Goal: Task Accomplishment & Management: Complete application form

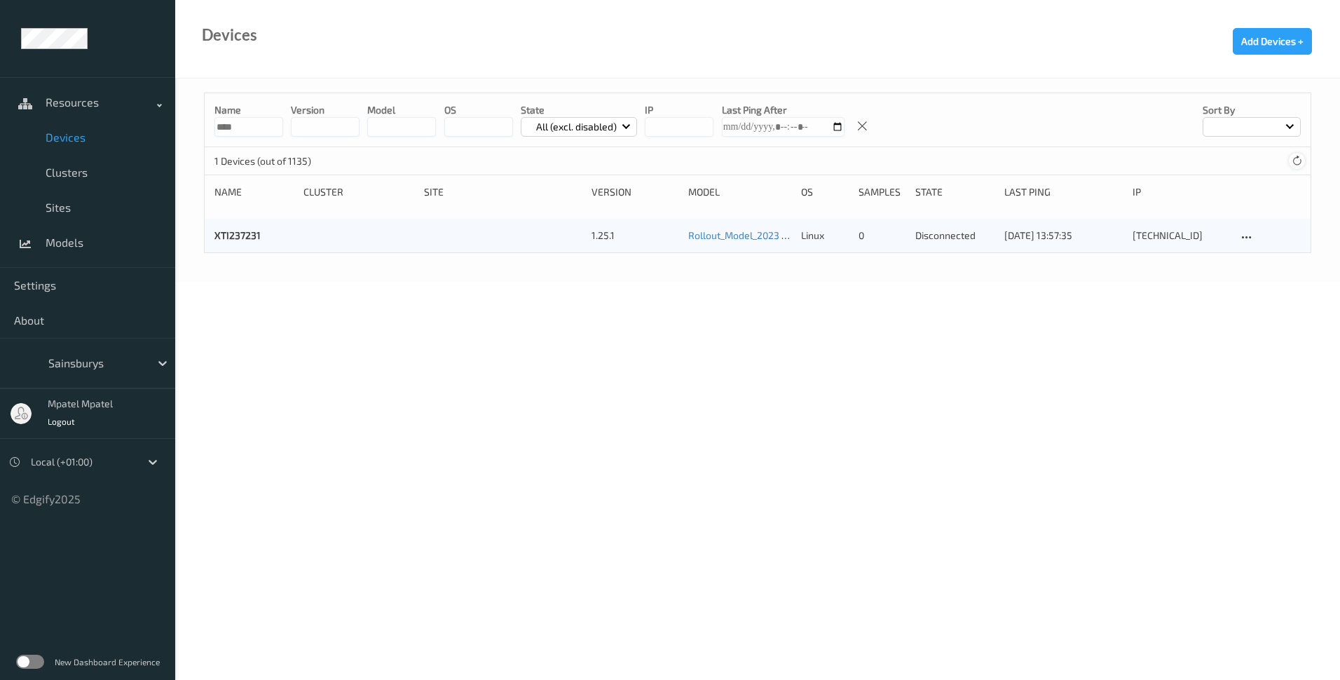
click at [1294, 165] on icon at bounding box center [1297, 161] width 11 height 11
click at [251, 239] on link "XTI237231" at bounding box center [238, 235] width 46 height 12
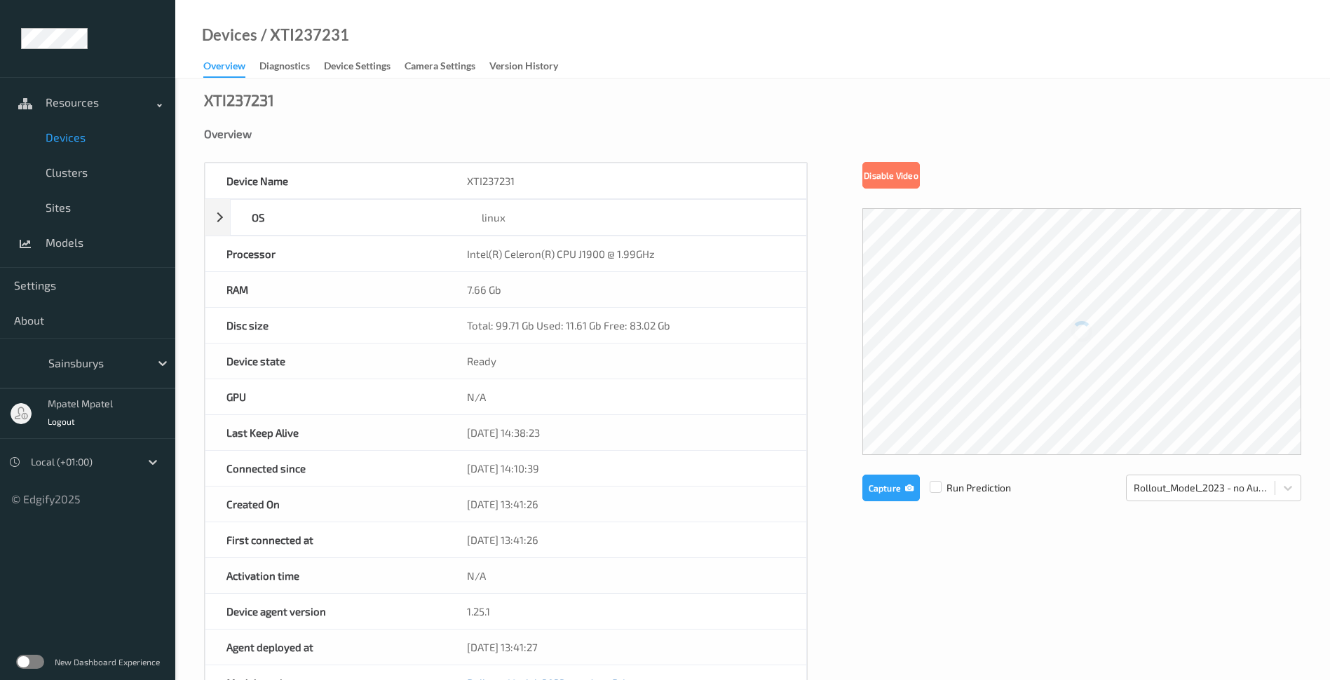
click at [1054, 558] on div "Device Name XTI237231 OS linux Platform ubuntu Platform Version 20.04 Platform …" at bounding box center [752, 593] width 1097 height 863
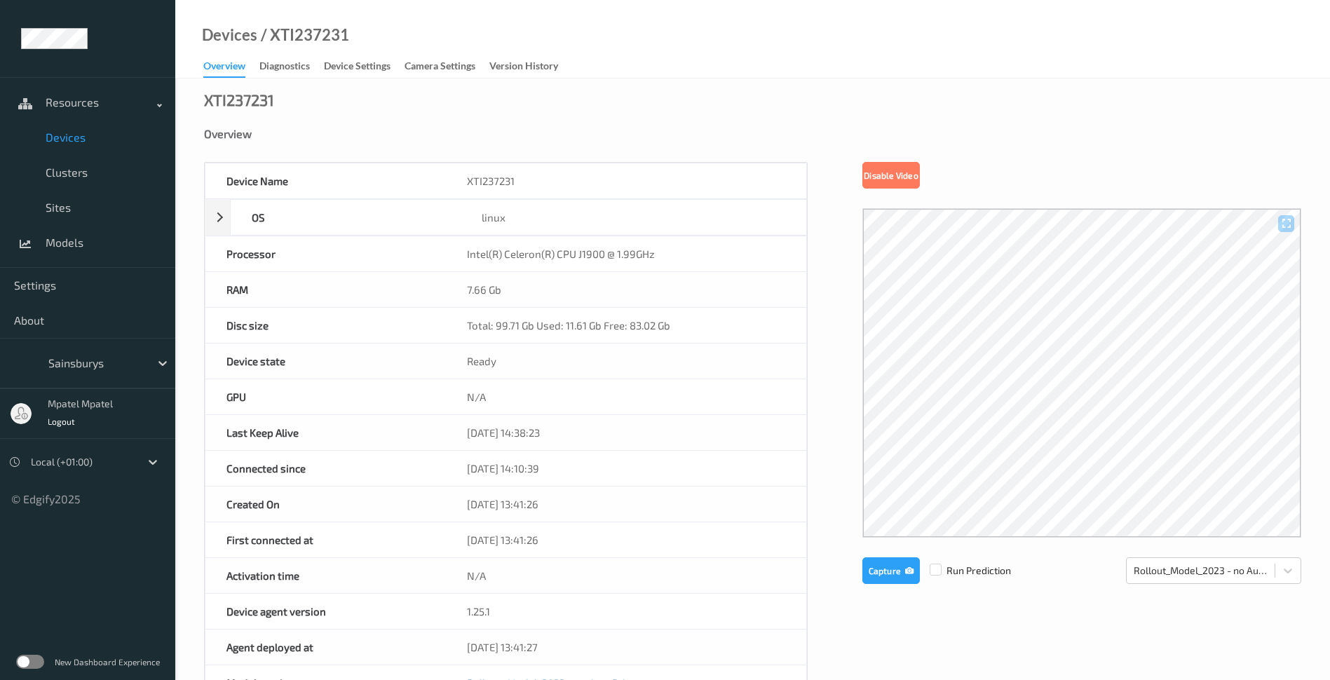
click at [973, 610] on div "Device Name XTI237231 OS linux Platform ubuntu Platform Version 20.04 Platform …" at bounding box center [752, 593] width 1097 height 863
click at [83, 139] on span "Devices" at bounding box center [104, 137] width 116 height 14
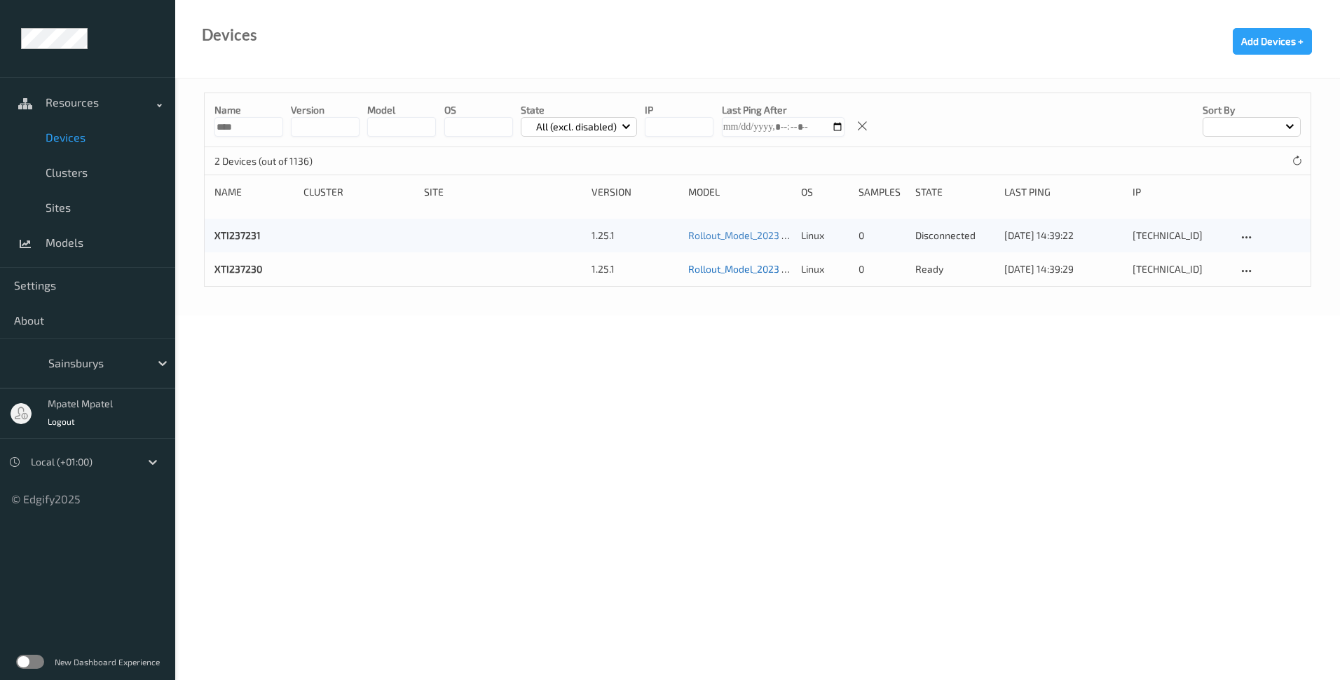
click at [747, 271] on link "Rollout_Model_2023 - no AutoPrint" at bounding box center [765, 269] width 155 height 12
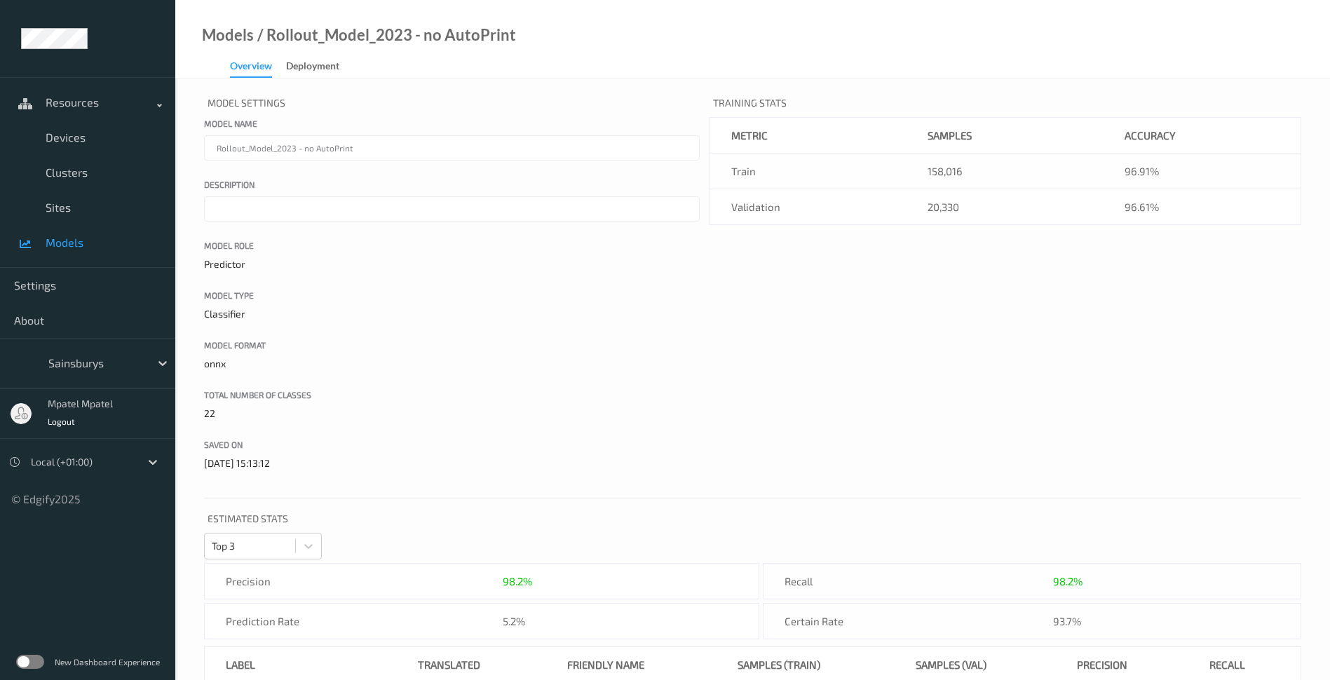
click at [252, 68] on div "Overview" at bounding box center [251, 68] width 42 height 19
click at [75, 136] on span "Devices" at bounding box center [104, 137] width 116 height 14
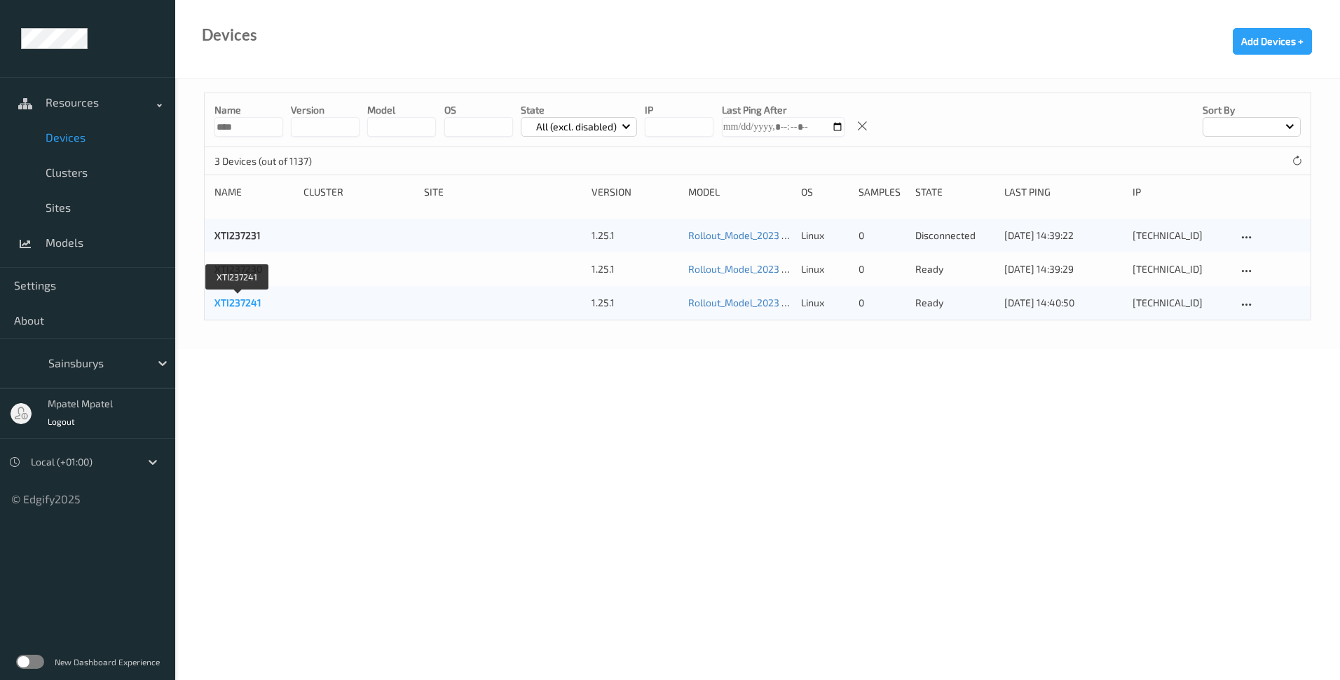
click at [236, 301] on link "XTI237241" at bounding box center [238, 303] width 47 height 12
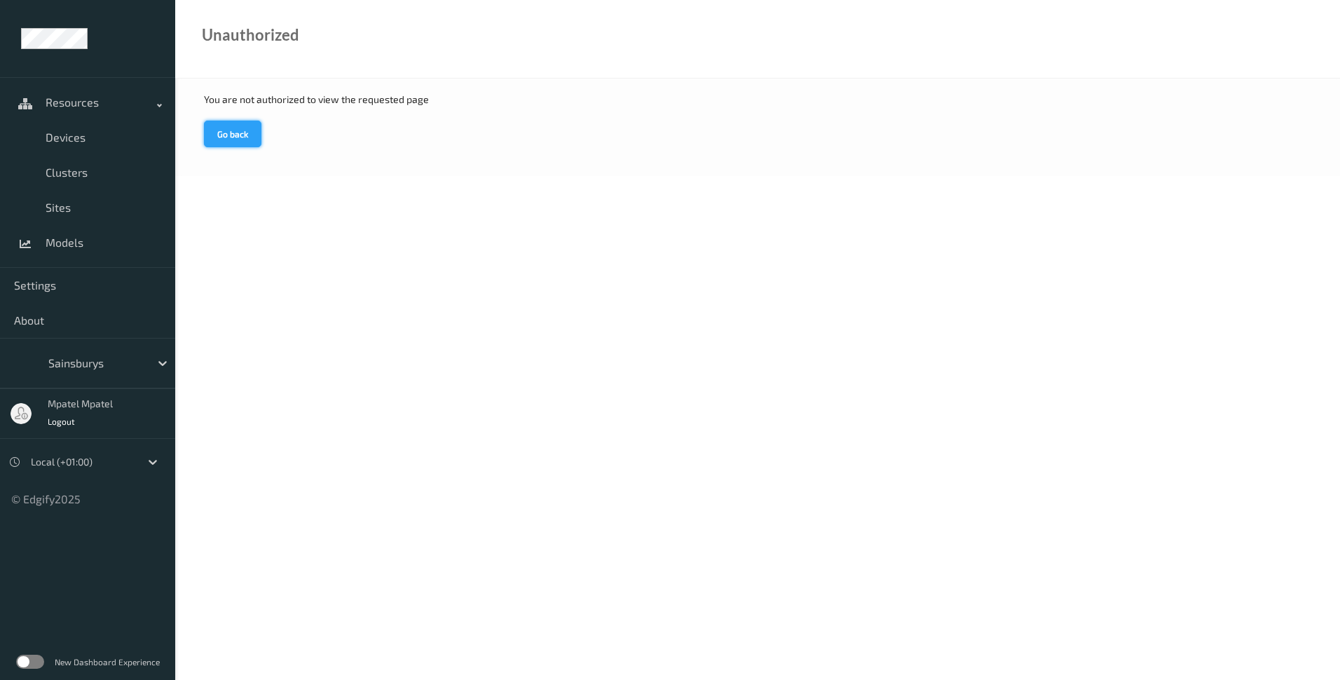
click at [230, 129] on button "Go back" at bounding box center [232, 134] width 57 height 27
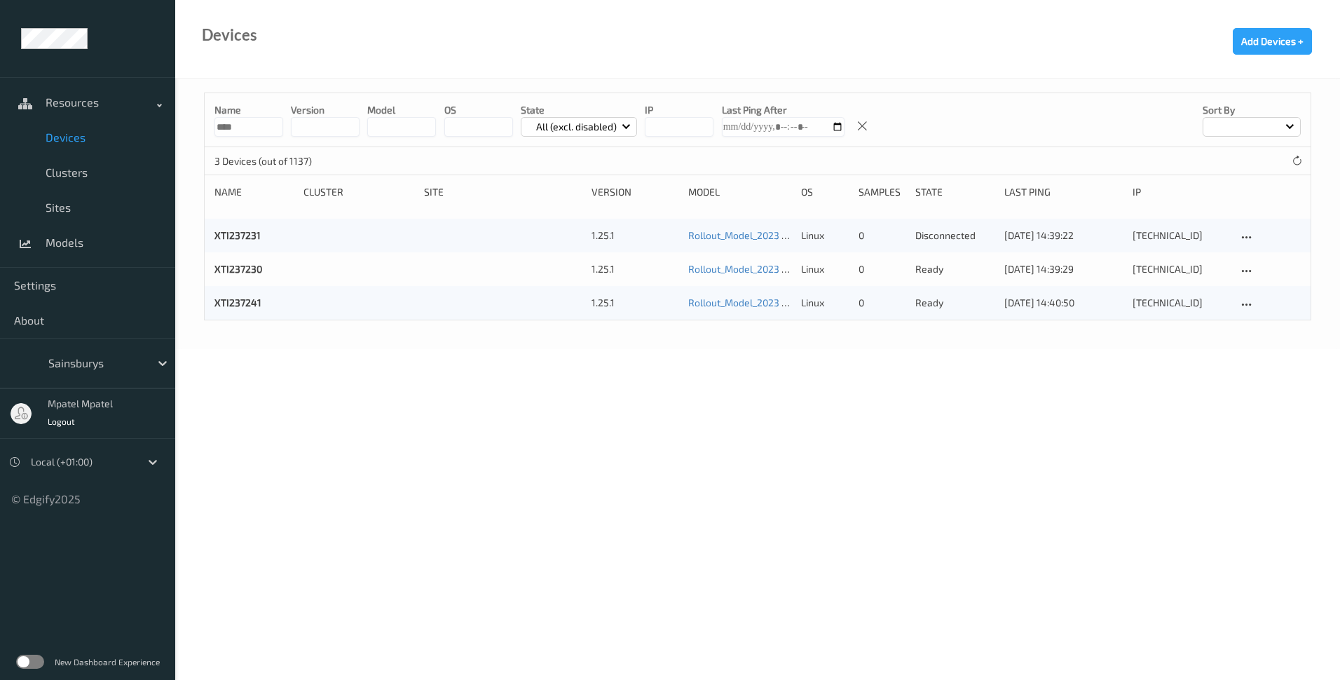
click at [88, 138] on span "Devices" at bounding box center [104, 137] width 116 height 14
click at [238, 303] on link "XTI237241" at bounding box center [238, 303] width 47 height 12
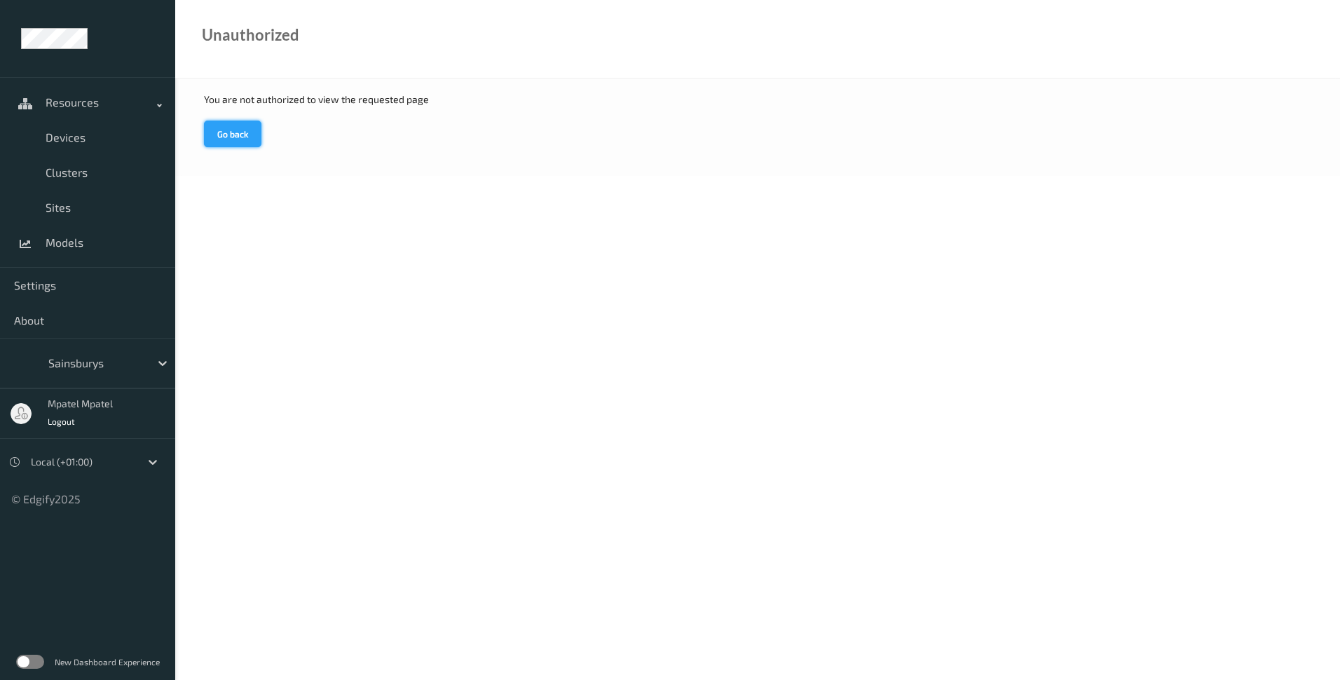
click at [228, 132] on button "Go back" at bounding box center [232, 134] width 57 height 27
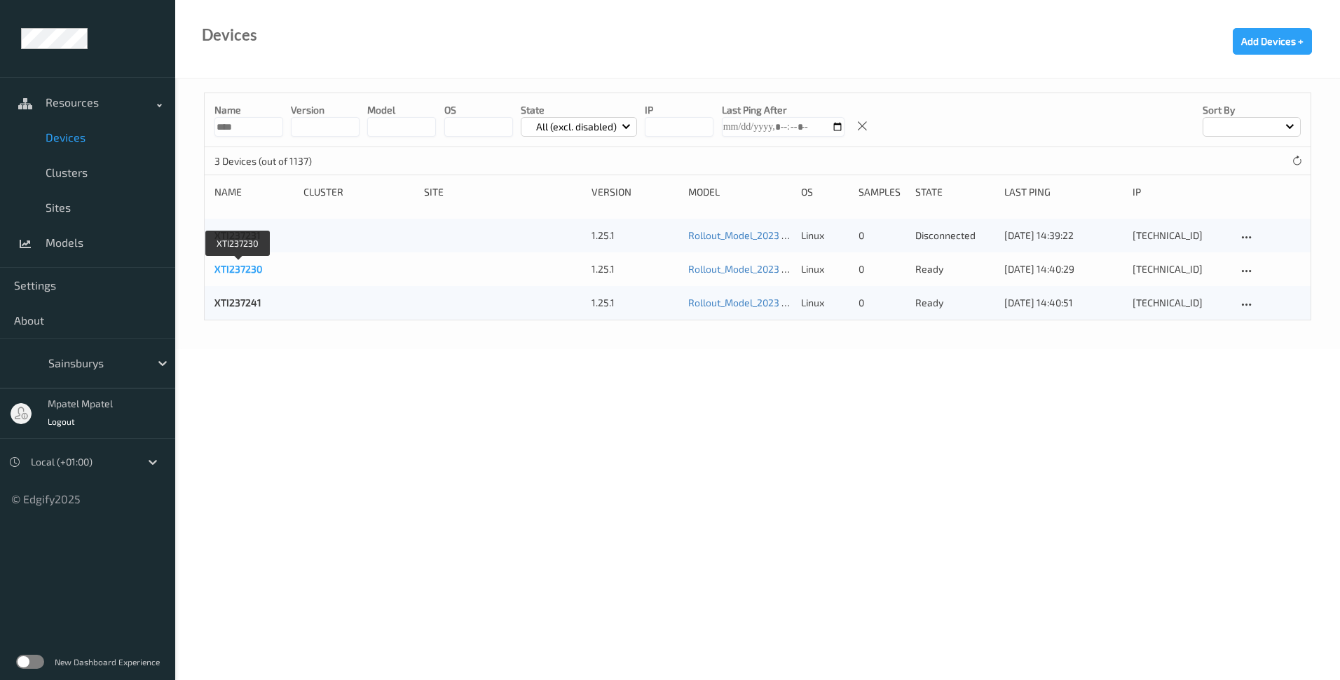
click at [231, 264] on link "XTI237230" at bounding box center [239, 269] width 48 height 12
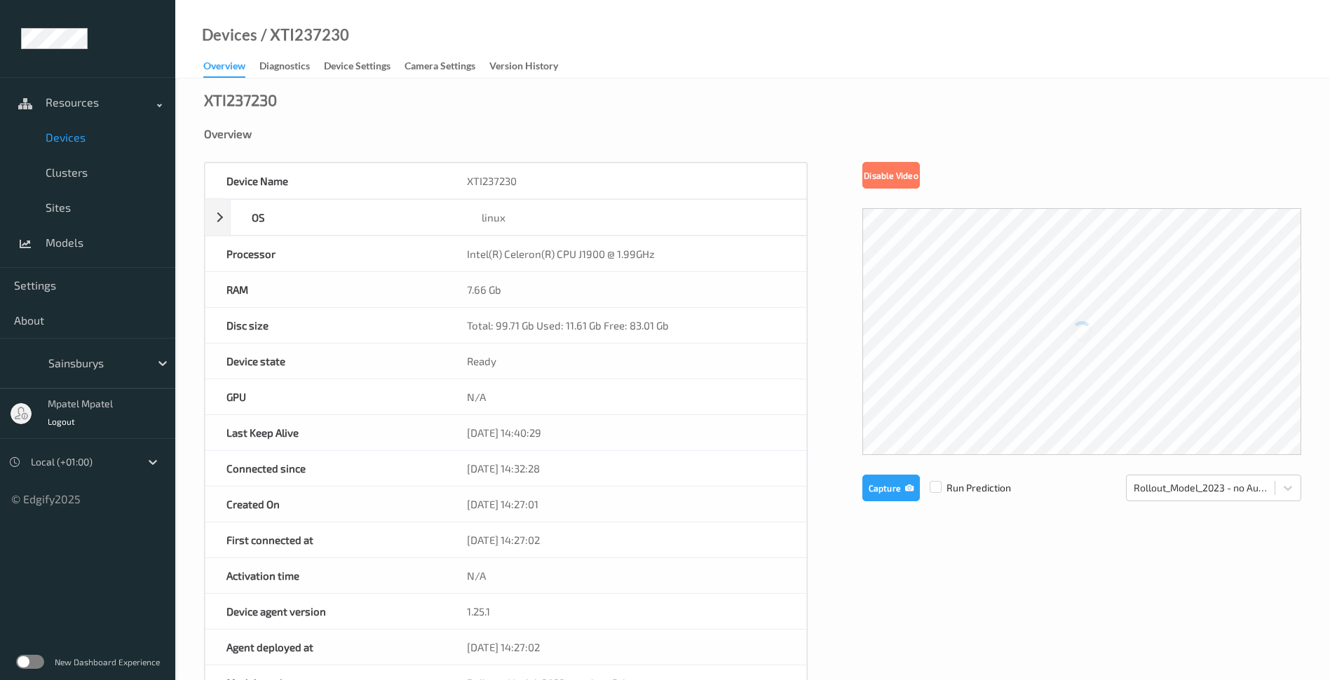
click at [78, 135] on span "Devices" at bounding box center [104, 137] width 116 height 14
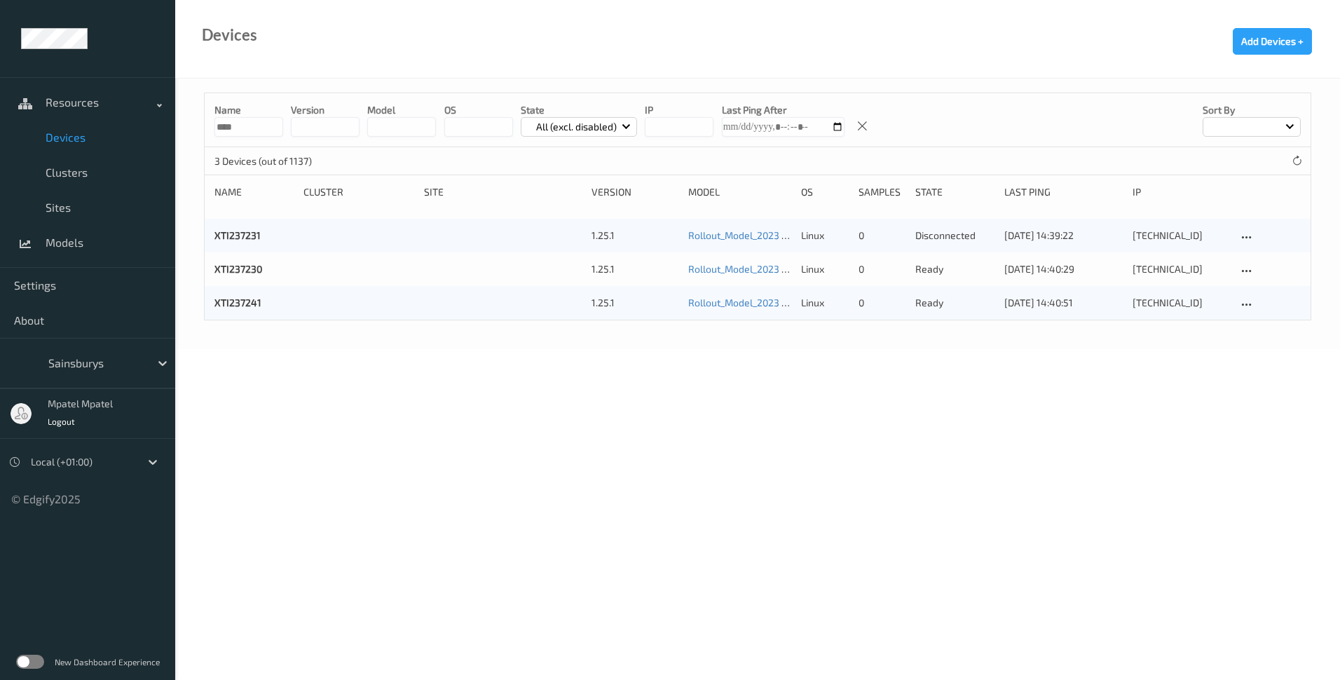
click at [233, 231] on link "XTI237231" at bounding box center [238, 235] width 46 height 12
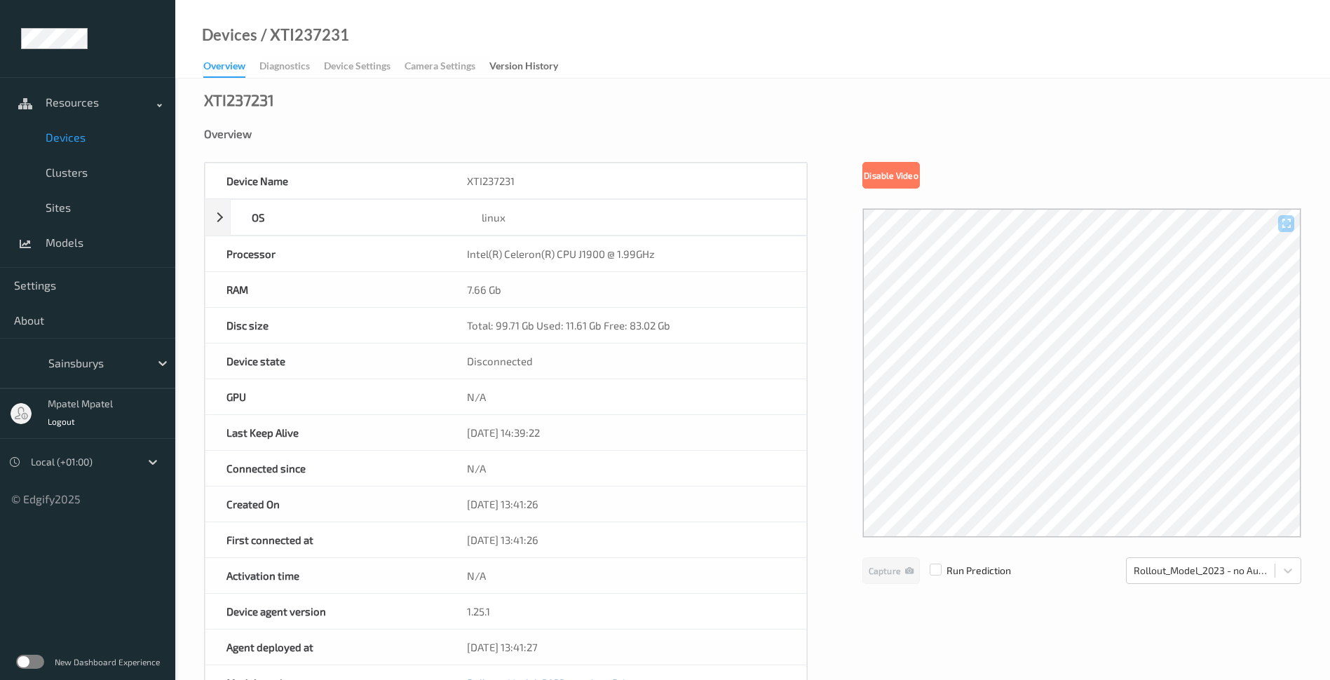
click at [72, 140] on span "Devices" at bounding box center [104, 137] width 116 height 14
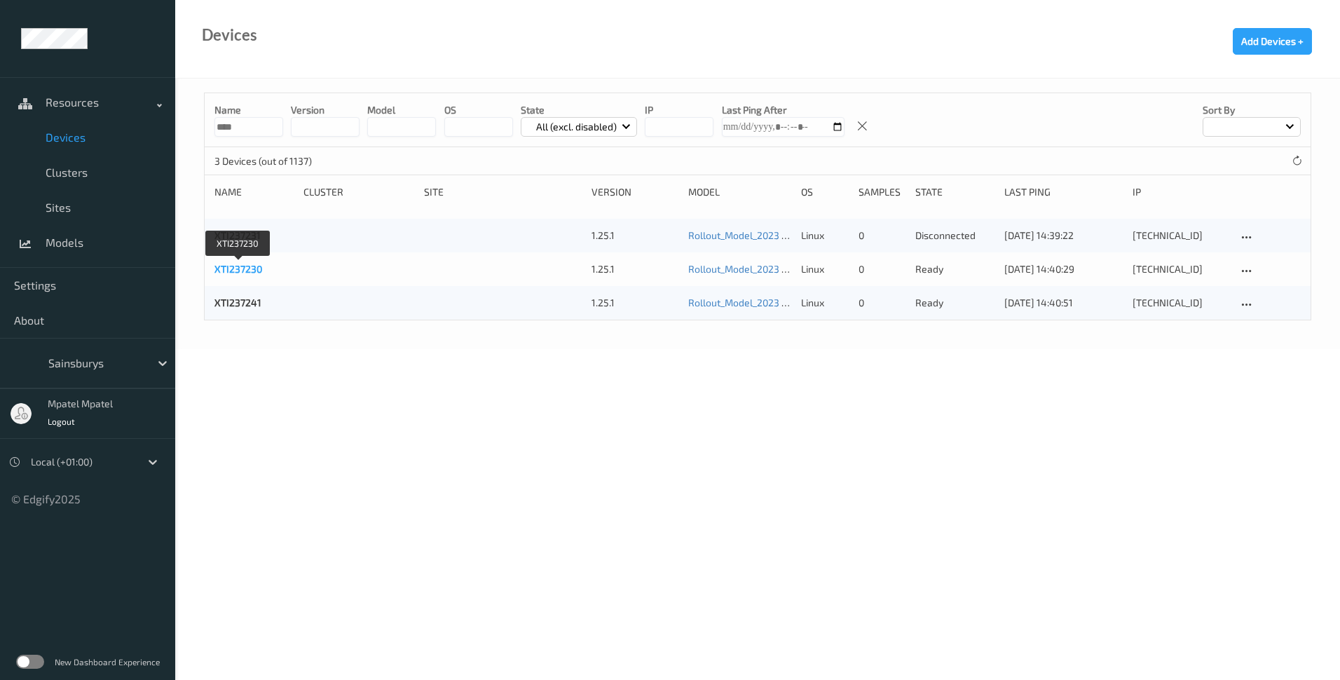
click at [241, 263] on link "XTI237230" at bounding box center [239, 269] width 48 height 12
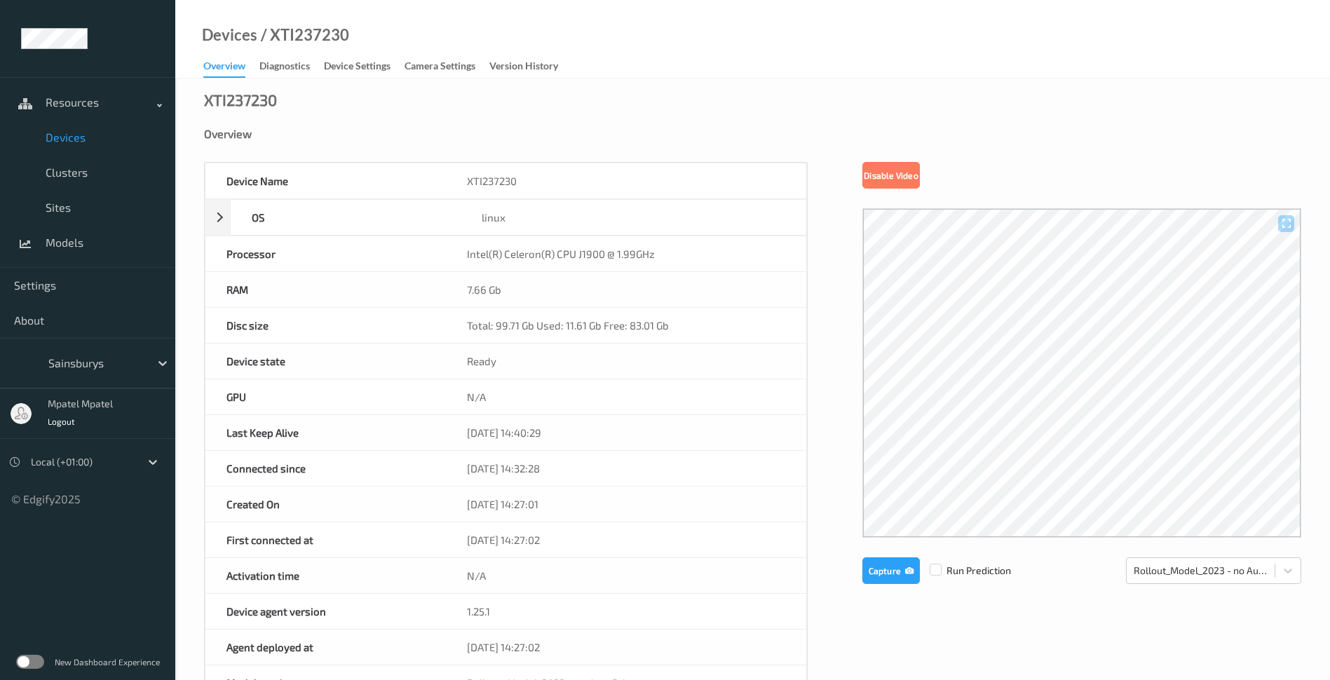
click at [88, 140] on span "Devices" at bounding box center [104, 137] width 116 height 14
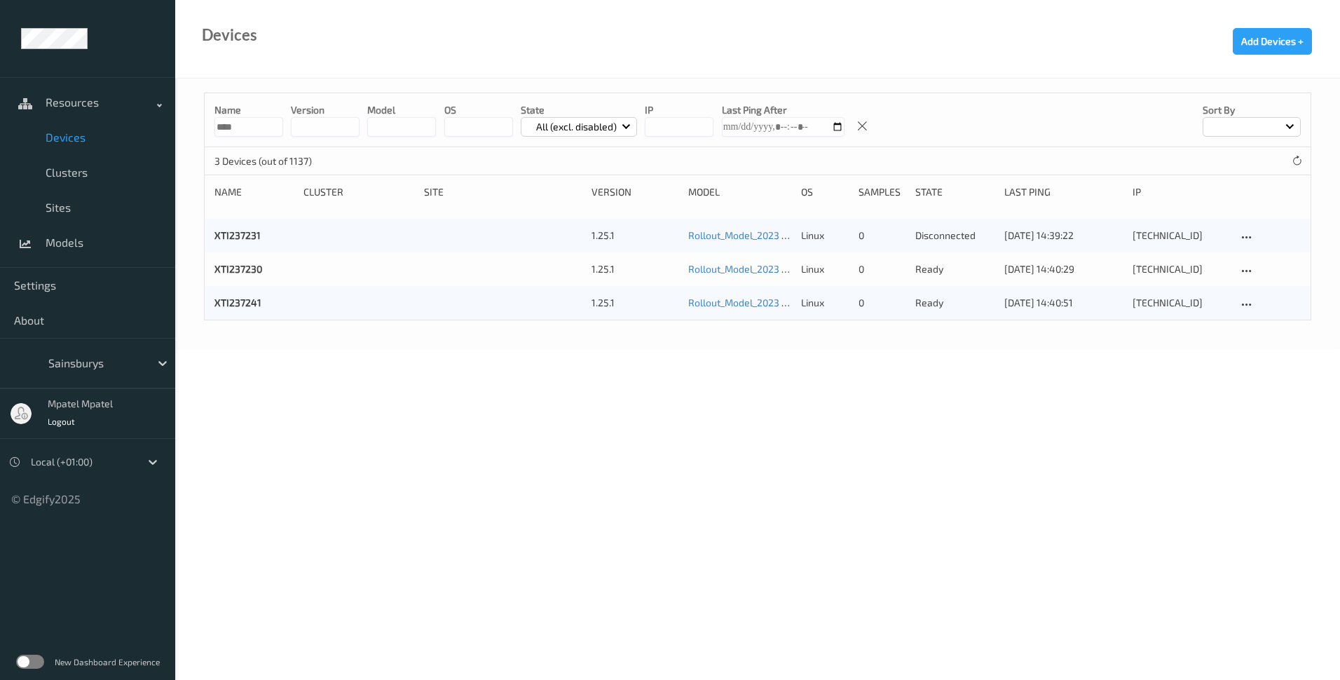
click at [429, 356] on body "Resources Devices Clusters Sites Models Settings About Sainsburys mpatel mpatel…" at bounding box center [670, 340] width 1340 height 680
click at [298, 313] on div "XTI237241 1.25.1 Rollout_Model_2023 - no AutoPrint linux 0 ready [DATE] 14:40:5…" at bounding box center [758, 303] width 1106 height 34
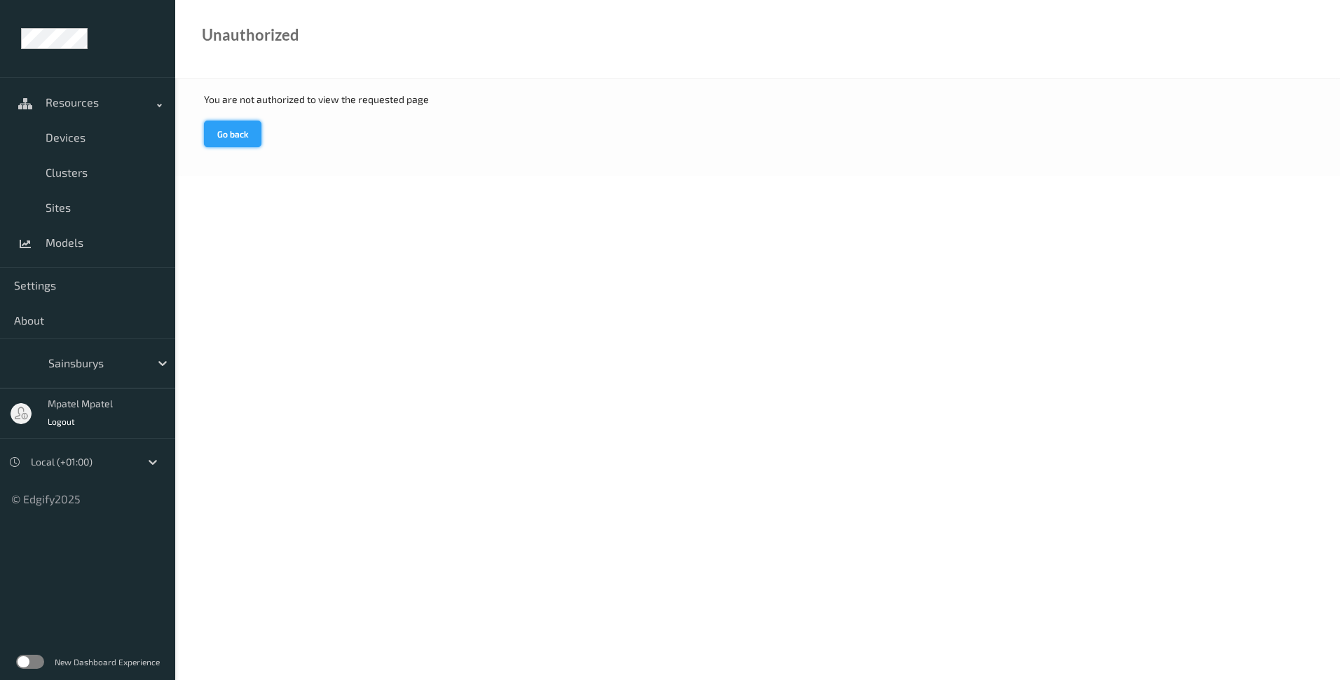
click at [221, 142] on button "Go back" at bounding box center [232, 134] width 57 height 27
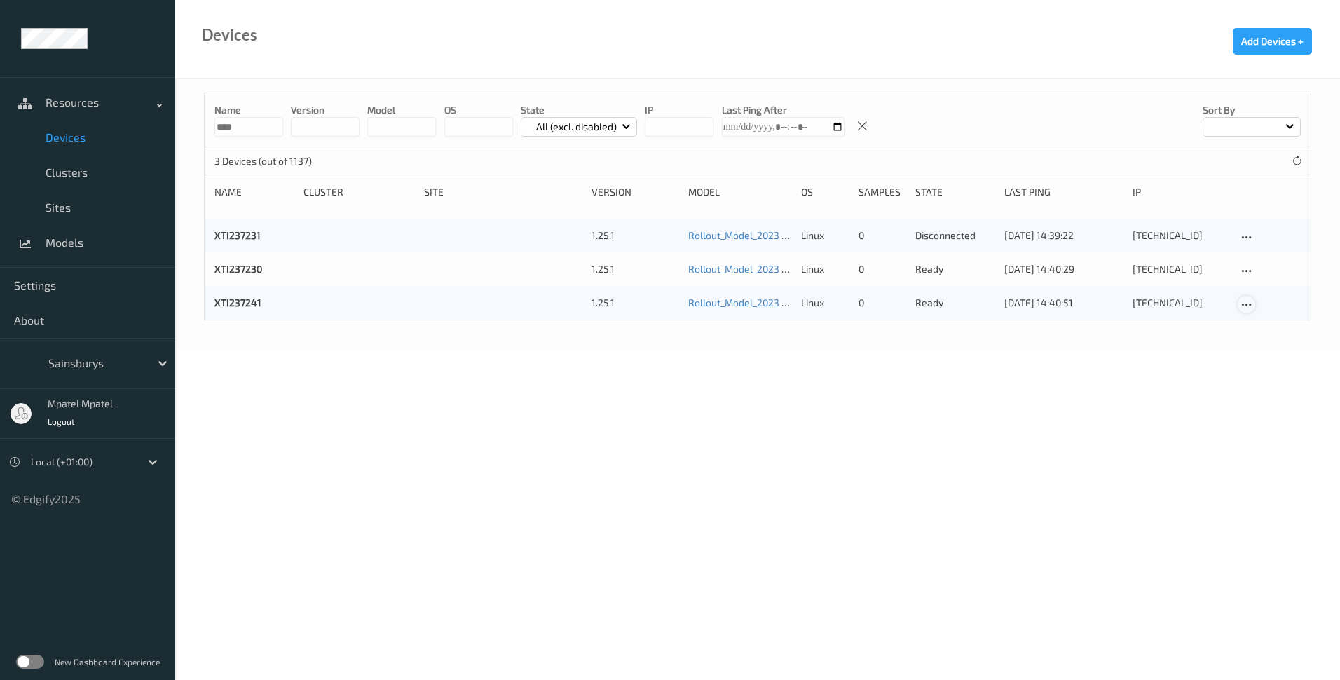
click at [1246, 305] on icon at bounding box center [1247, 305] width 12 height 13
click at [1271, 384] on div "Disable Device" at bounding box center [1290, 379] width 55 height 13
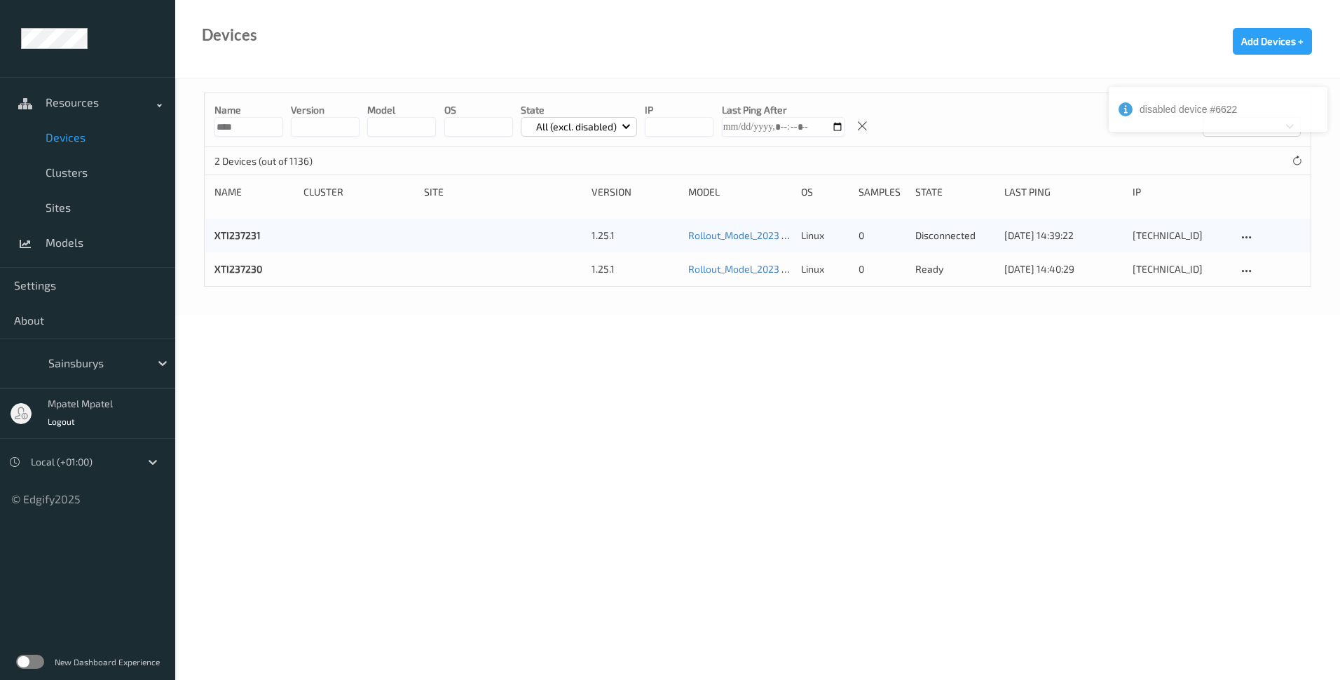
click at [548, 383] on body "disabled device #6622 Resources Devices Clusters Sites Models Settings About Sa…" at bounding box center [670, 340] width 1340 height 680
click at [824, 465] on body "Resources Devices Clusters Sites Models Settings About Sainsburys mpatel mpatel…" at bounding box center [670, 340] width 1340 height 680
click at [1304, 161] on div at bounding box center [1296, 160] width 15 height 15
click at [1303, 159] on div at bounding box center [1296, 160] width 15 height 15
click at [1302, 161] on icon at bounding box center [1297, 161] width 11 height 11
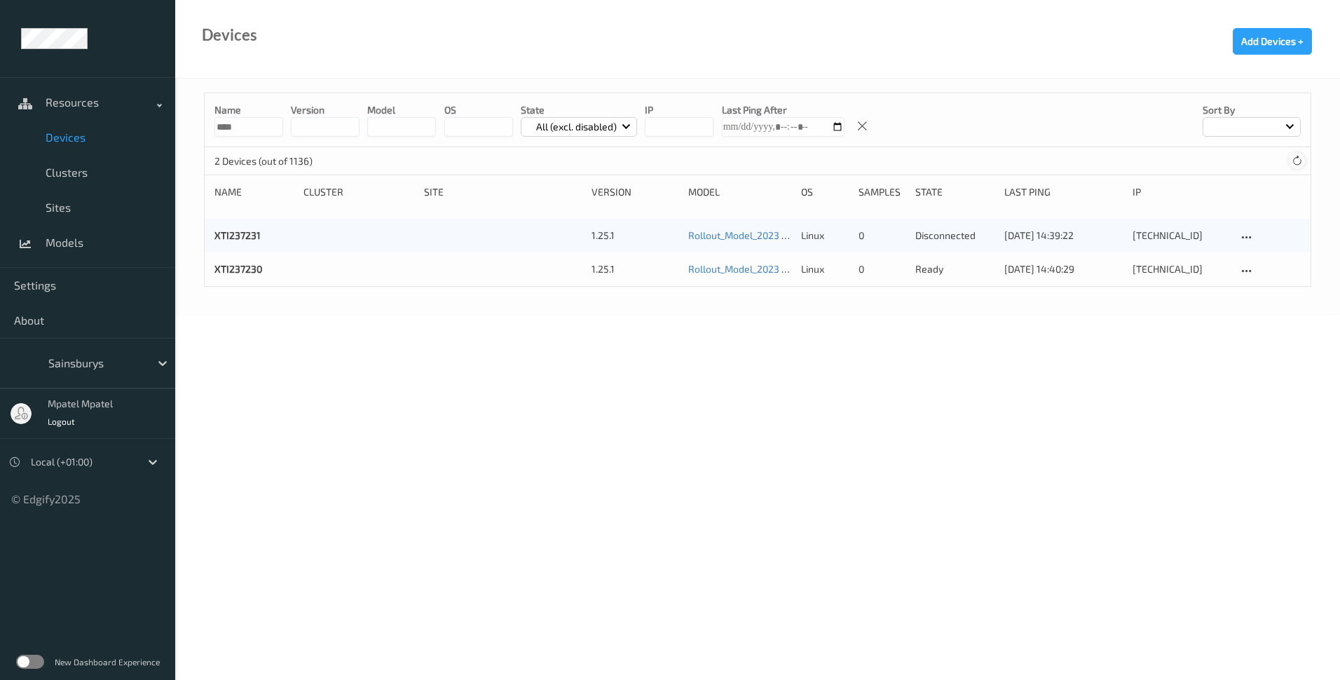
click at [1302, 161] on icon at bounding box center [1297, 161] width 11 height 11
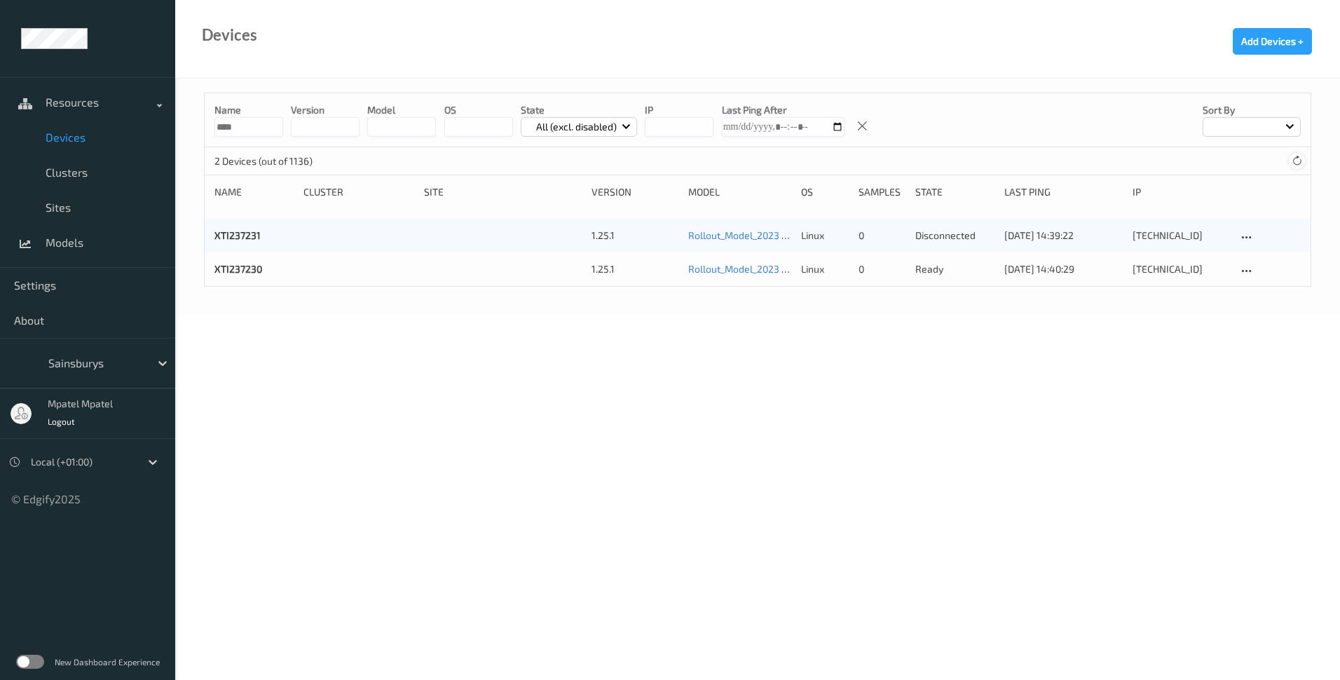
click at [1295, 162] on icon at bounding box center [1297, 161] width 11 height 11
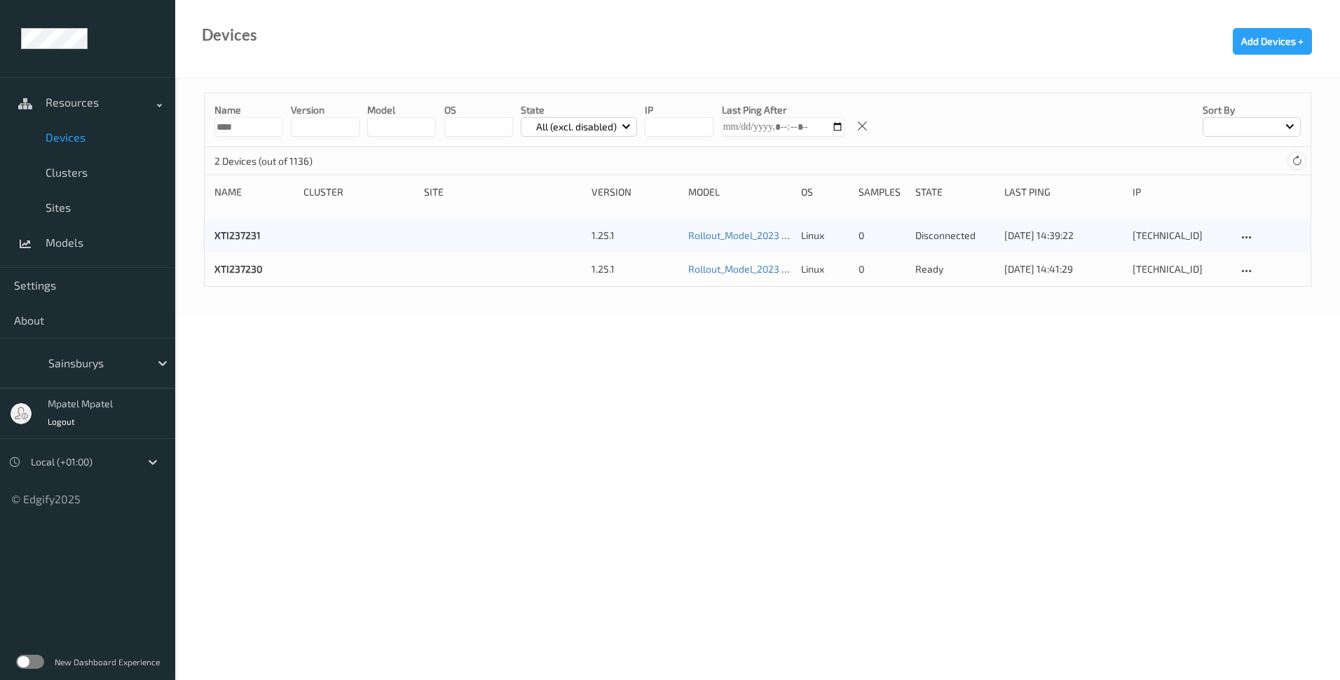
click at [1295, 162] on icon at bounding box center [1297, 161] width 11 height 11
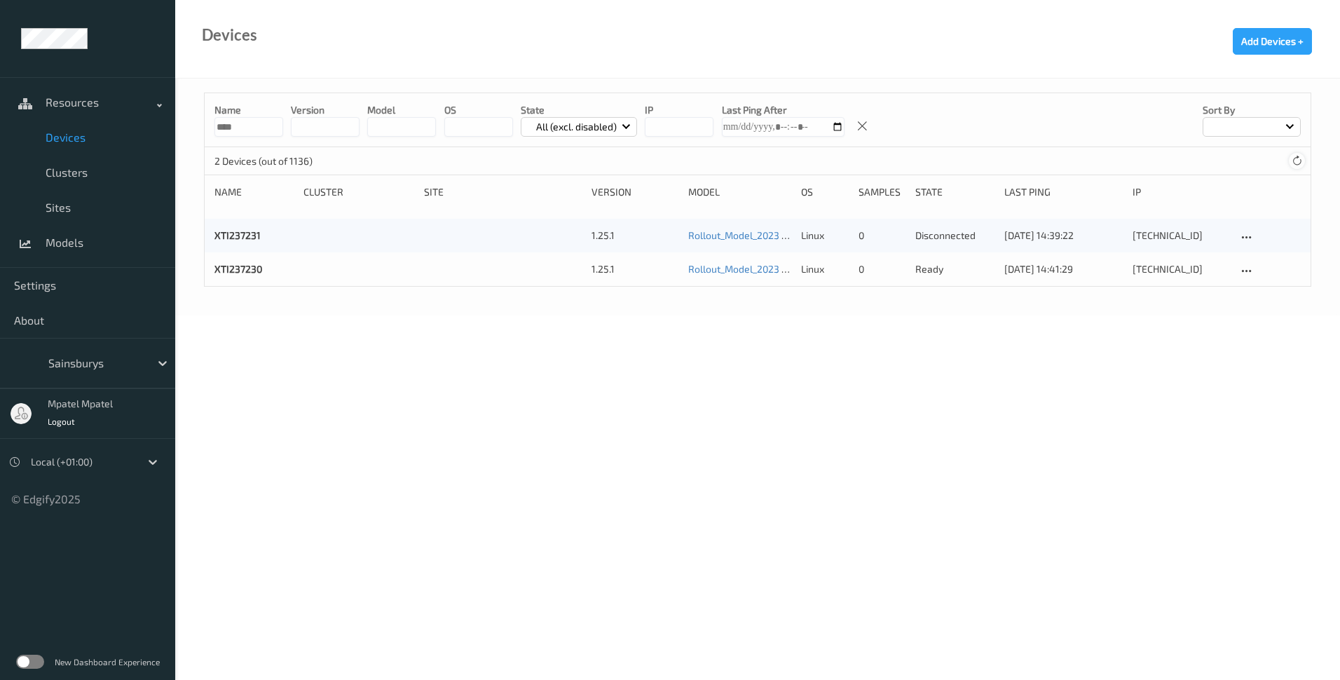
click at [1295, 162] on icon at bounding box center [1297, 161] width 11 height 11
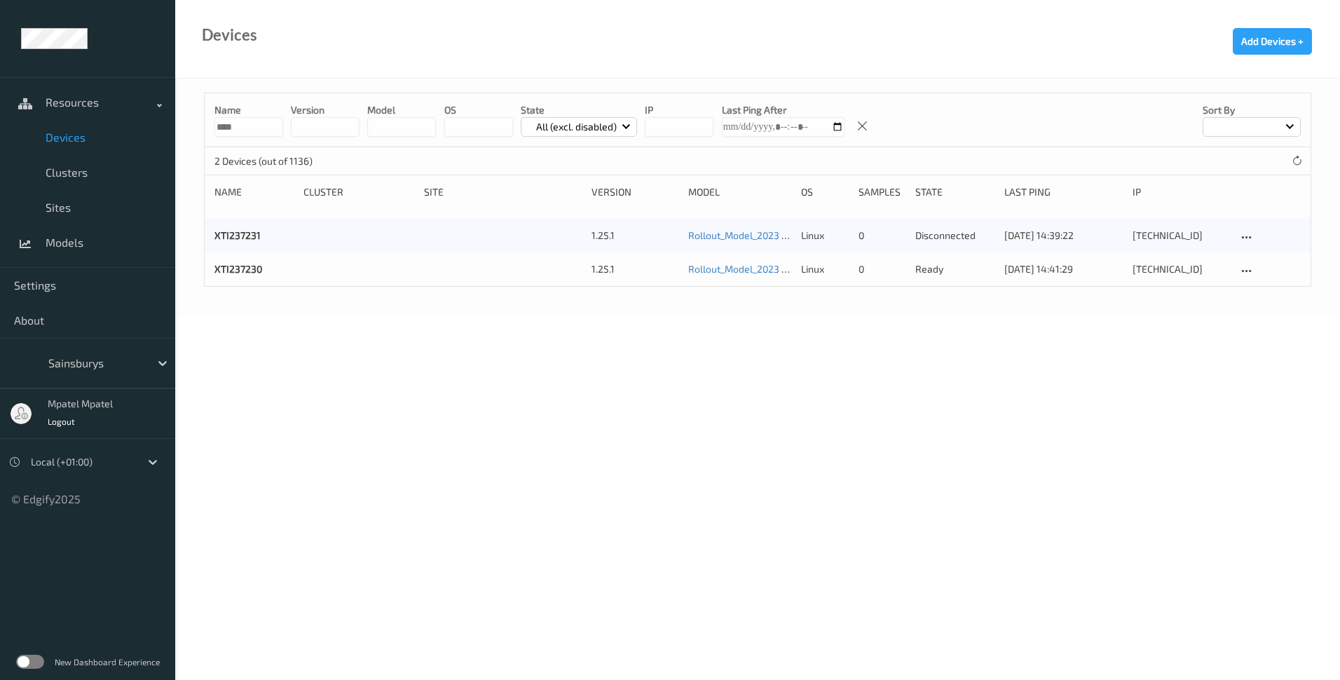
click at [1129, 468] on body "Resources Devices Clusters Sites Models Settings About Sainsburys mpatel mpatel…" at bounding box center [670, 340] width 1340 height 680
click at [1292, 163] on icon at bounding box center [1297, 161] width 11 height 11
drag, startPoint x: 752, startPoint y: 348, endPoint x: 769, endPoint y: 348, distance: 16.8
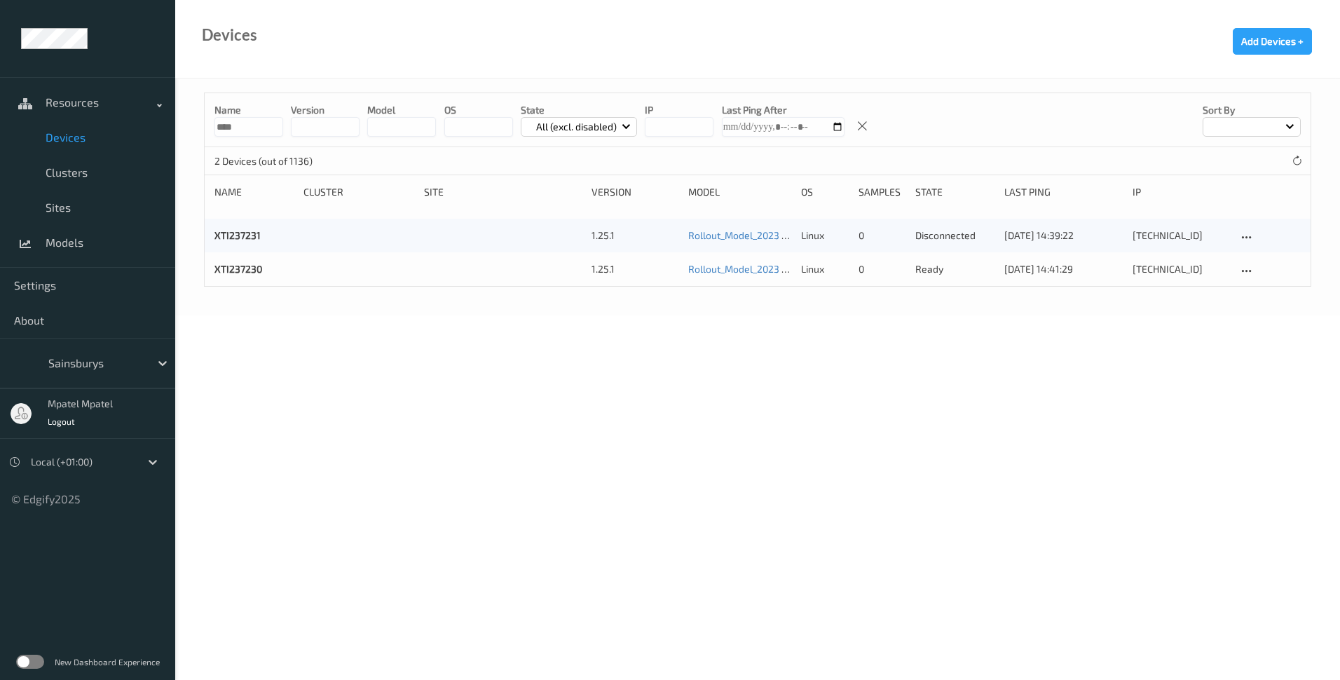
click at [753, 348] on body "Resources Devices Clusters Sites Models Settings About Sainsburys mpatel mpatel…" at bounding box center [670, 340] width 1340 height 680
click at [1291, 162] on div at bounding box center [1296, 160] width 15 height 15
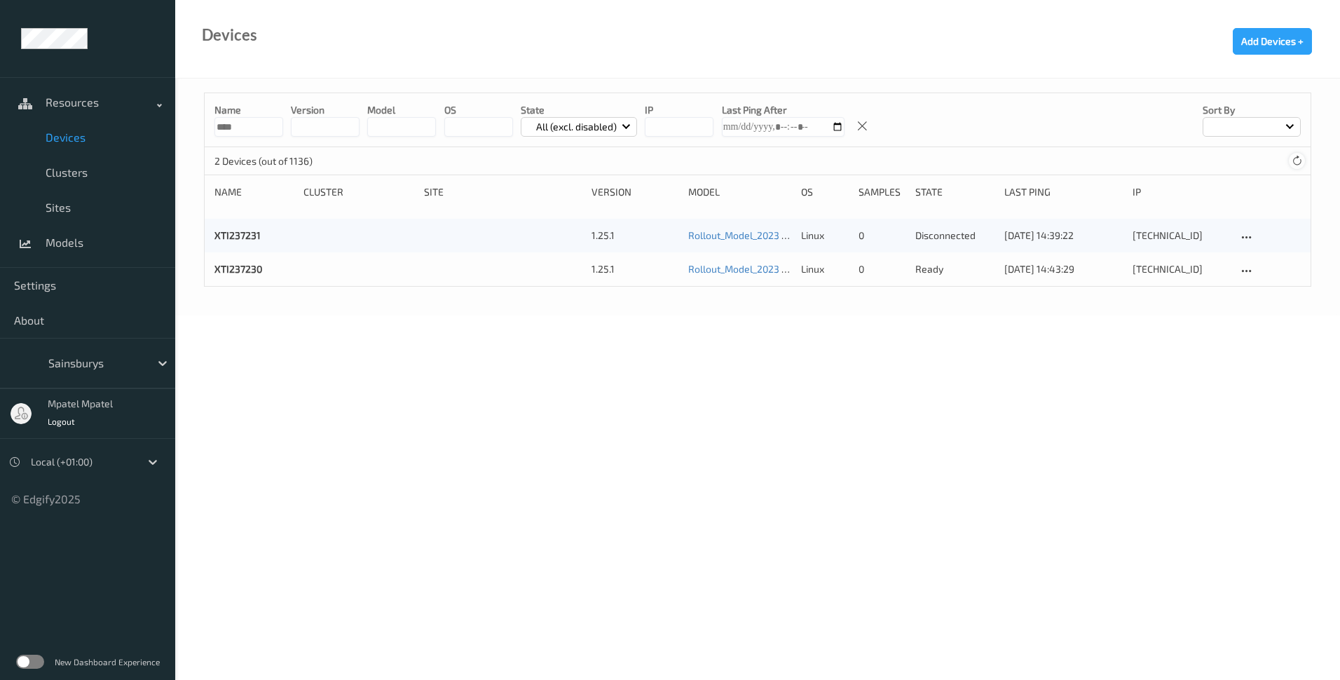
click at [1291, 162] on div at bounding box center [1296, 160] width 15 height 15
click at [296, 297] on div "Name **** version model OS State All (excl. disabled) IP Last Ping After Sort b…" at bounding box center [757, 197] width 1165 height 237
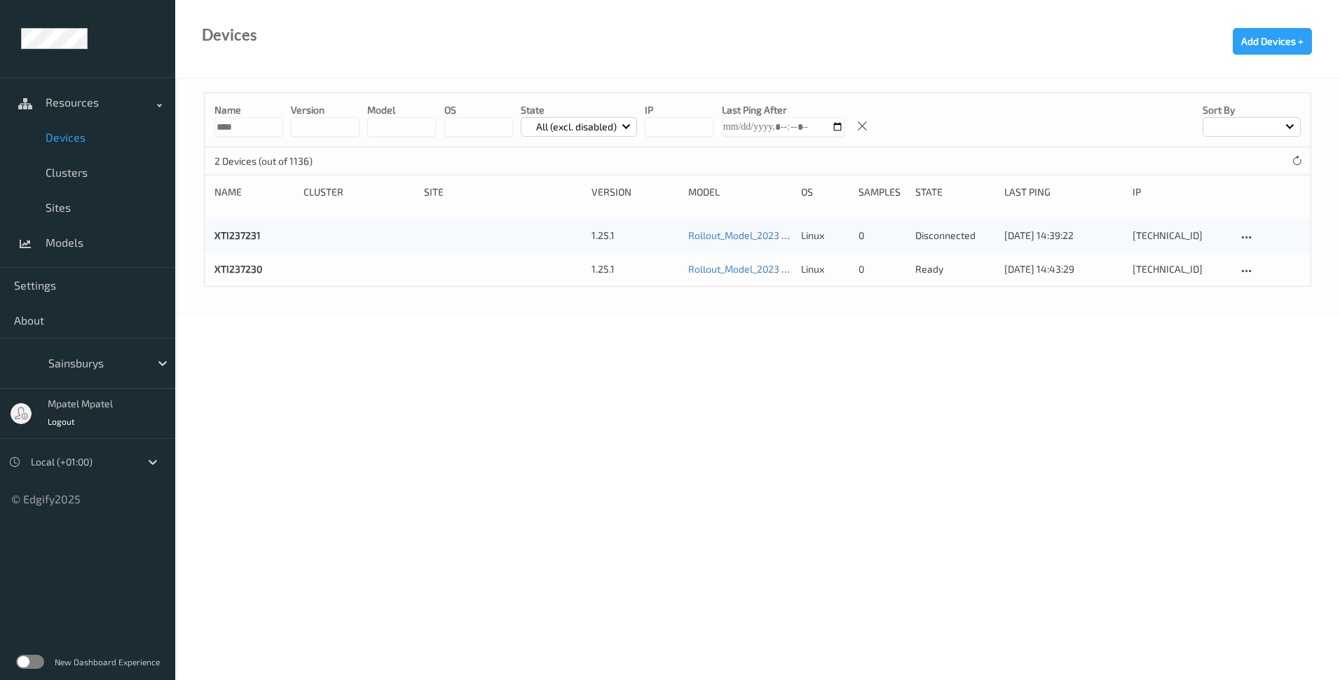
click at [1277, 156] on div "2 Devices (out of 1136)" at bounding box center [758, 161] width 1106 height 28
click at [1300, 162] on icon at bounding box center [1297, 161] width 11 height 11
click at [939, 402] on body "Resources Devices Clusters Sites Models Settings About Sainsburys mpatel mpatel…" at bounding box center [670, 340] width 1340 height 680
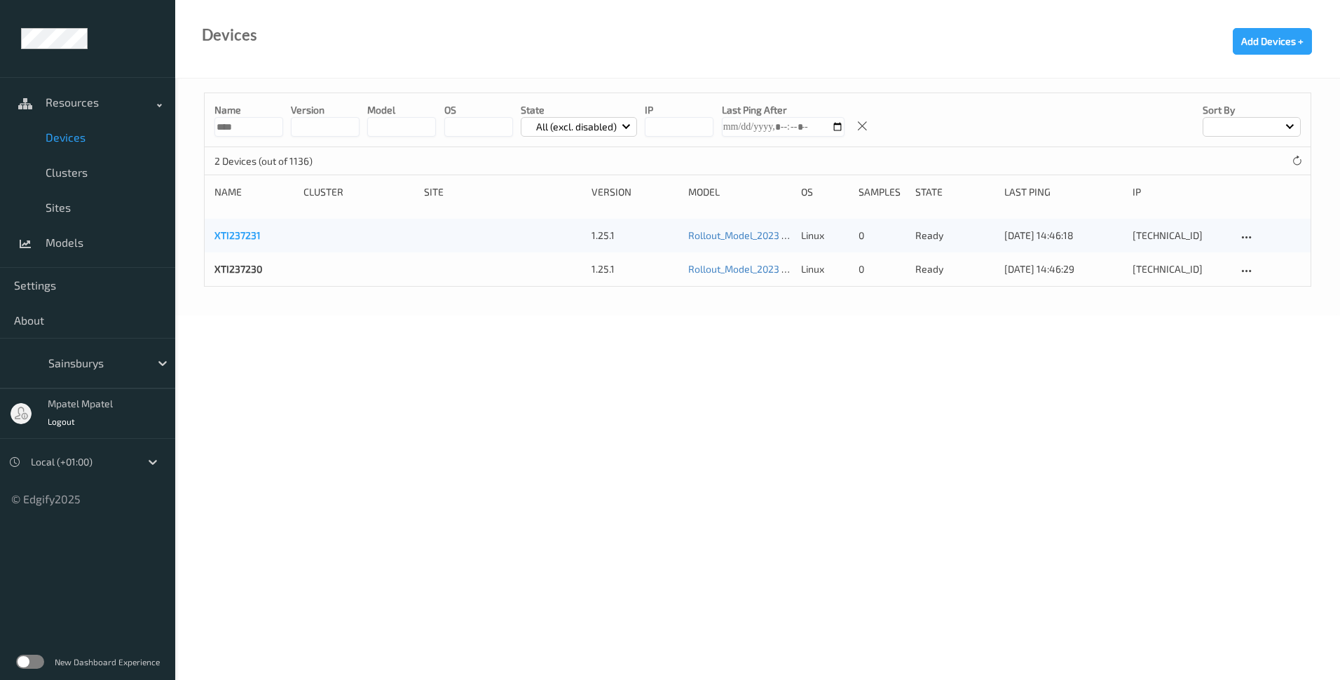
click at [253, 236] on link "XTI237231" at bounding box center [238, 235] width 46 height 12
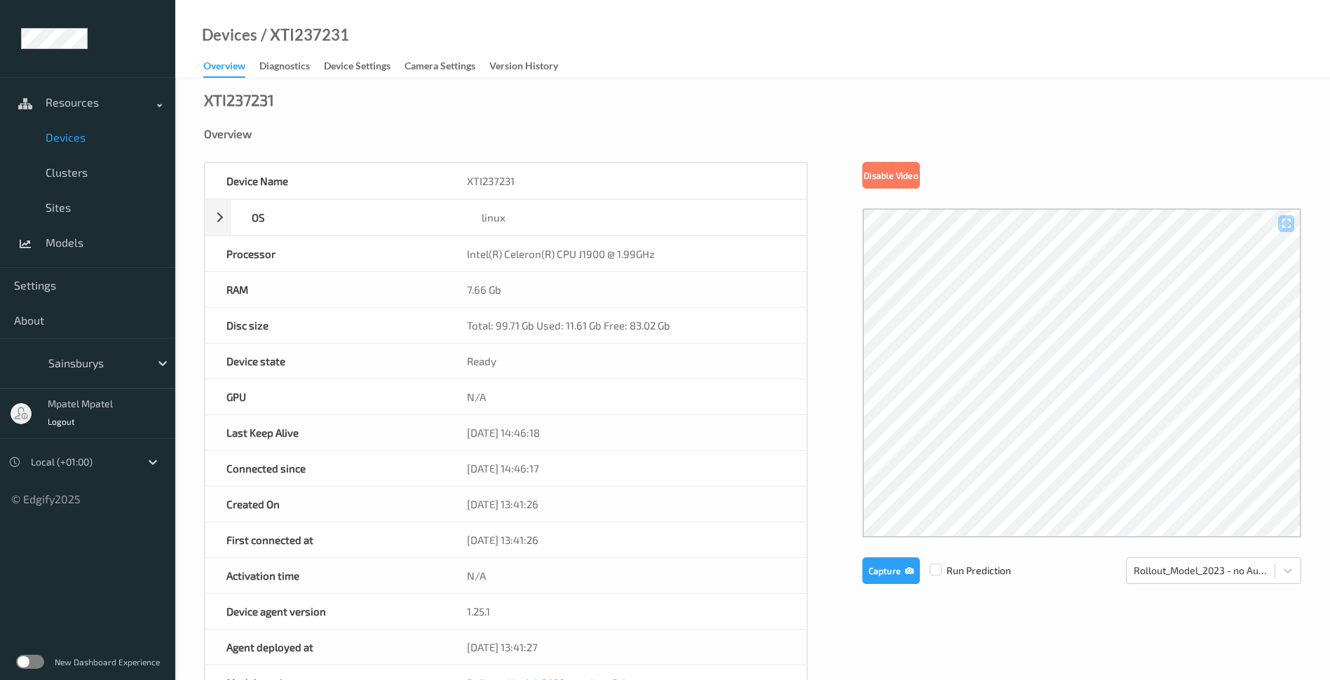
click at [62, 137] on span "Devices" at bounding box center [104, 137] width 116 height 14
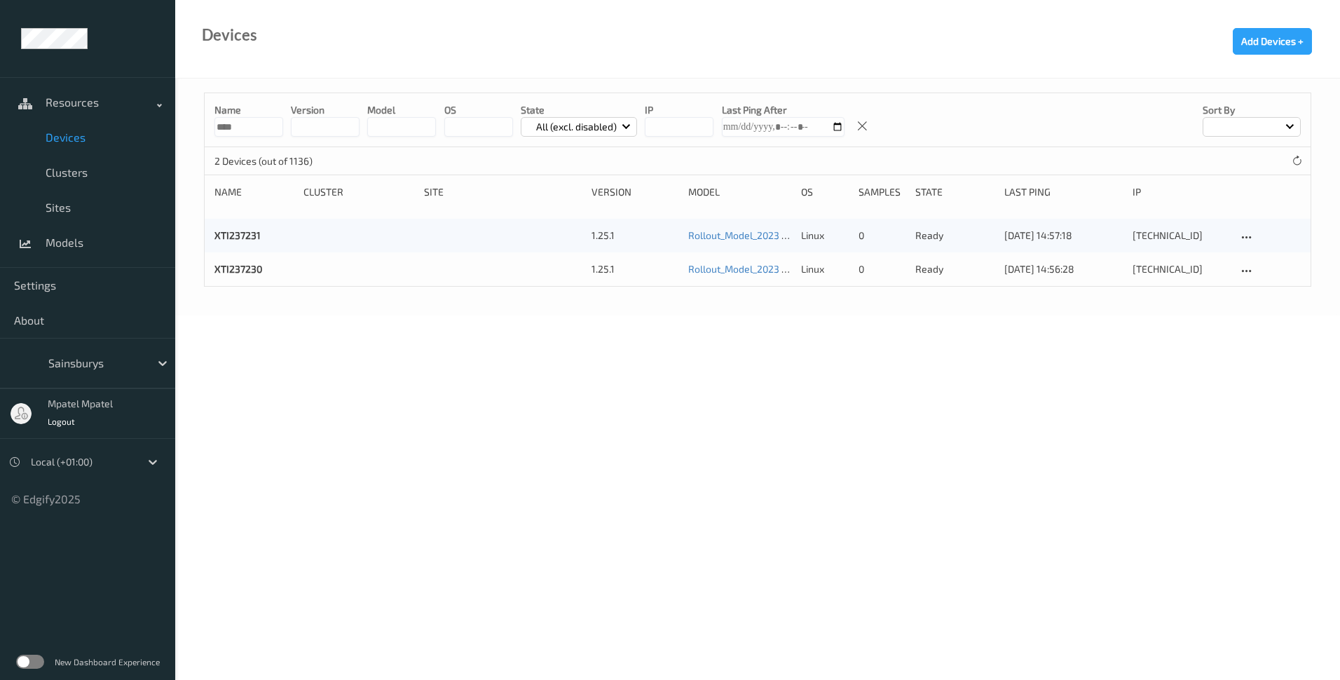
click at [548, 412] on body "Resources Devices Clusters Sites Models Settings About Sainsburys mpatel mpatel…" at bounding box center [670, 340] width 1340 height 680
click at [409, 369] on body "Resources Devices Clusters Sites Models Settings About Sainsburys mpatel mpatel…" at bounding box center [670, 340] width 1340 height 680
click at [1300, 164] on icon at bounding box center [1297, 161] width 11 height 11
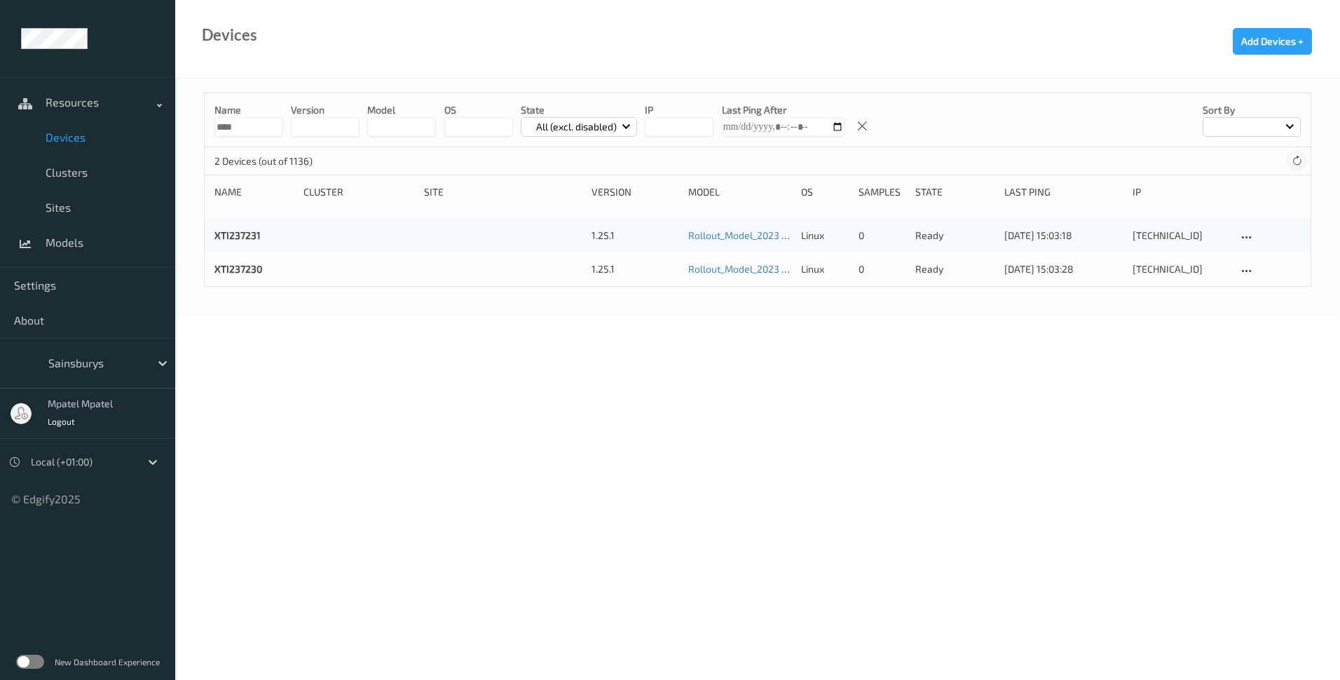
click at [1300, 164] on icon at bounding box center [1297, 161] width 11 height 11
click at [484, 349] on body "Resources Devices Clusters Sites Models Settings About Sainsburys mpatel mpatel…" at bounding box center [670, 340] width 1340 height 680
click at [375, 337] on body "Resources Devices Clusters Sites Models Settings About Sainsburys mpatel mpatel…" at bounding box center [670, 340] width 1340 height 680
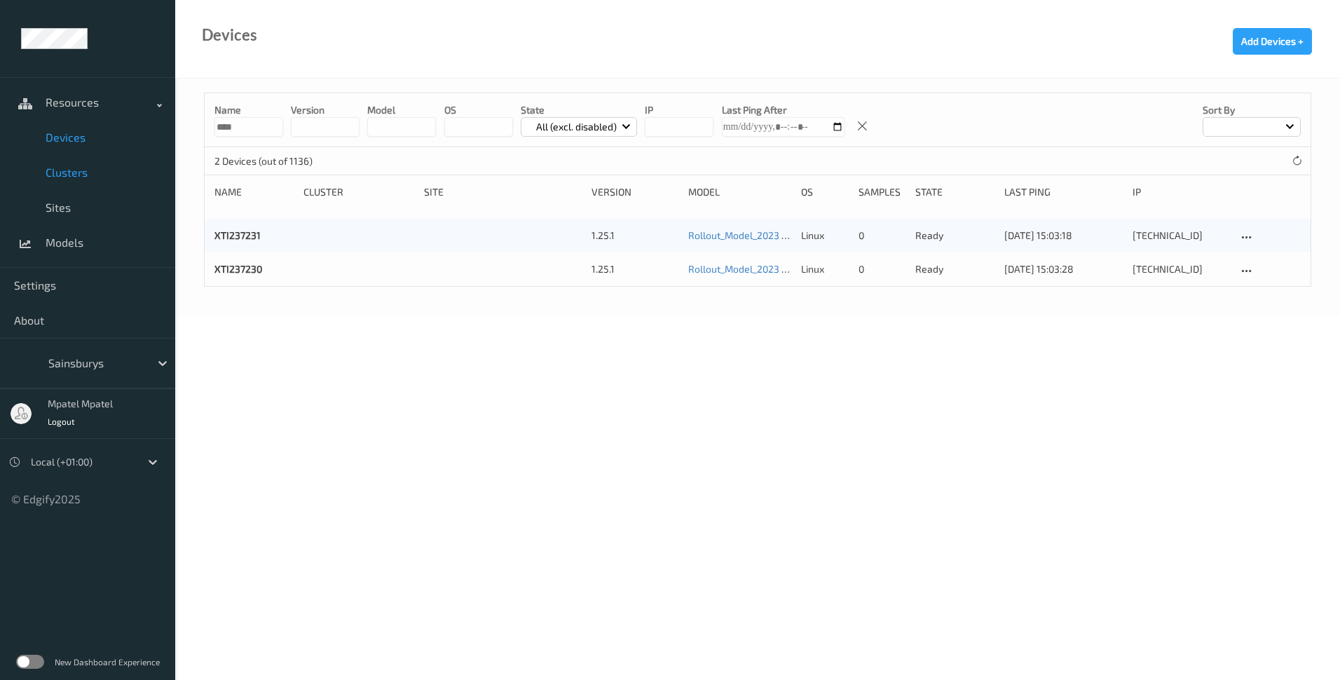
click at [60, 175] on span "Clusters" at bounding box center [104, 172] width 116 height 14
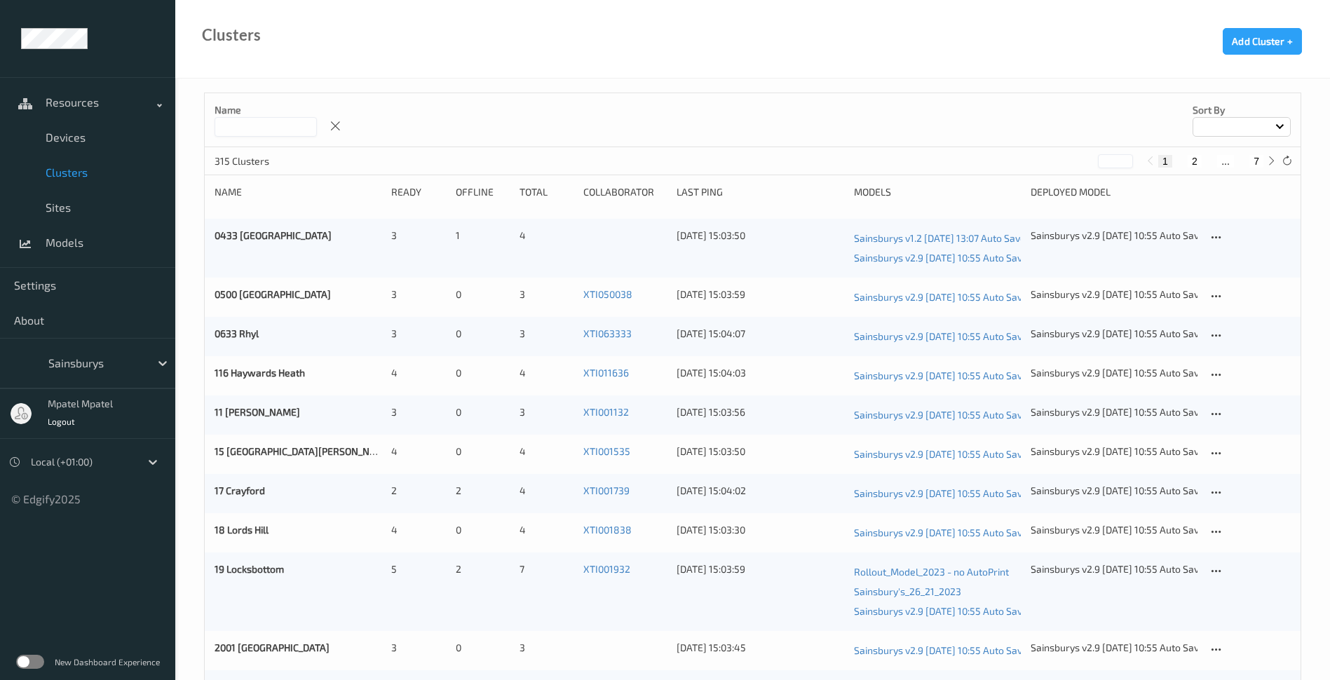
click at [233, 129] on input at bounding box center [266, 127] width 102 height 20
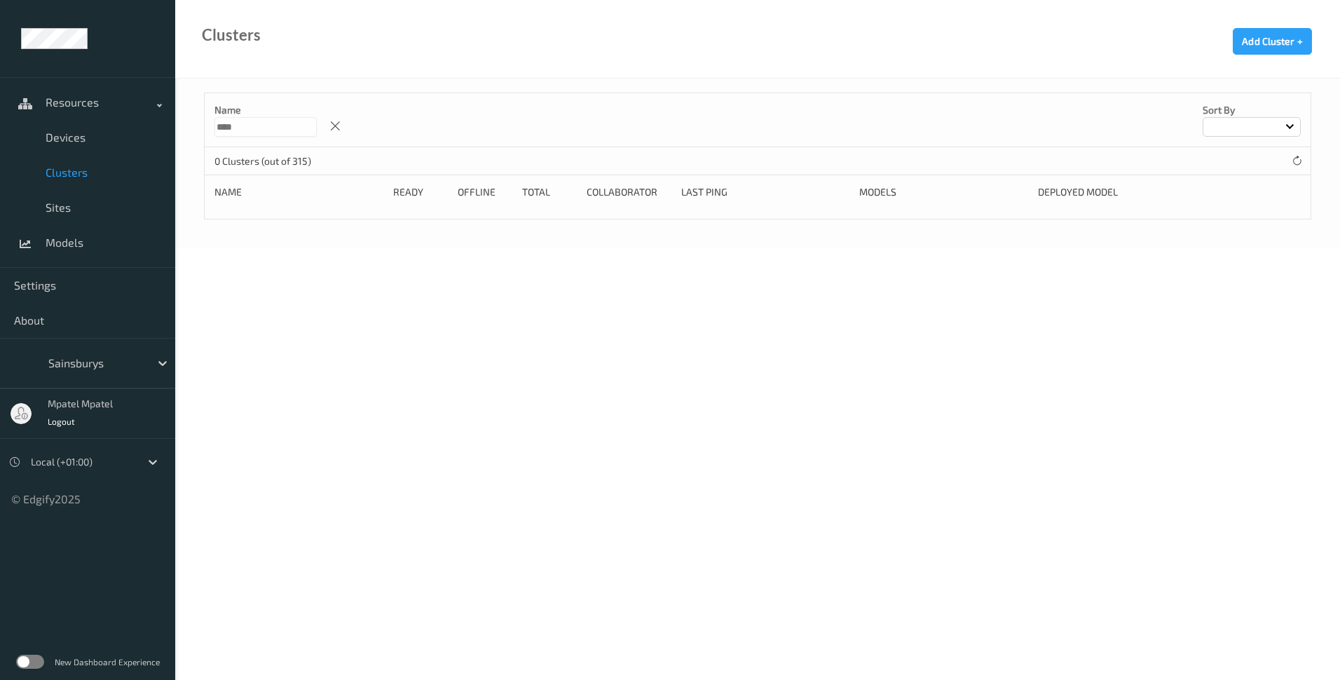
type input "****"
click at [254, 271] on body "Resources Devices Clusters Sites Models Settings About Sainsburys mpatel mpatel…" at bounding box center [670, 340] width 1340 height 680
click at [81, 177] on span "Clusters" at bounding box center [104, 172] width 116 height 14
click at [389, 231] on div "Name **** Sort by 0 Clusters (out of 315) Name Ready Offline Total Collaborator…" at bounding box center [757, 164] width 1165 height 170
click at [341, 125] on icon at bounding box center [335, 126] width 12 height 13
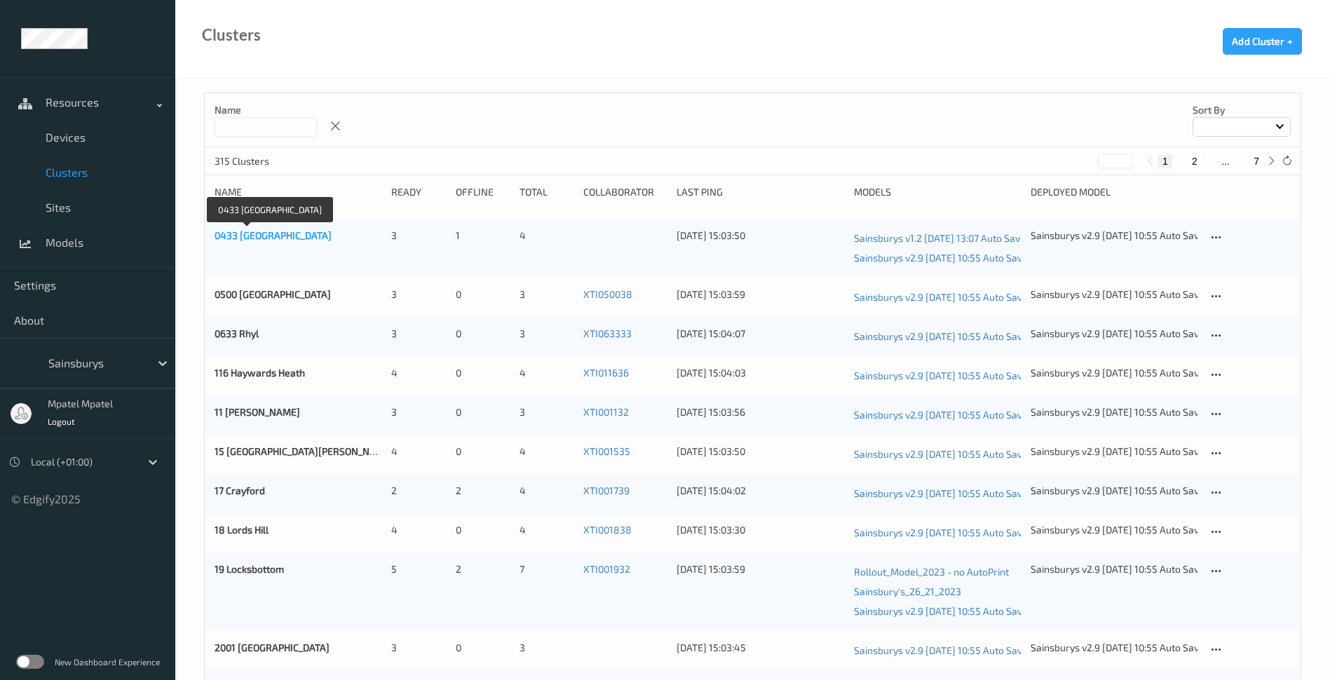
click at [260, 240] on link "0433 [GEOGRAPHIC_DATA]" at bounding box center [273, 235] width 117 height 12
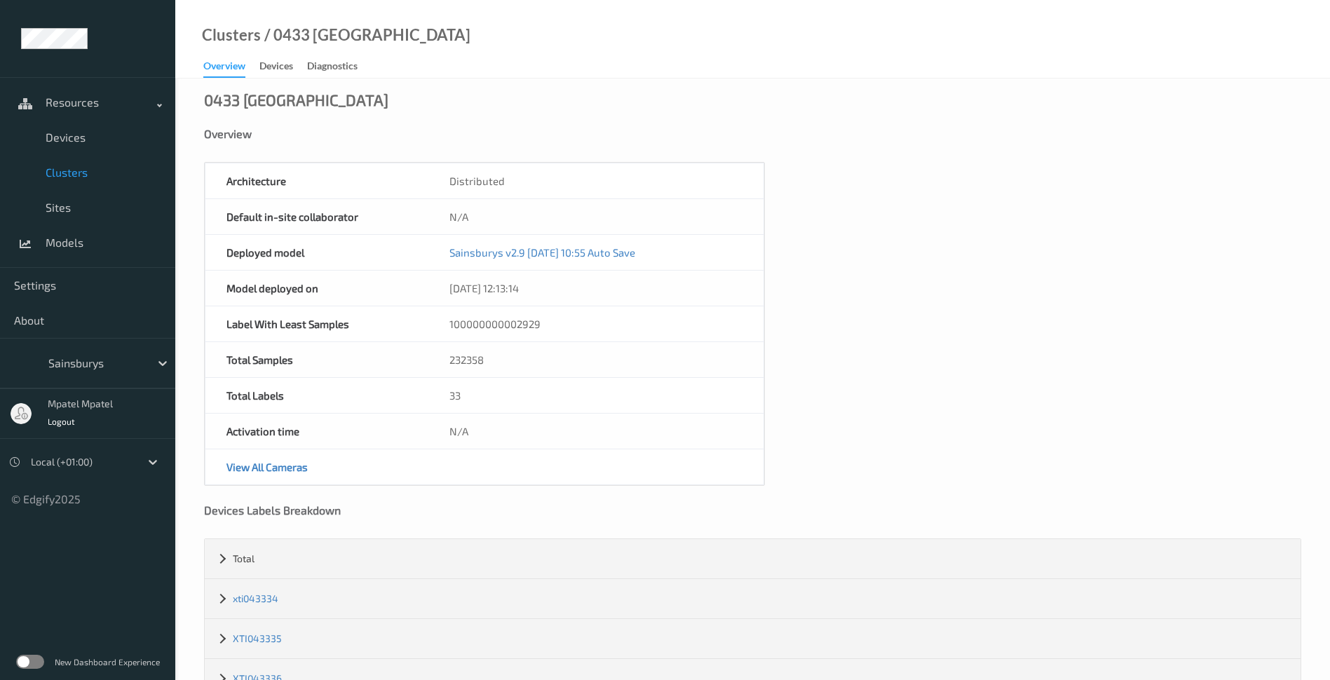
click at [62, 164] on link "Clusters" at bounding box center [87, 172] width 175 height 35
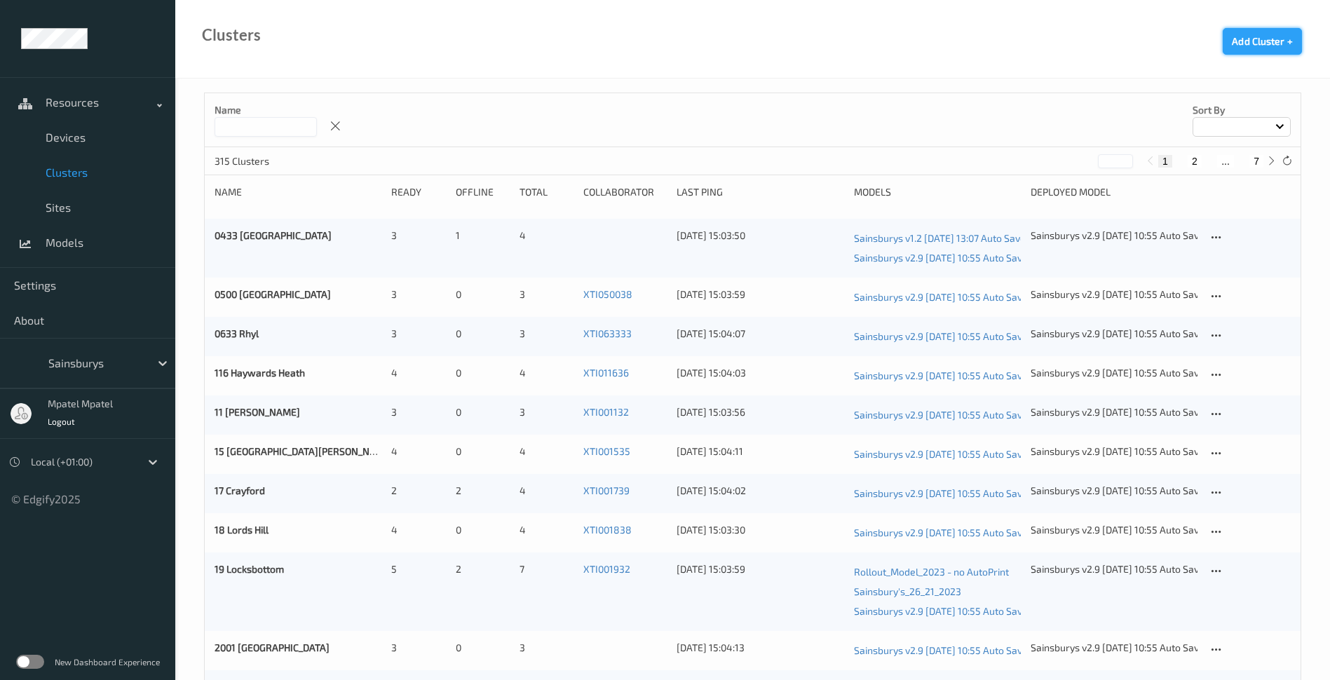
click at [1253, 49] on button "Add Cluster +" at bounding box center [1262, 41] width 79 height 27
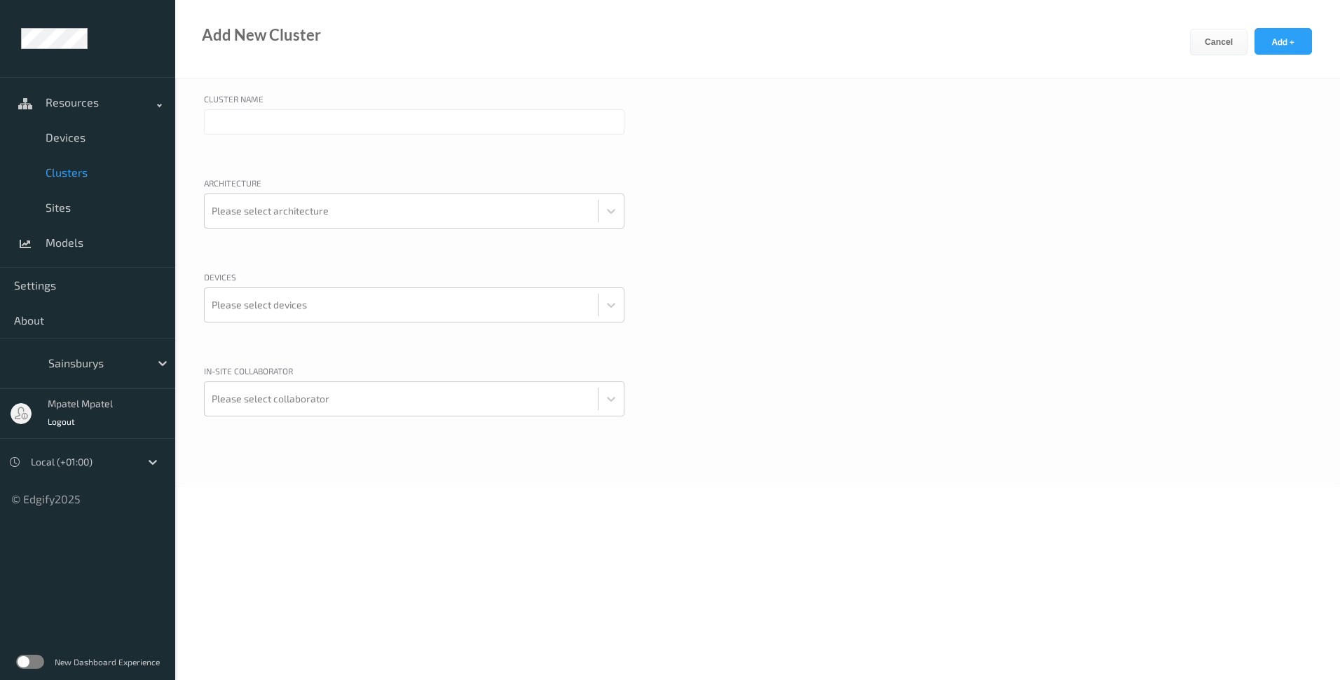
click at [625, 212] on div "Architecture Please select architecture" at bounding box center [758, 217] width 1108 height 80
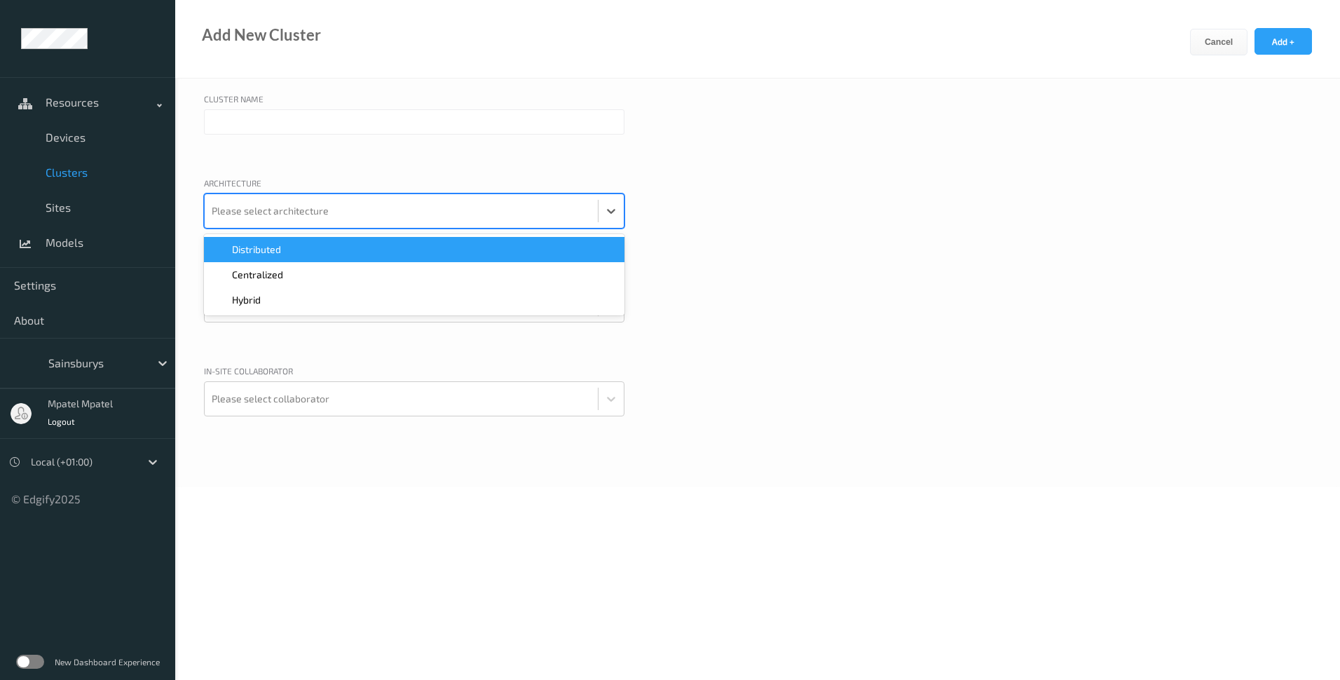
click at [584, 215] on div at bounding box center [401, 211] width 379 height 28
click at [668, 212] on div "Architecture option Distributed focused, 1 of 3. 3 results available. Use Up an…" at bounding box center [758, 217] width 1108 height 80
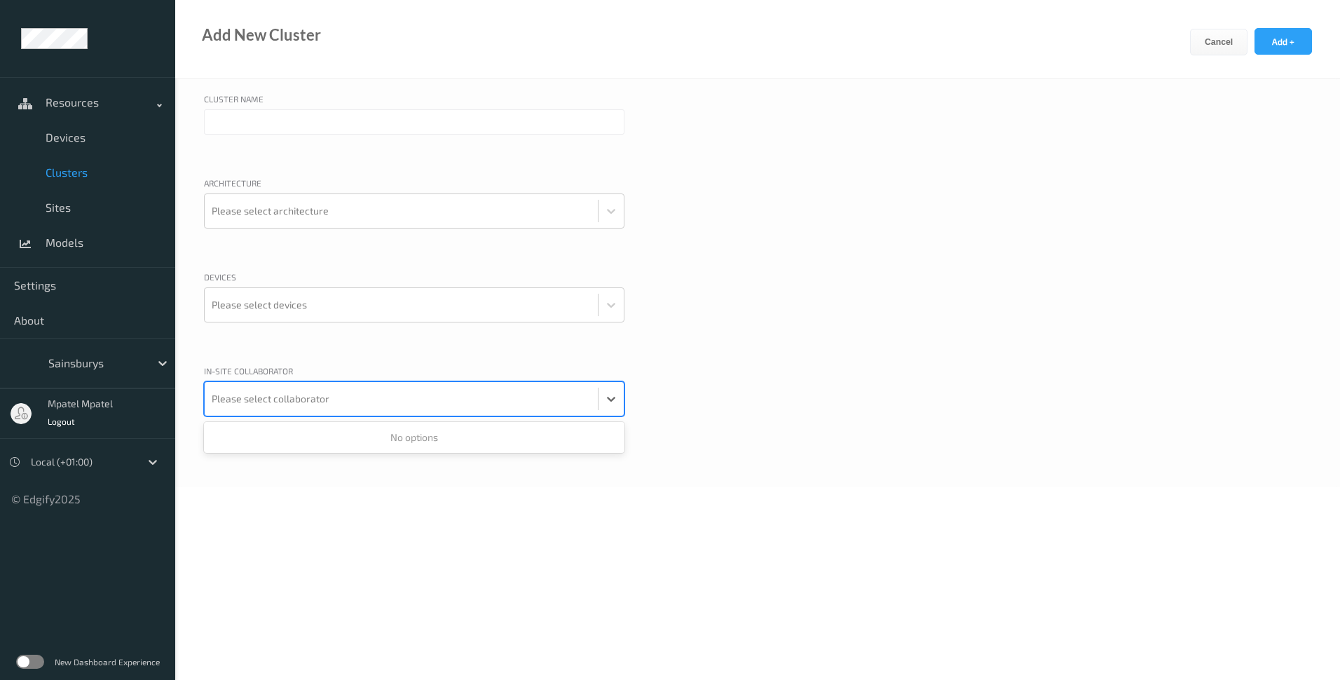
click at [242, 406] on div at bounding box center [401, 399] width 379 height 28
click at [235, 501] on body "Resources Devices Clusters Sites Models Settings About Sainsburys mpatel mpatel…" at bounding box center [670, 340] width 1340 height 680
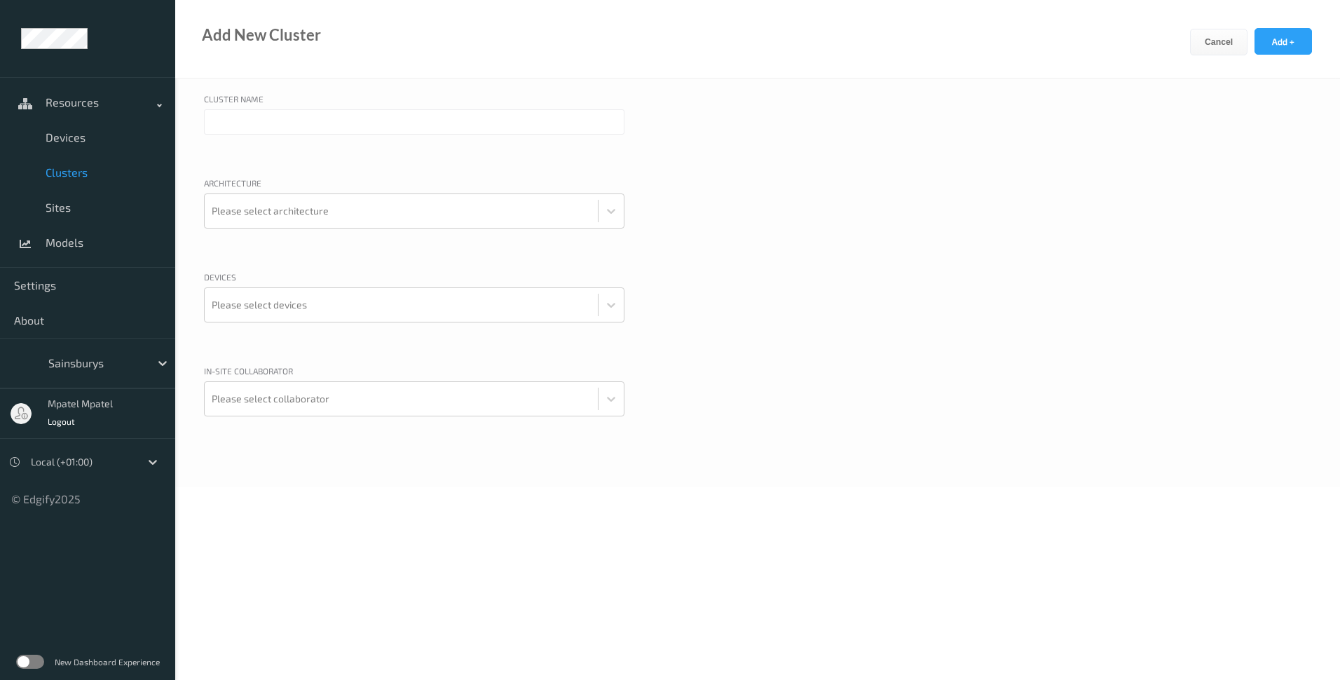
click at [64, 169] on span "Clusters" at bounding box center [104, 172] width 116 height 14
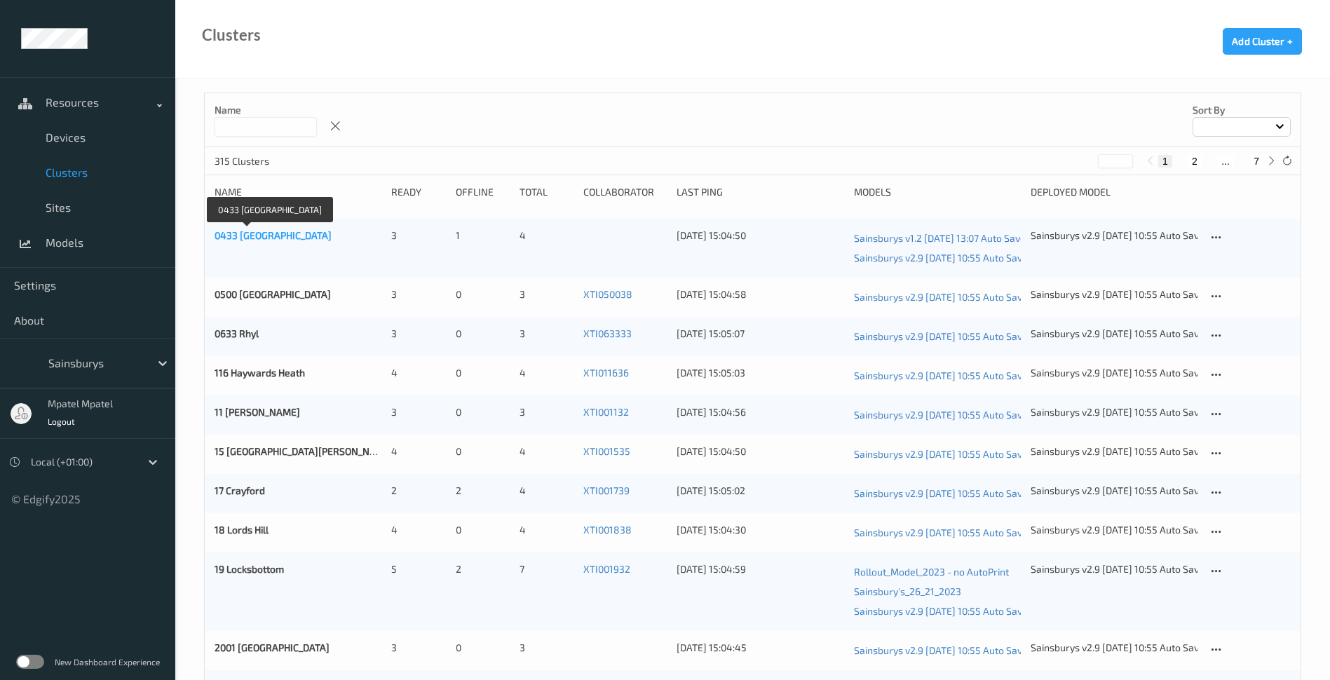
click at [229, 234] on link "0433 [GEOGRAPHIC_DATA]" at bounding box center [273, 235] width 117 height 12
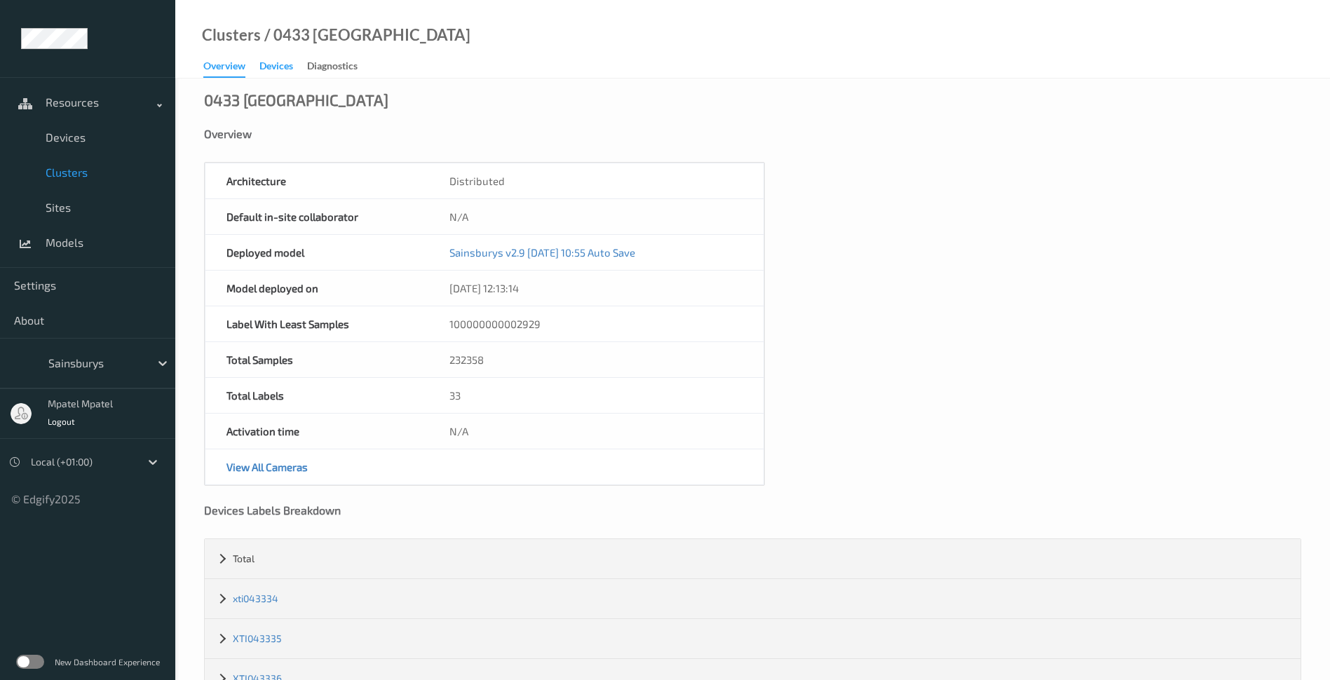
click at [270, 64] on div "Devices" at bounding box center [276, 68] width 34 height 18
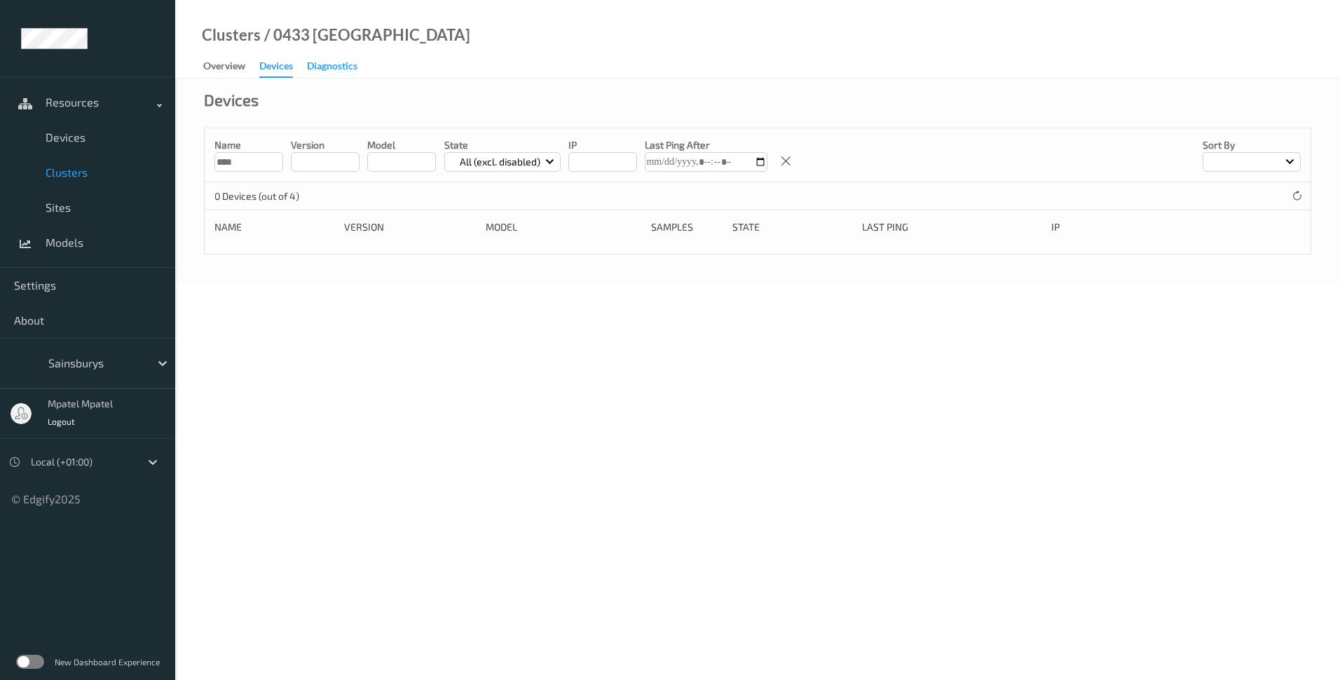
click at [331, 65] on div "Diagnostics" at bounding box center [332, 68] width 50 height 18
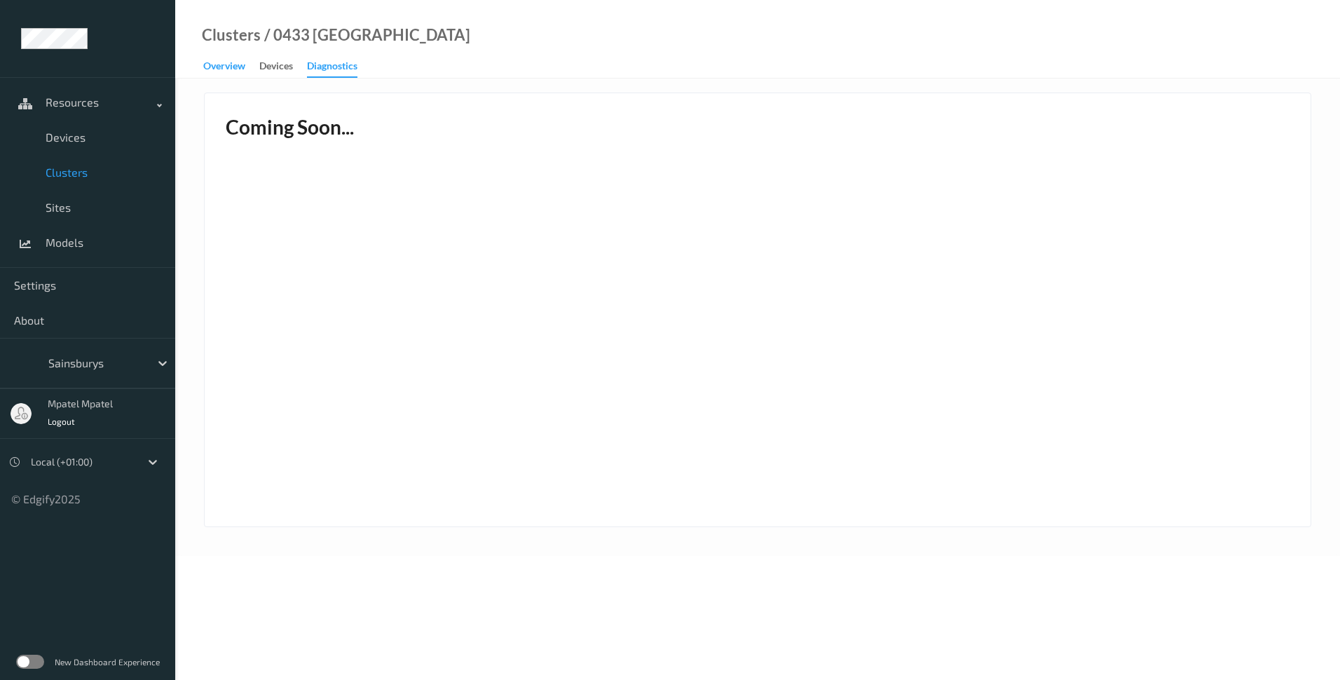
click at [238, 70] on div "Overview" at bounding box center [224, 68] width 42 height 18
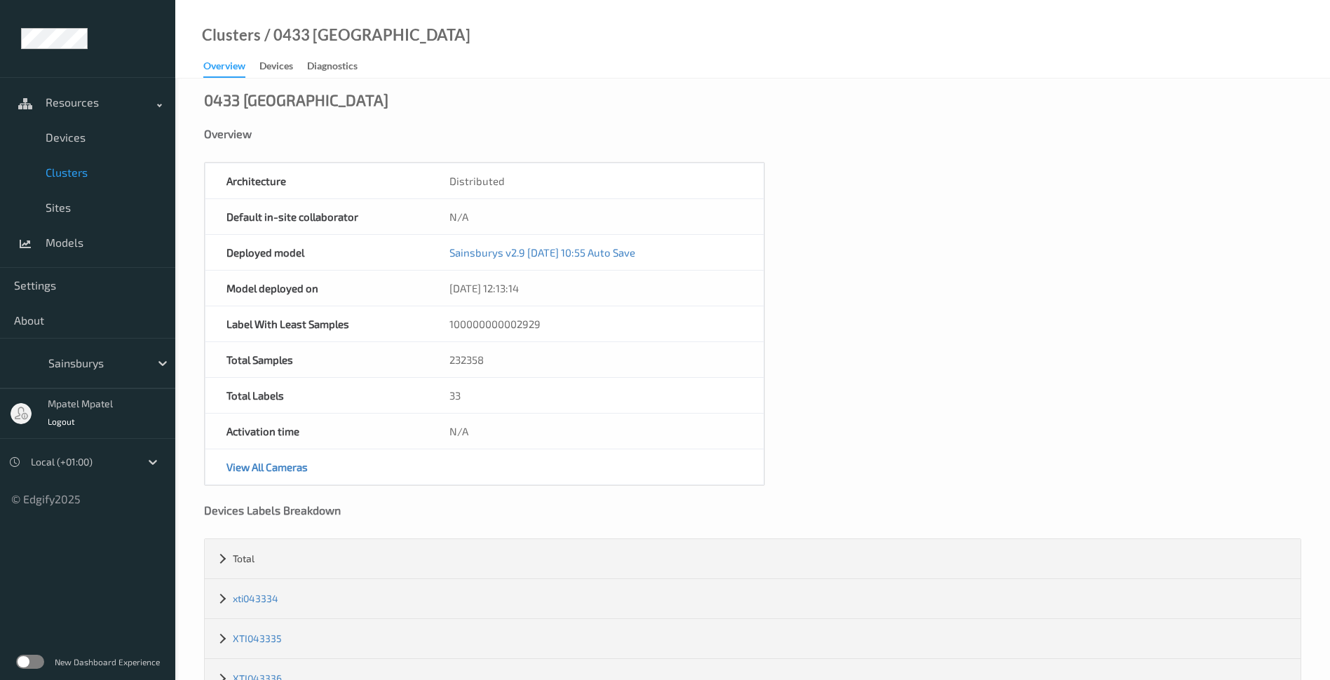
click at [72, 170] on span "Clusters" at bounding box center [104, 172] width 116 height 14
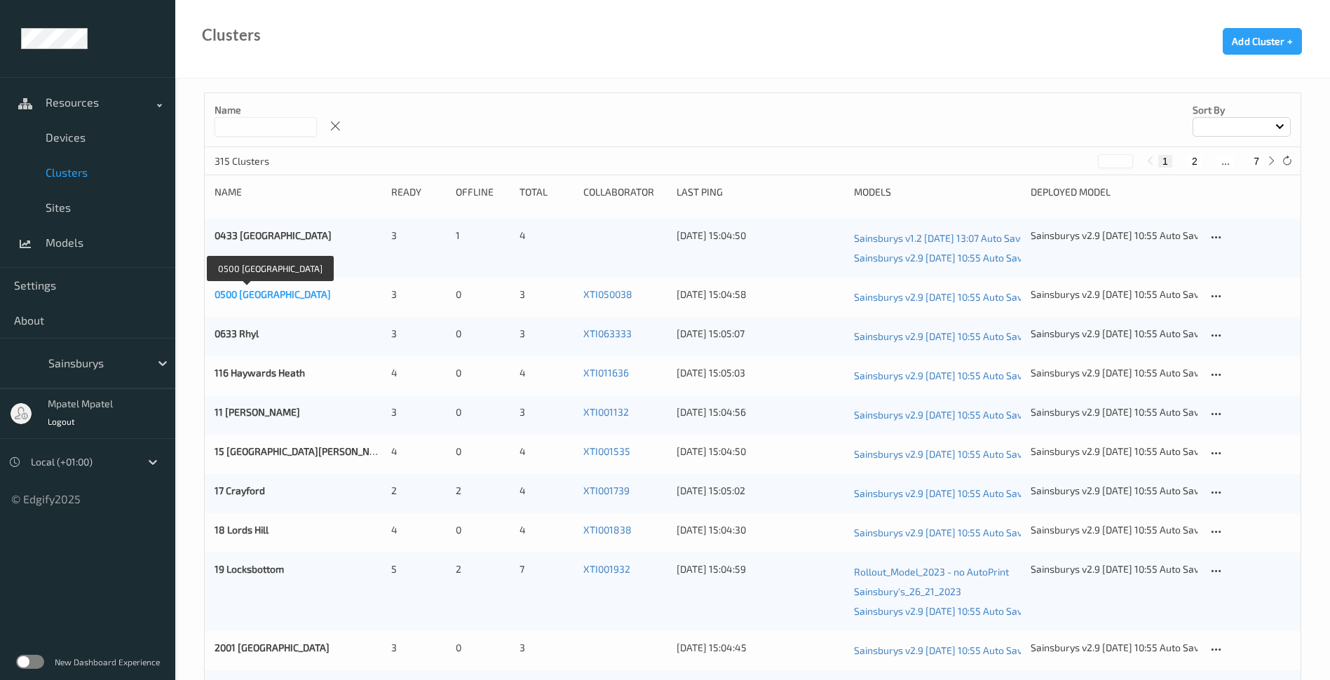
click at [248, 299] on link "0500 [GEOGRAPHIC_DATA]" at bounding box center [273, 294] width 116 height 12
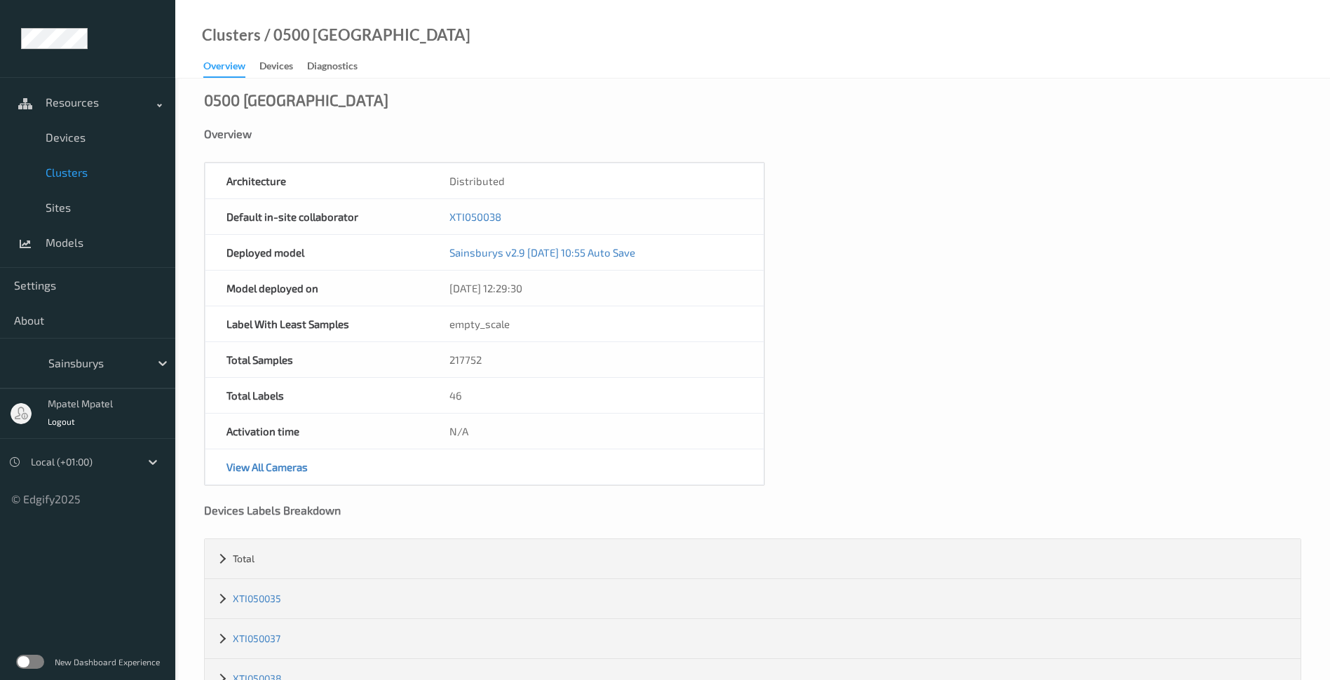
click at [77, 172] on span "Clusters" at bounding box center [104, 172] width 116 height 14
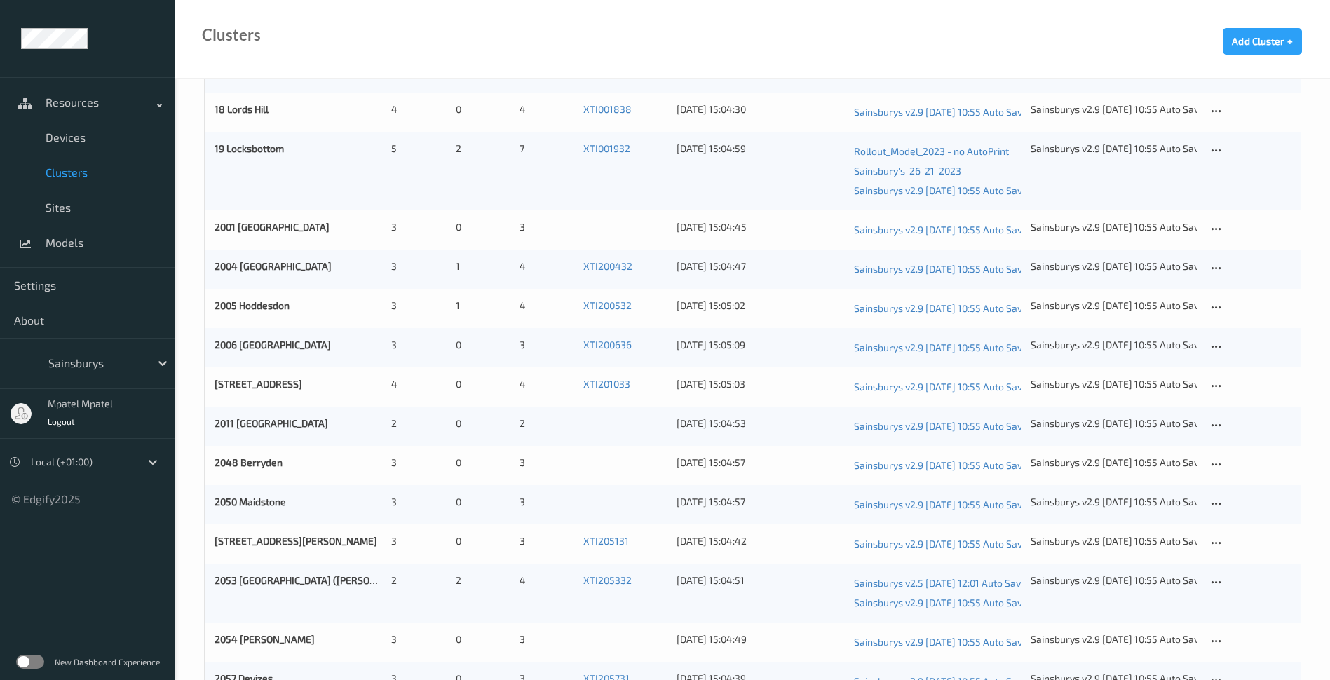
scroll to position [491, 0]
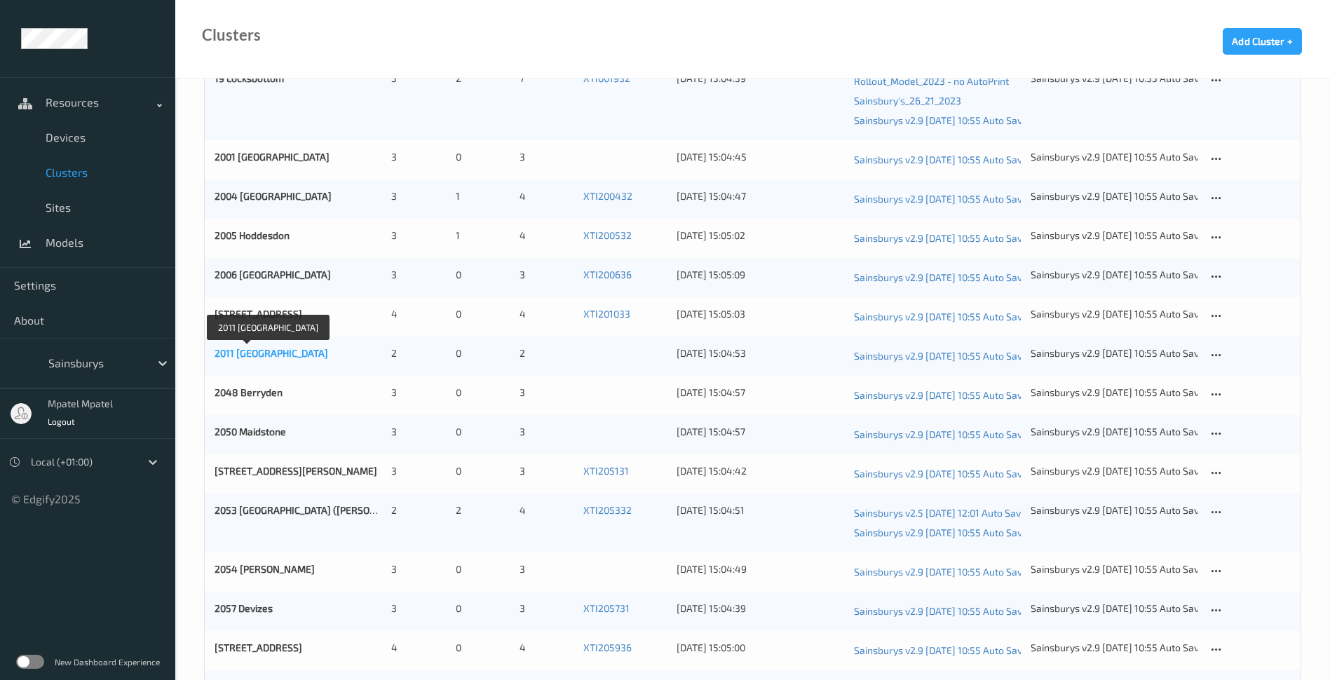
click at [257, 353] on link "2011 [GEOGRAPHIC_DATA]" at bounding box center [272, 353] width 114 height 12
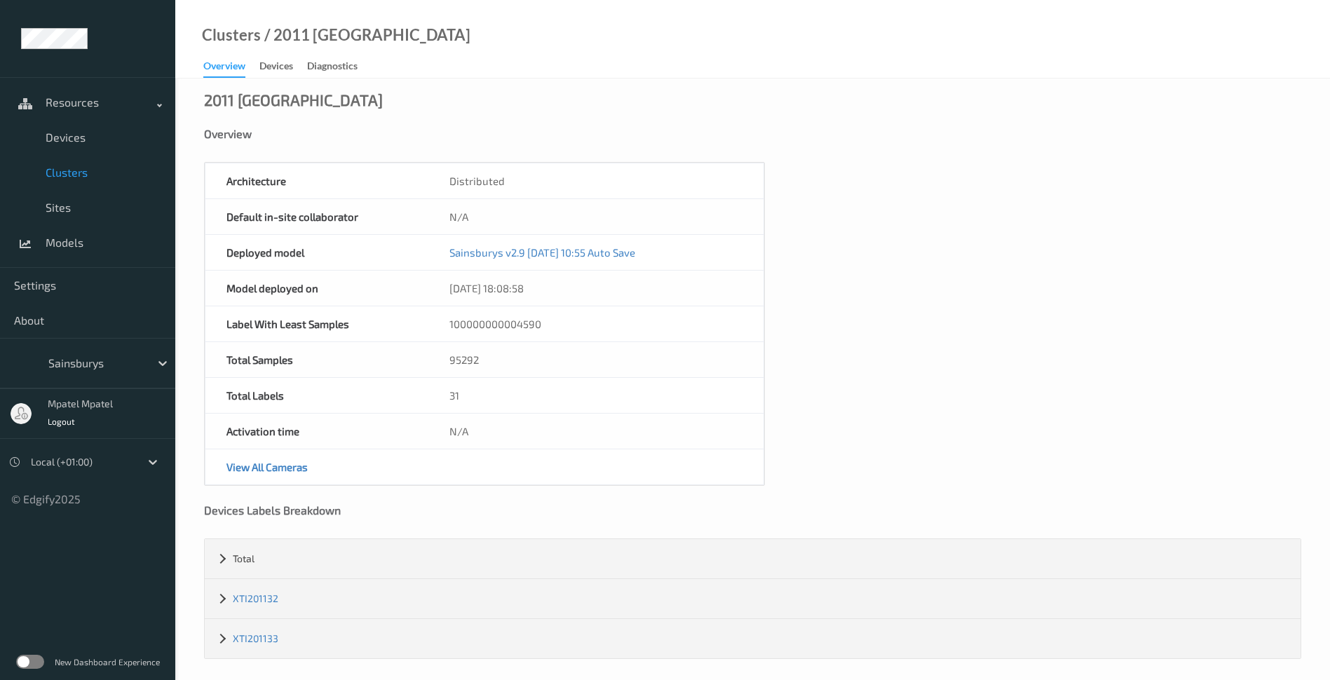
click at [74, 169] on span "Clusters" at bounding box center [104, 172] width 116 height 14
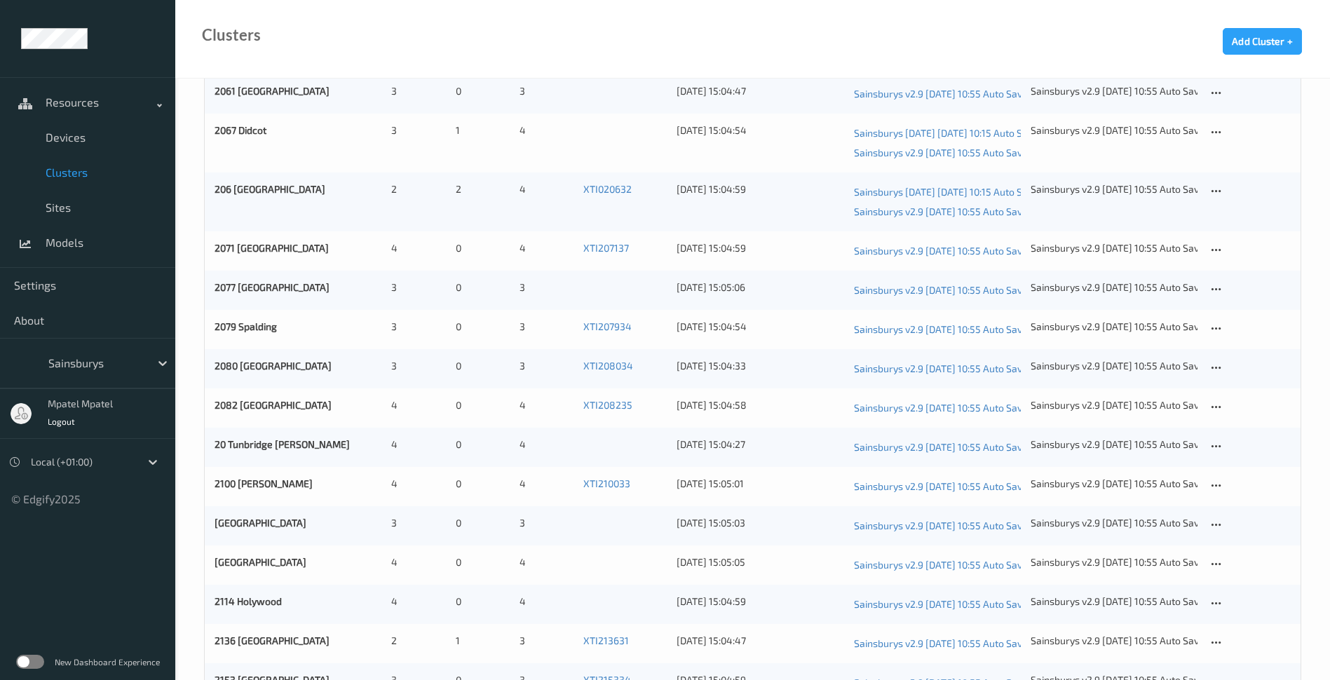
scroll to position [1099, 0]
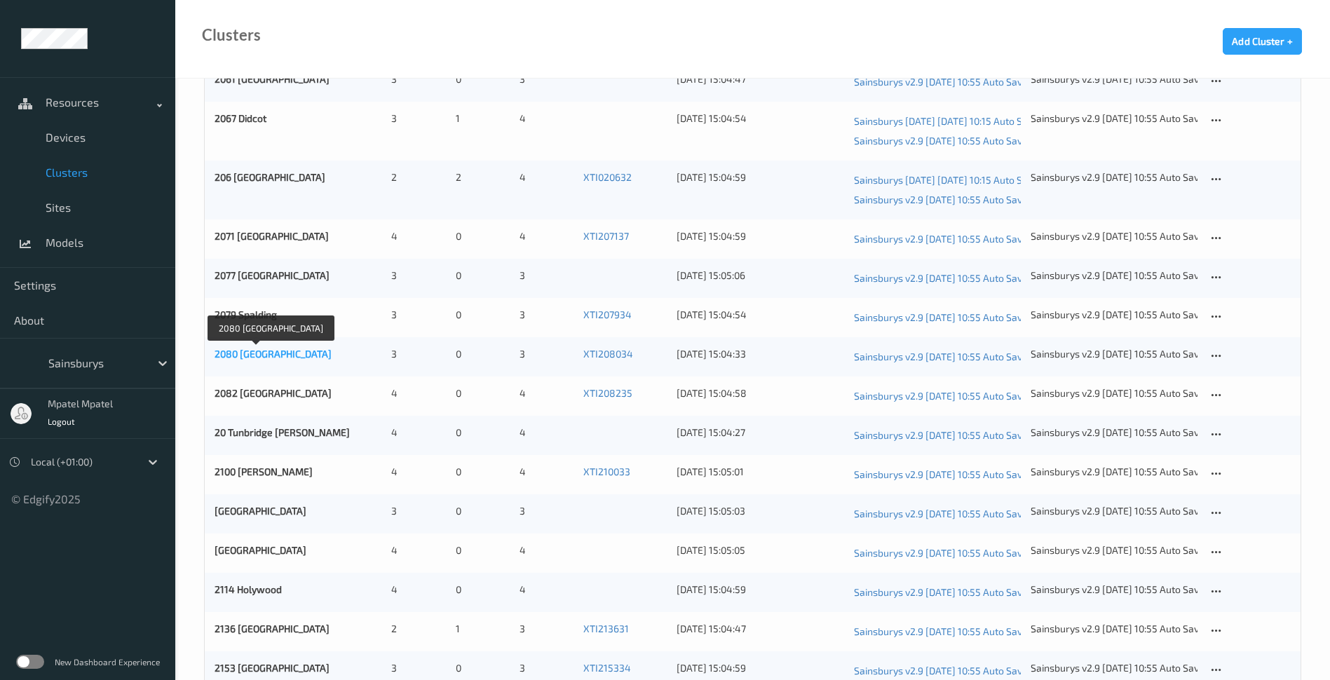
click at [271, 359] on link "2080 [GEOGRAPHIC_DATA]" at bounding box center [273, 354] width 117 height 12
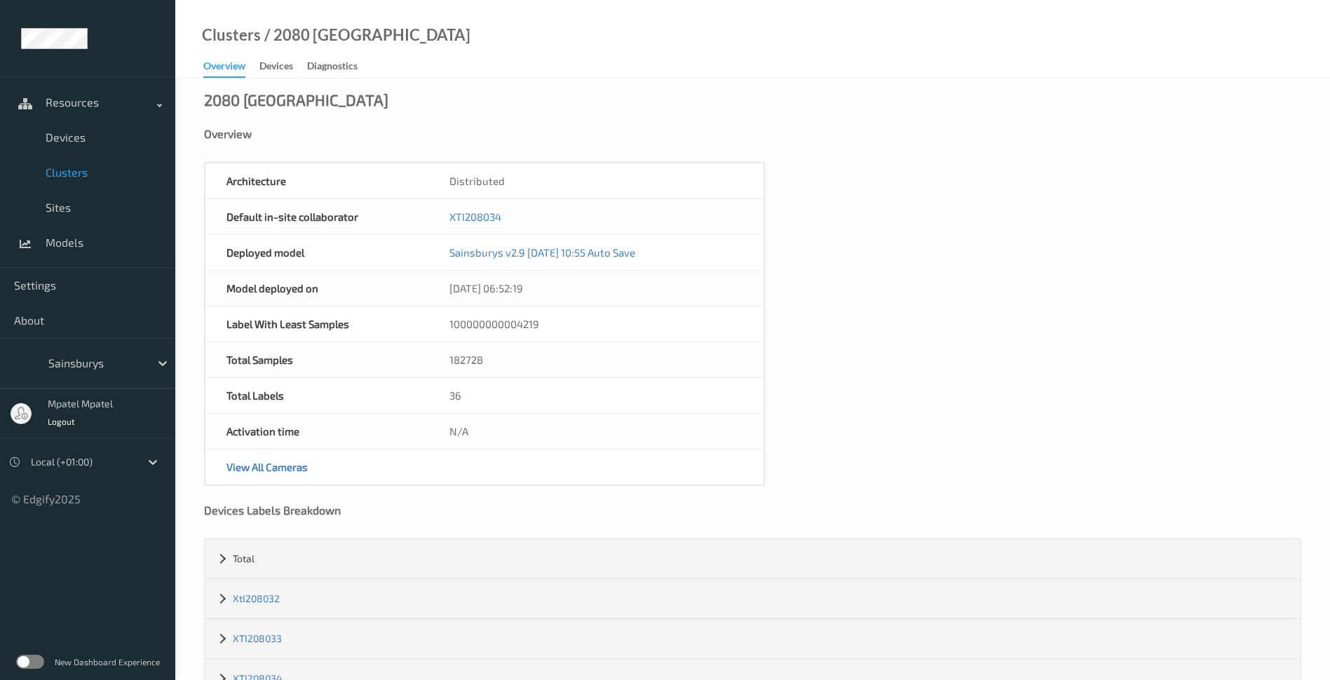
click at [86, 170] on span "Clusters" at bounding box center [104, 172] width 116 height 14
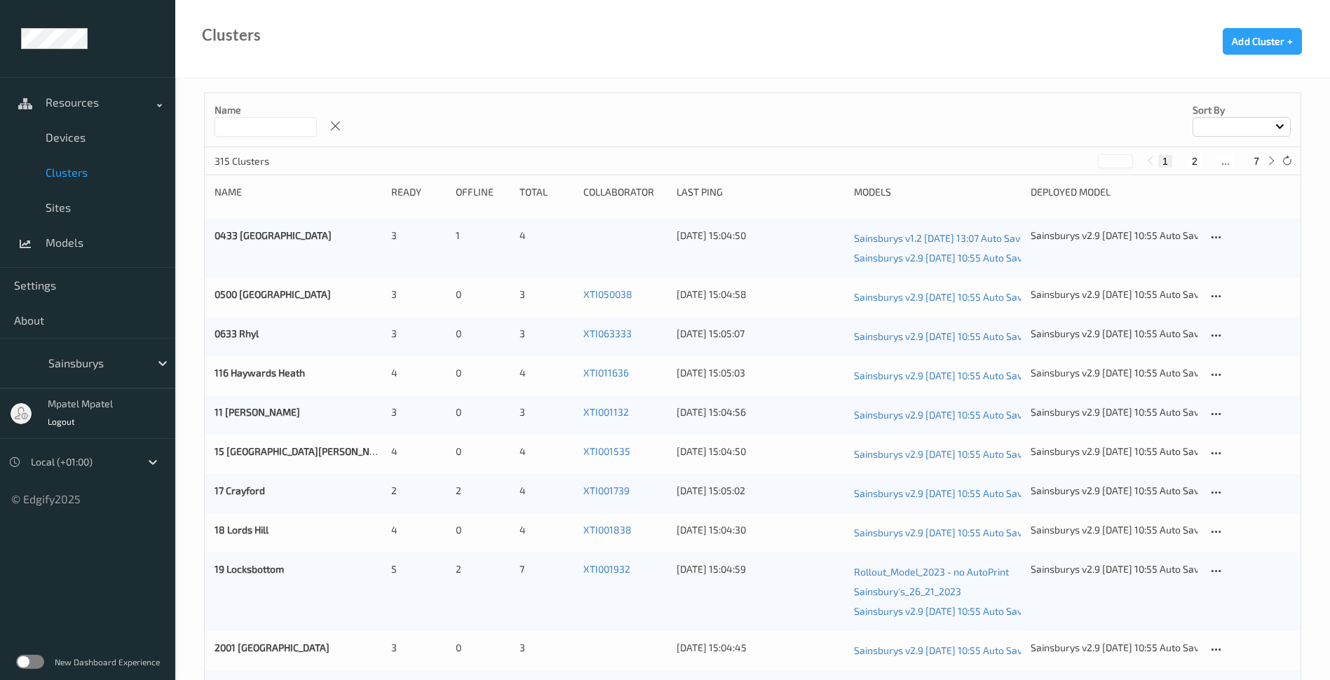
click at [273, 134] on input at bounding box center [266, 127] width 102 height 20
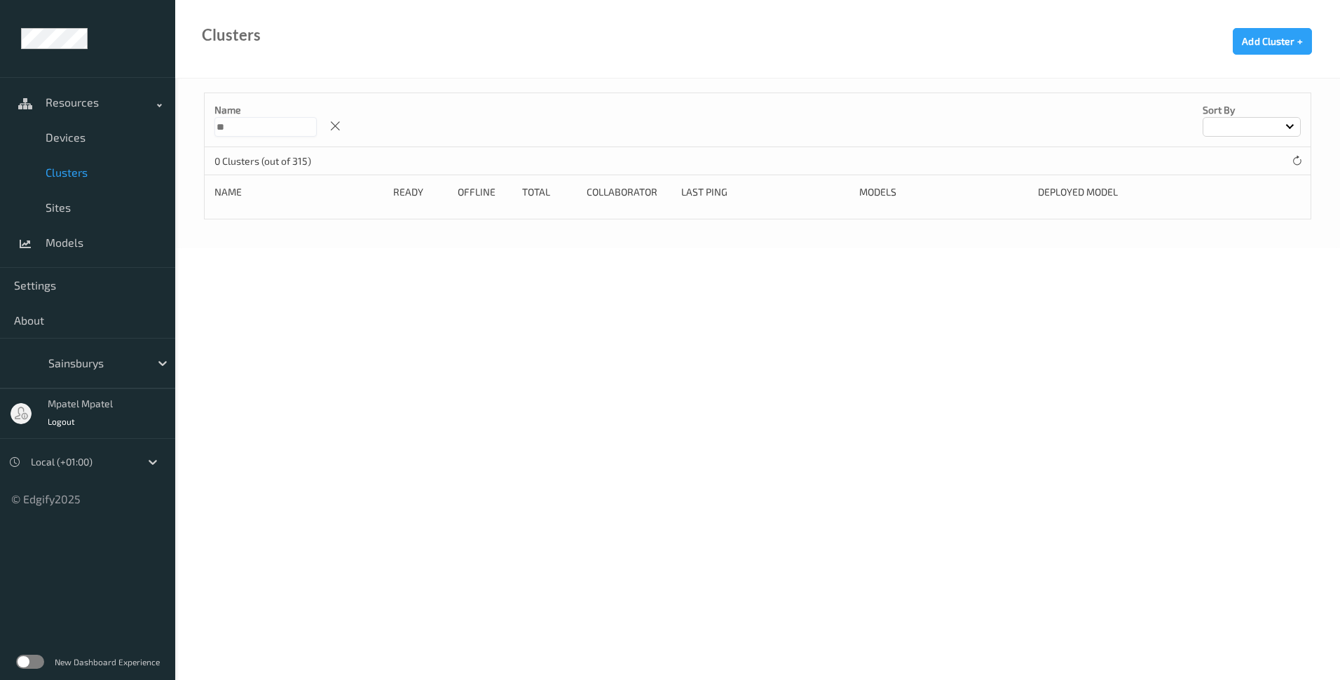
type input "*"
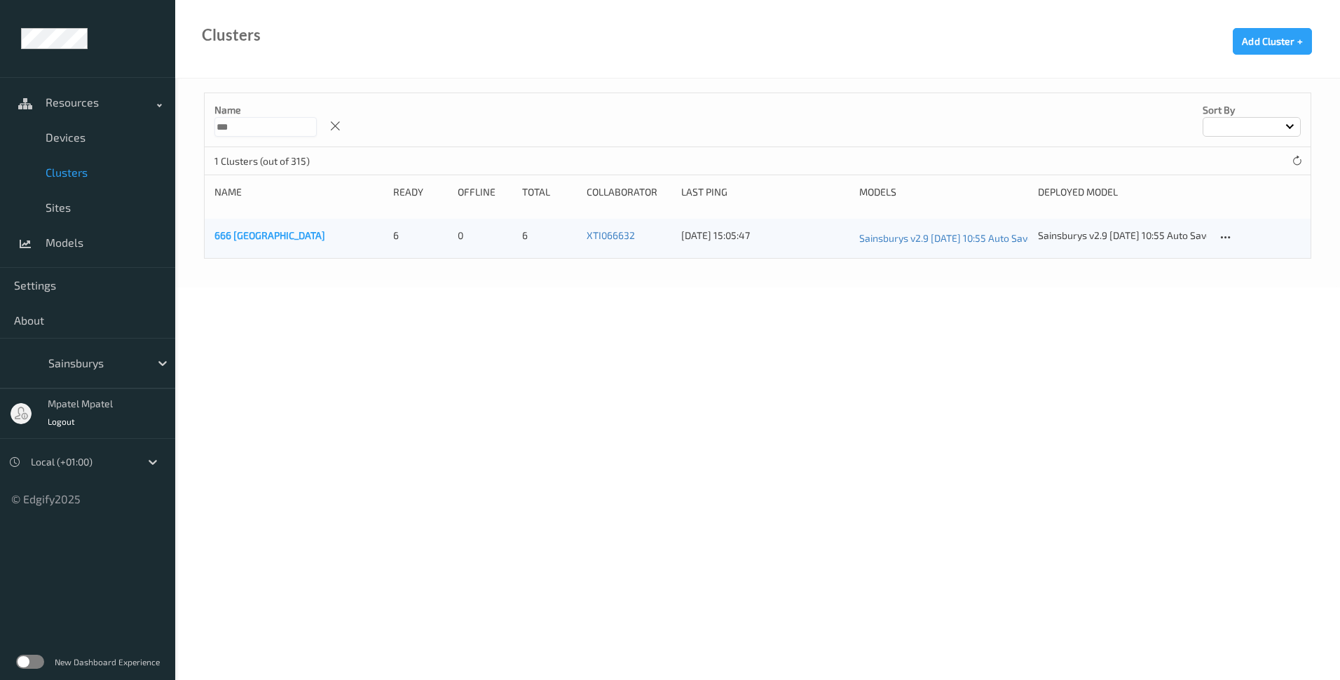
type input "***"
click at [262, 240] on link "666 [GEOGRAPHIC_DATA]" at bounding box center [270, 235] width 111 height 12
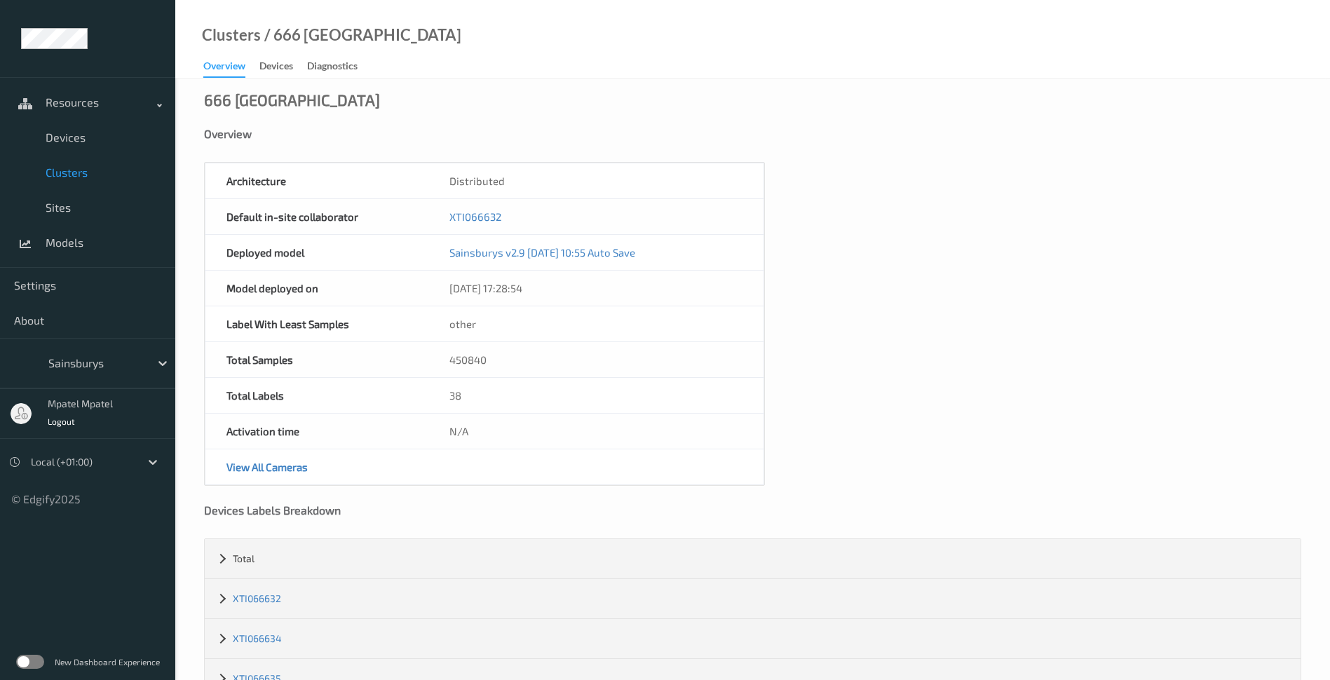
click at [78, 184] on link "Clusters" at bounding box center [87, 172] width 175 height 35
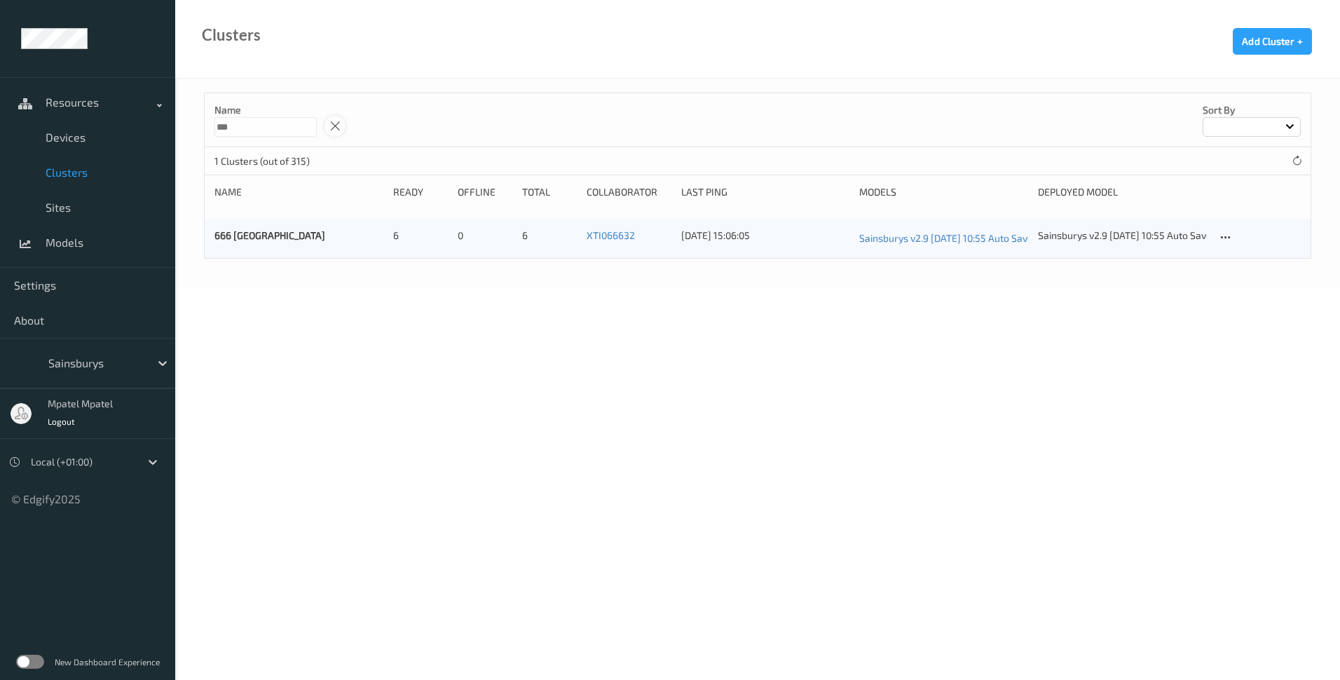
click at [346, 125] on div at bounding box center [335, 126] width 21 height 21
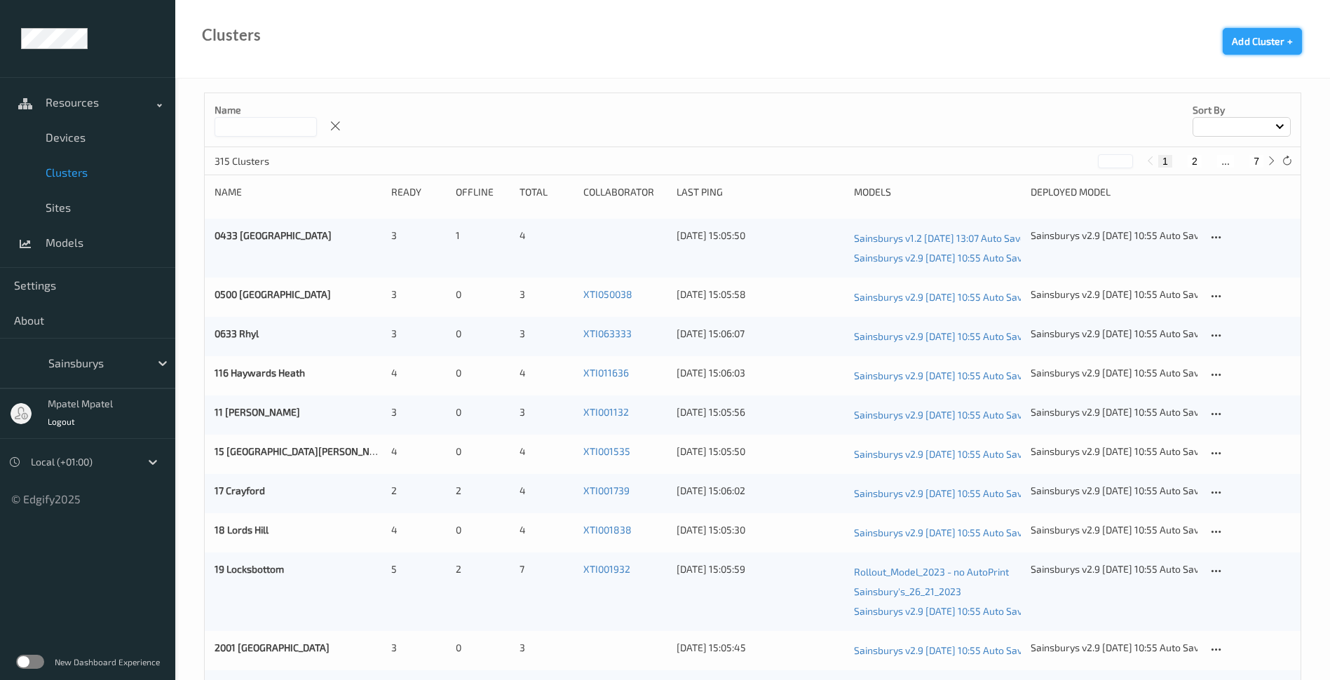
click at [1293, 44] on button "Add Cluster +" at bounding box center [1262, 41] width 79 height 27
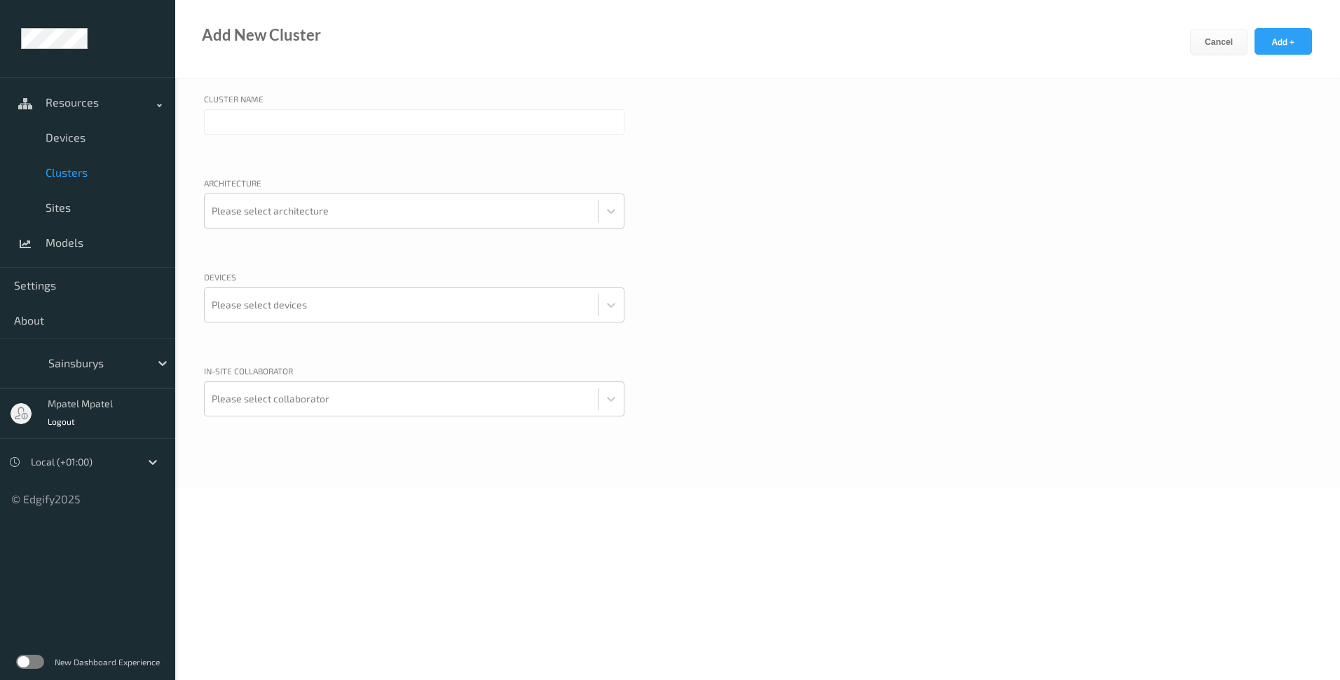
click at [348, 126] on input "text" at bounding box center [414, 121] width 421 height 25
type input "[GEOGRAPHIC_DATA]"
click at [375, 200] on div at bounding box center [401, 211] width 379 height 28
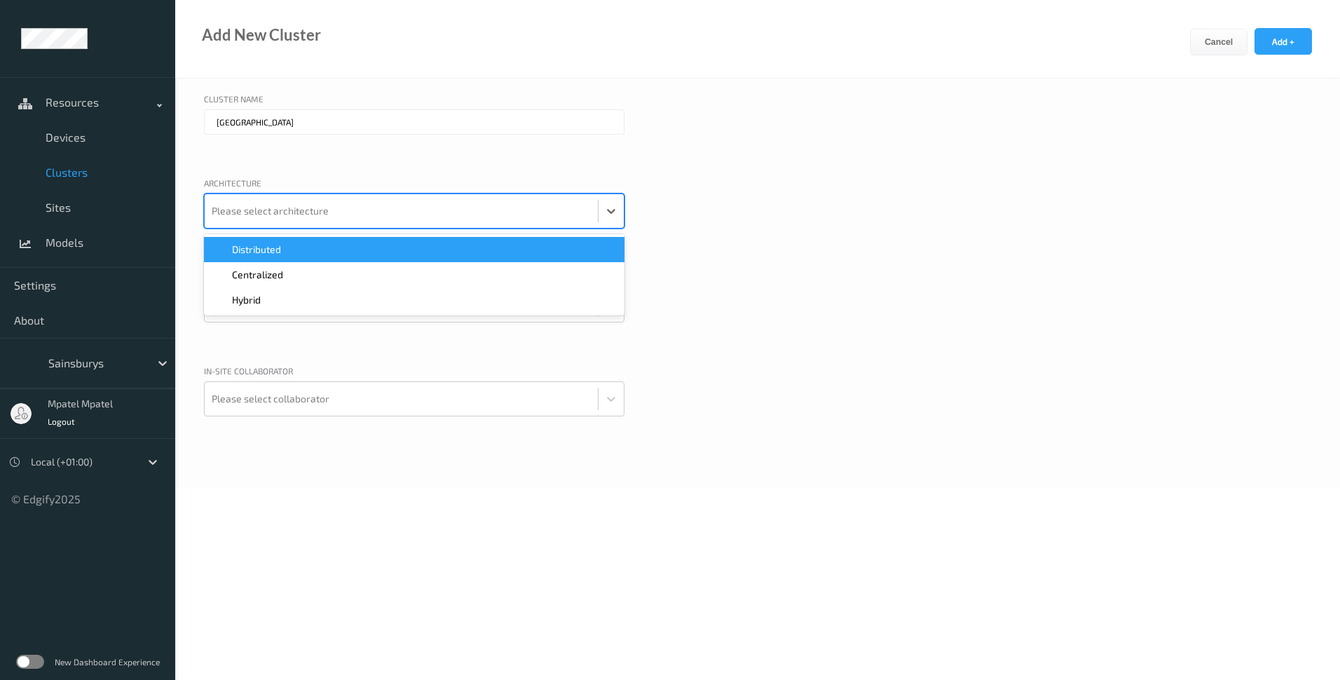
click at [341, 257] on div "Distributed" at bounding box center [414, 249] width 421 height 25
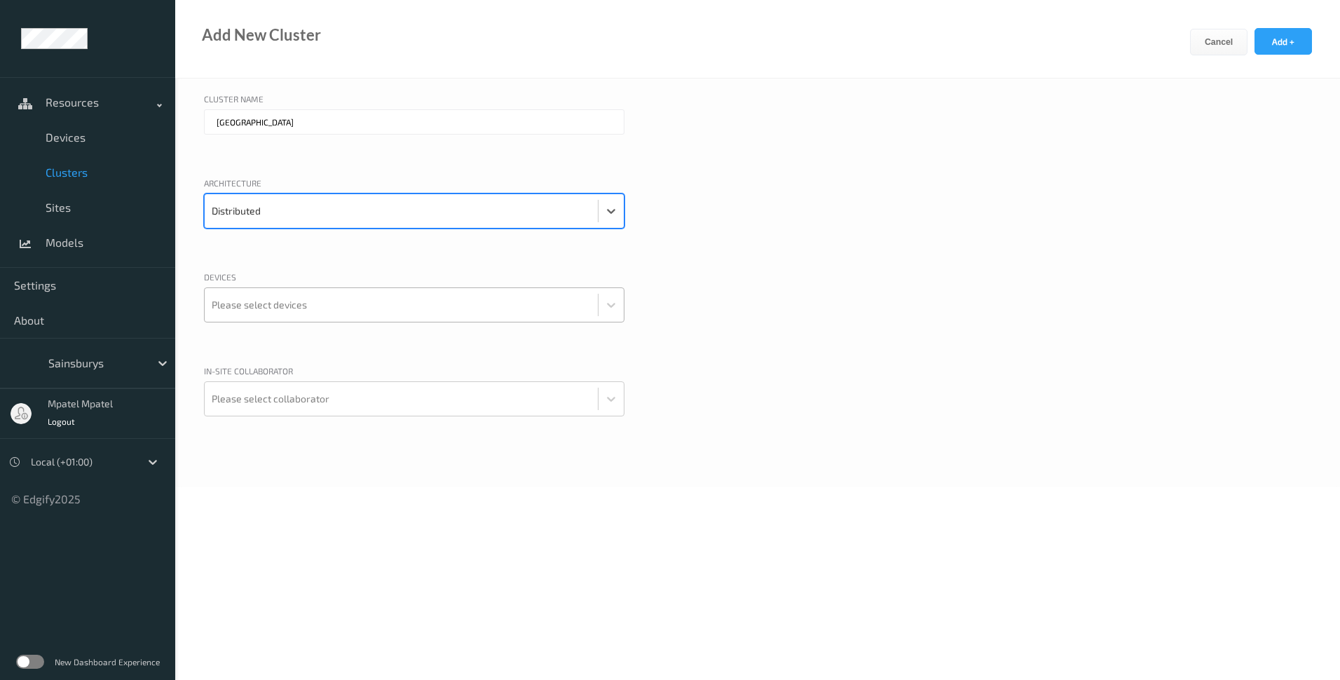
click at [347, 297] on div at bounding box center [401, 305] width 379 height 28
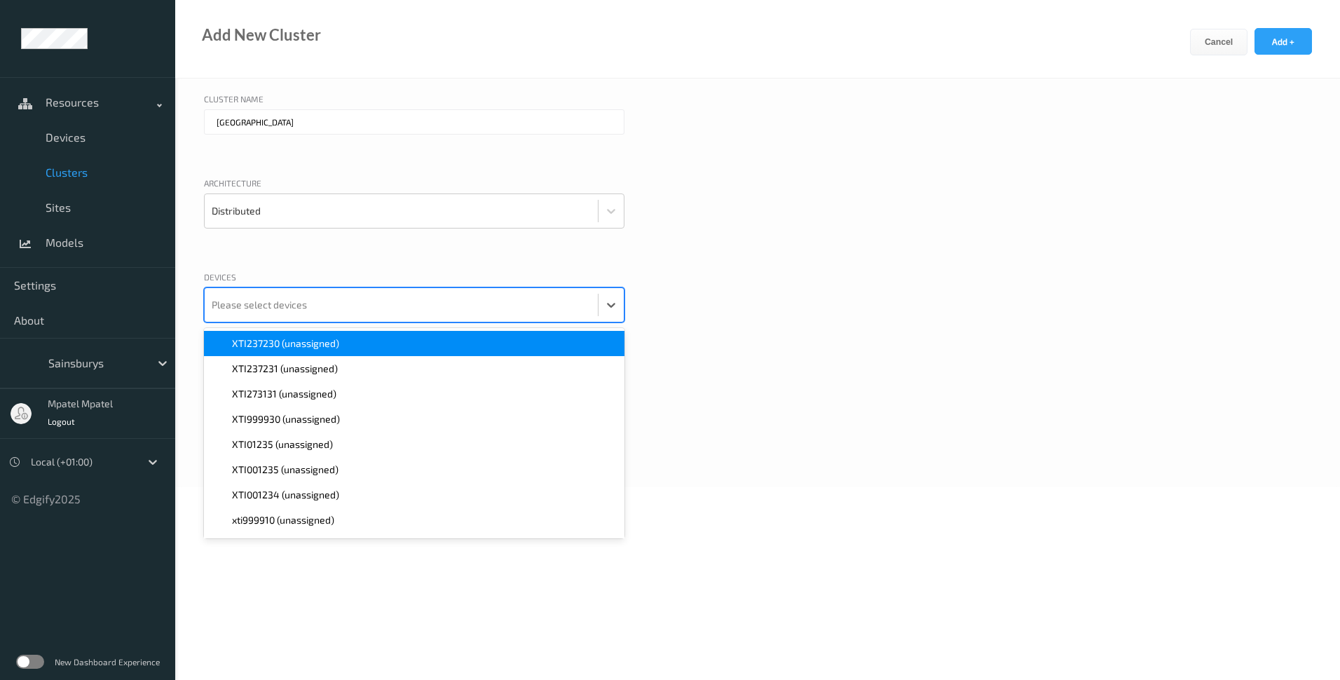
click at [356, 341] on div "XTI237230 (unassigned)" at bounding box center [414, 344] width 404 height 14
click at [355, 340] on div "XTI237231 (unassigned)" at bounding box center [414, 344] width 404 height 14
click at [763, 334] on div "Devices option XTI237231 (unassigned), selected. option XTI273131 (unassigned) …" at bounding box center [758, 314] width 1108 height 87
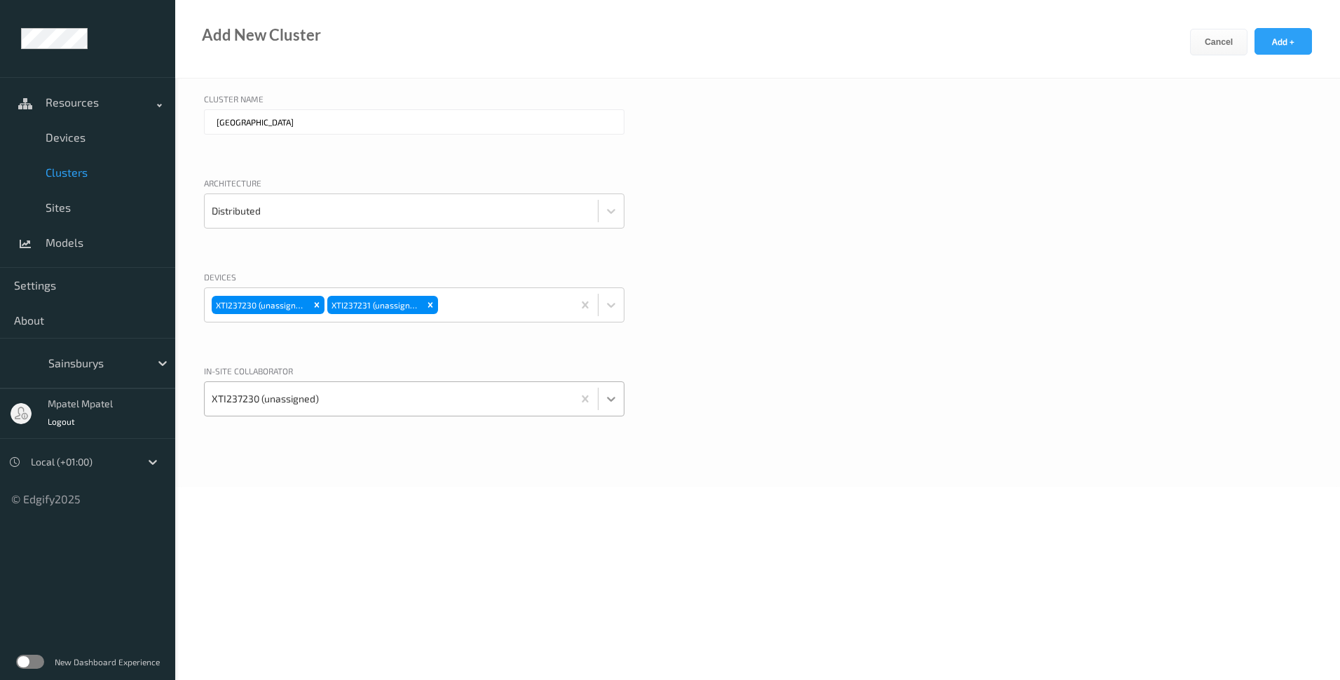
click at [613, 411] on div at bounding box center [611, 398] width 25 height 25
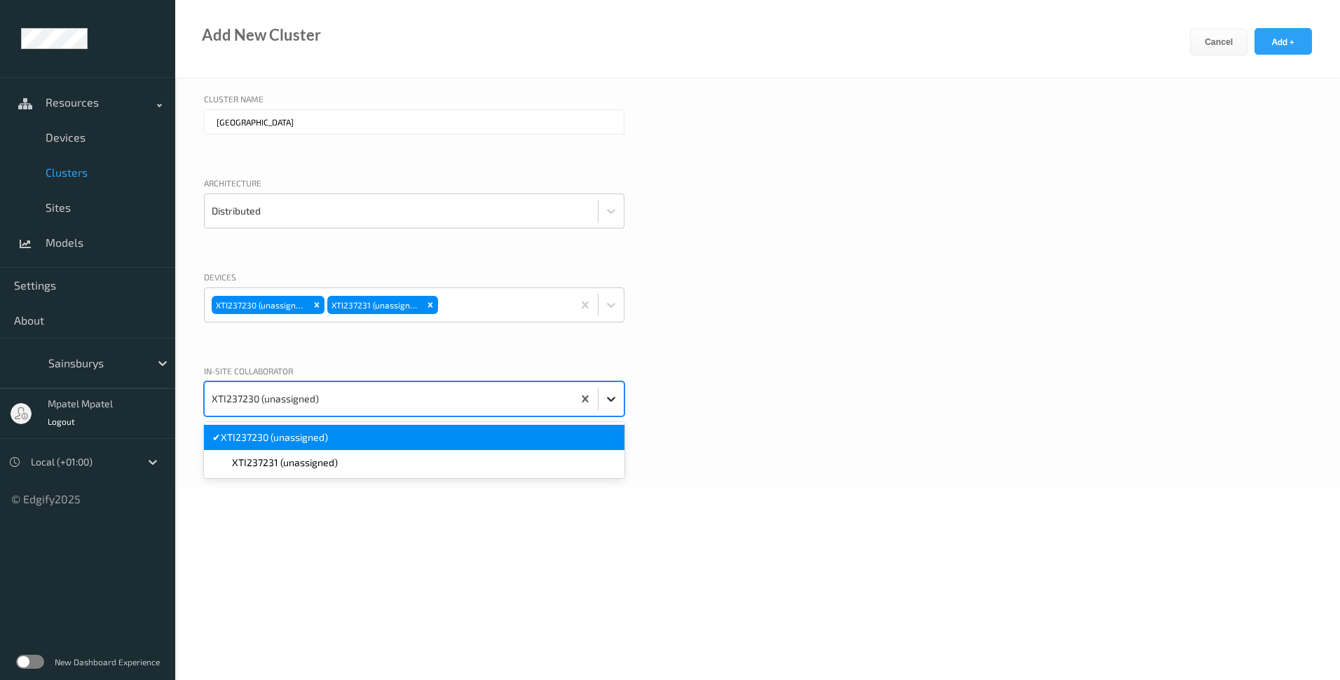
click at [613, 411] on div at bounding box center [611, 398] width 25 height 25
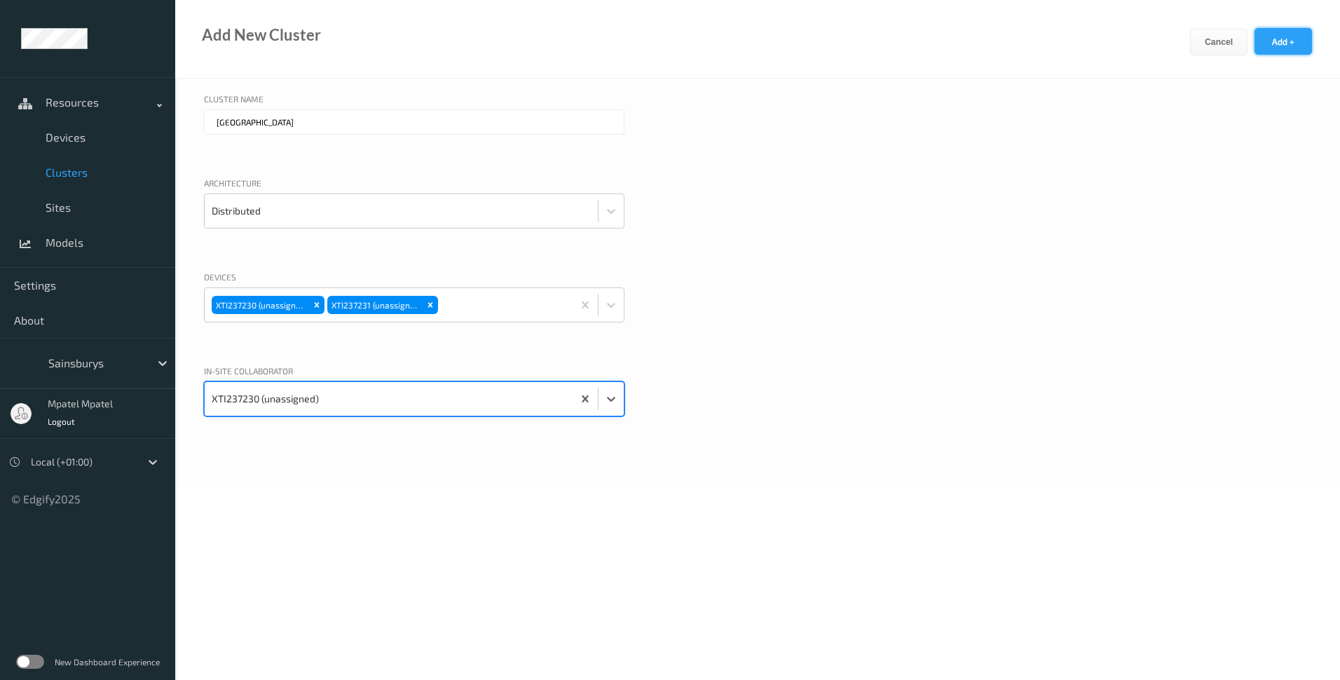
click at [1279, 43] on button "Add +" at bounding box center [1283, 41] width 57 height 27
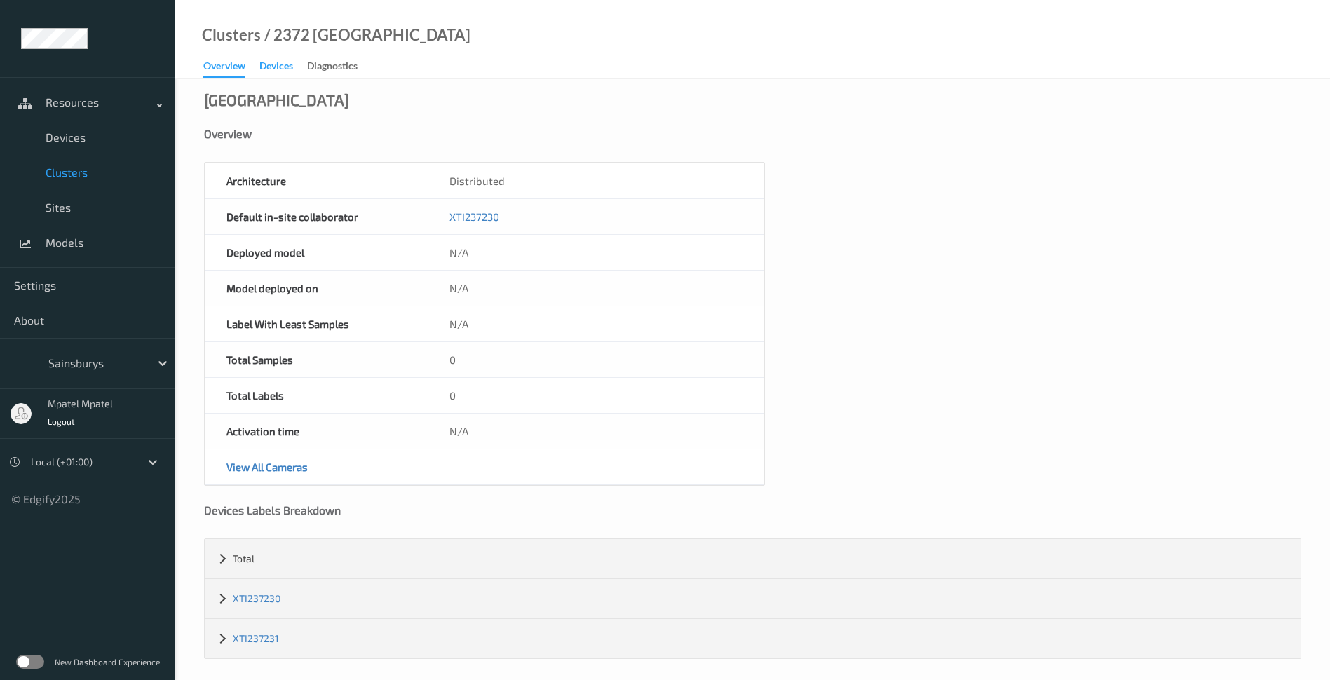
click at [280, 69] on div "Devices" at bounding box center [276, 68] width 34 height 18
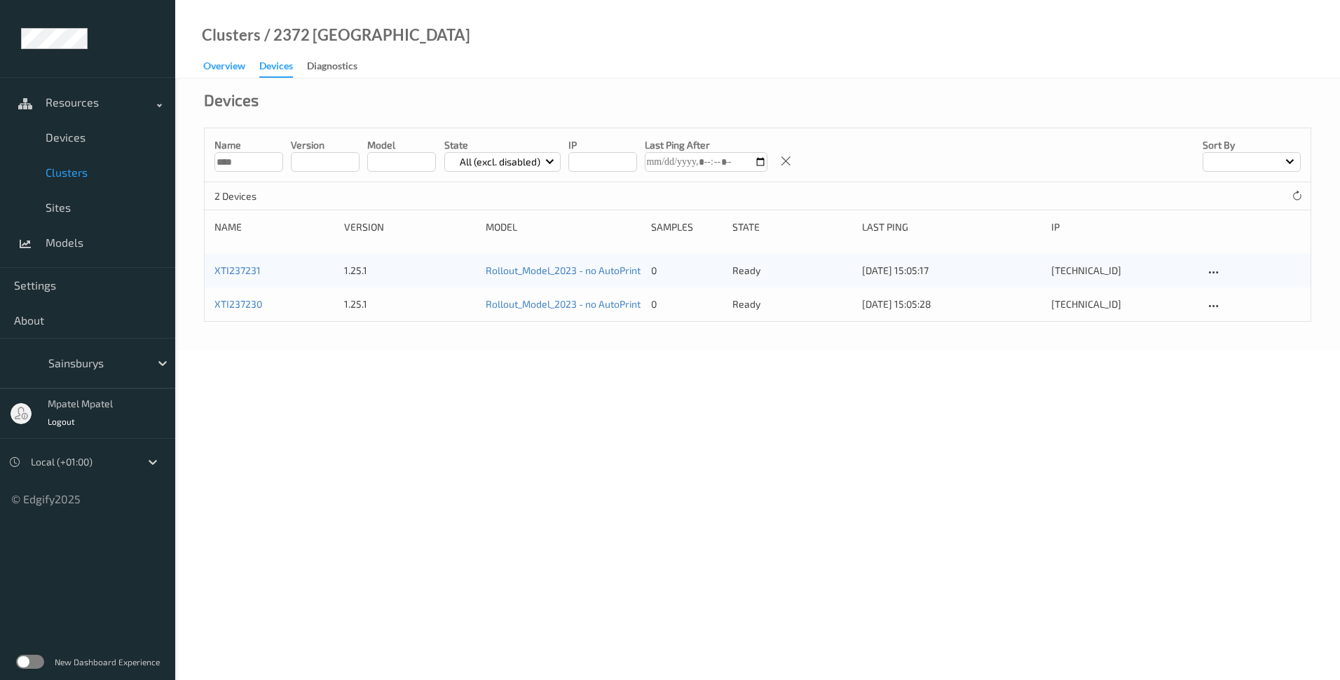
click at [222, 66] on div "Overview" at bounding box center [224, 68] width 42 height 18
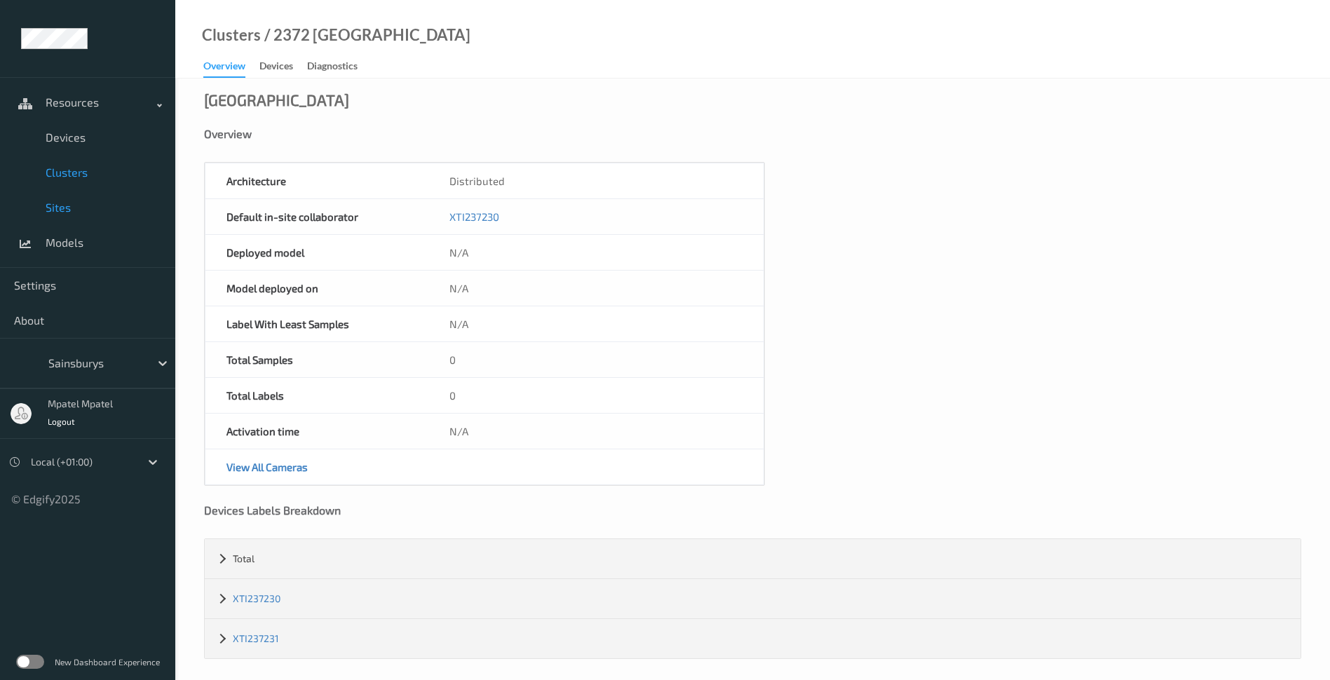
click at [69, 208] on span "Sites" at bounding box center [104, 207] width 116 height 14
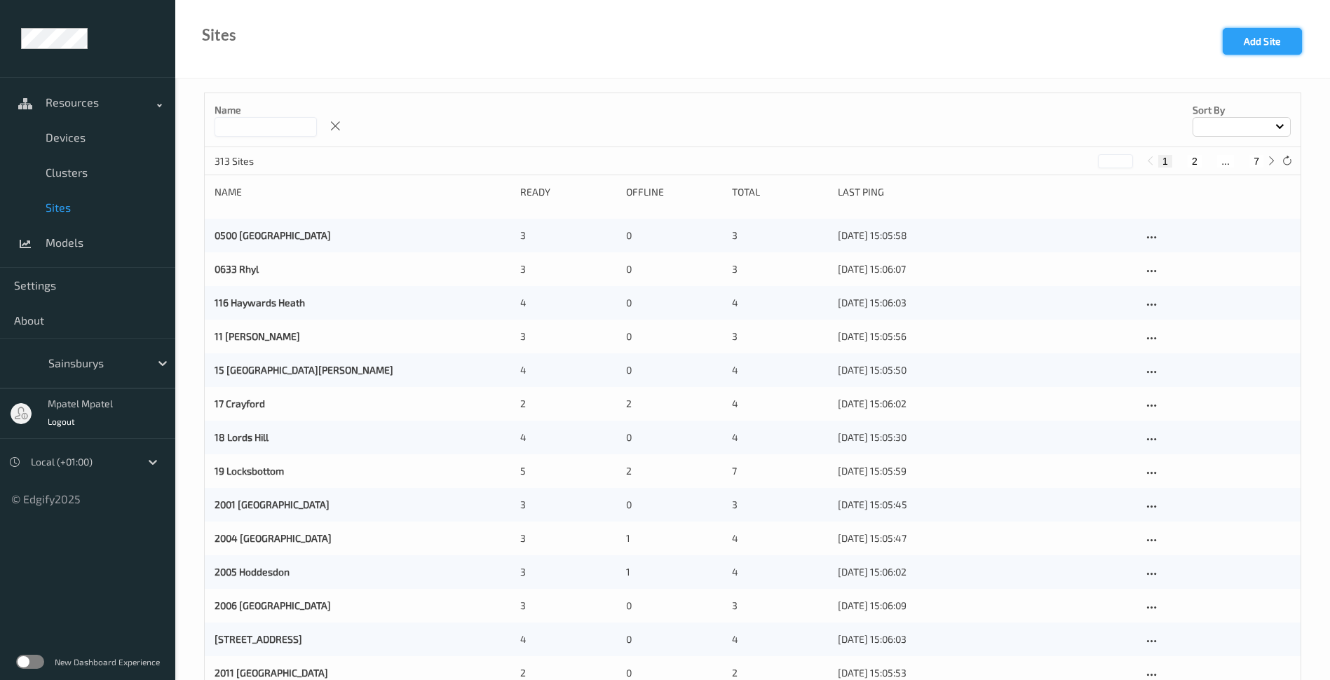
click at [1258, 35] on button "Add Site" at bounding box center [1262, 41] width 79 height 27
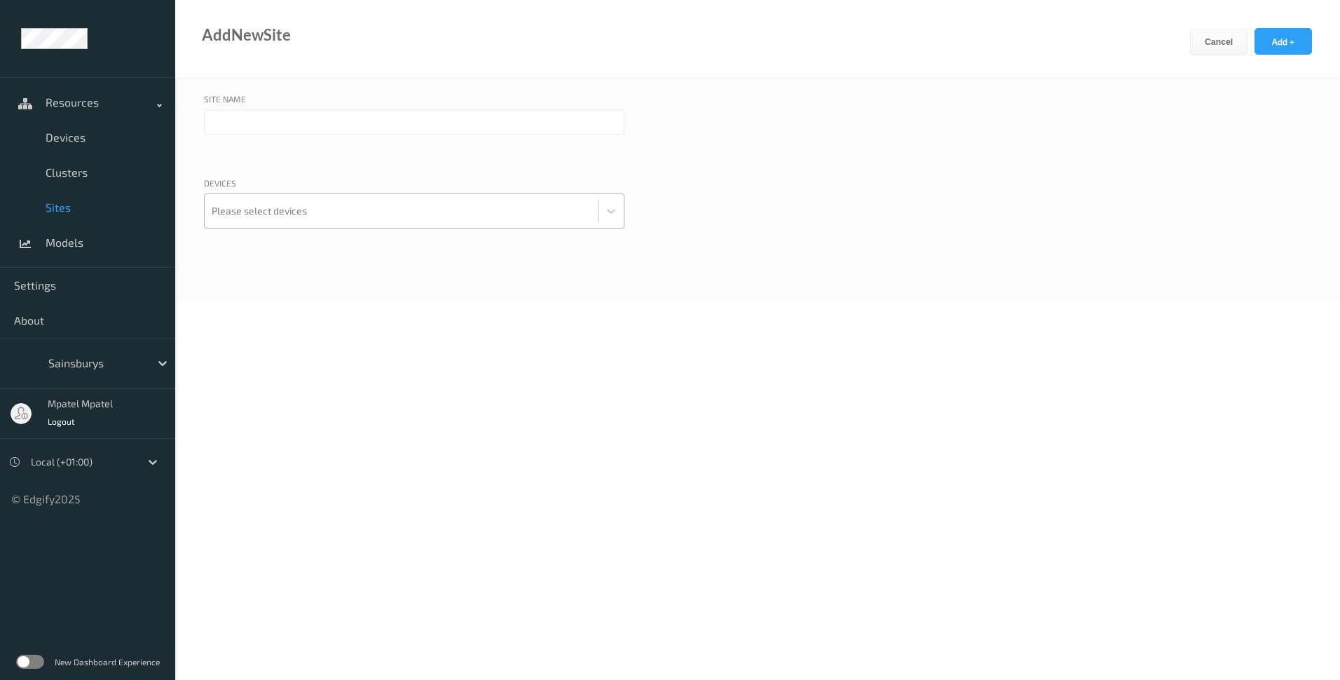
click at [427, 220] on div at bounding box center [401, 211] width 379 height 28
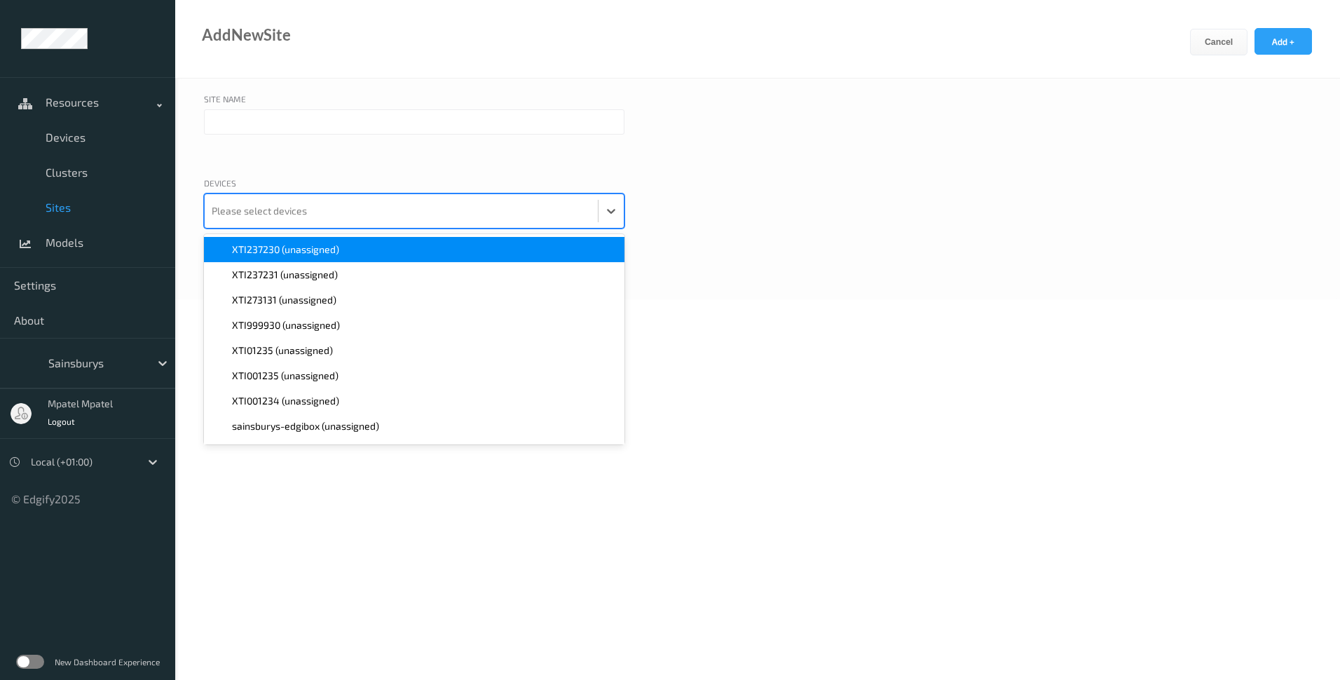
click at [427, 250] on div "XTI237230 (unassigned)" at bounding box center [414, 250] width 404 height 14
click at [426, 213] on div at bounding box center [446, 211] width 238 height 28
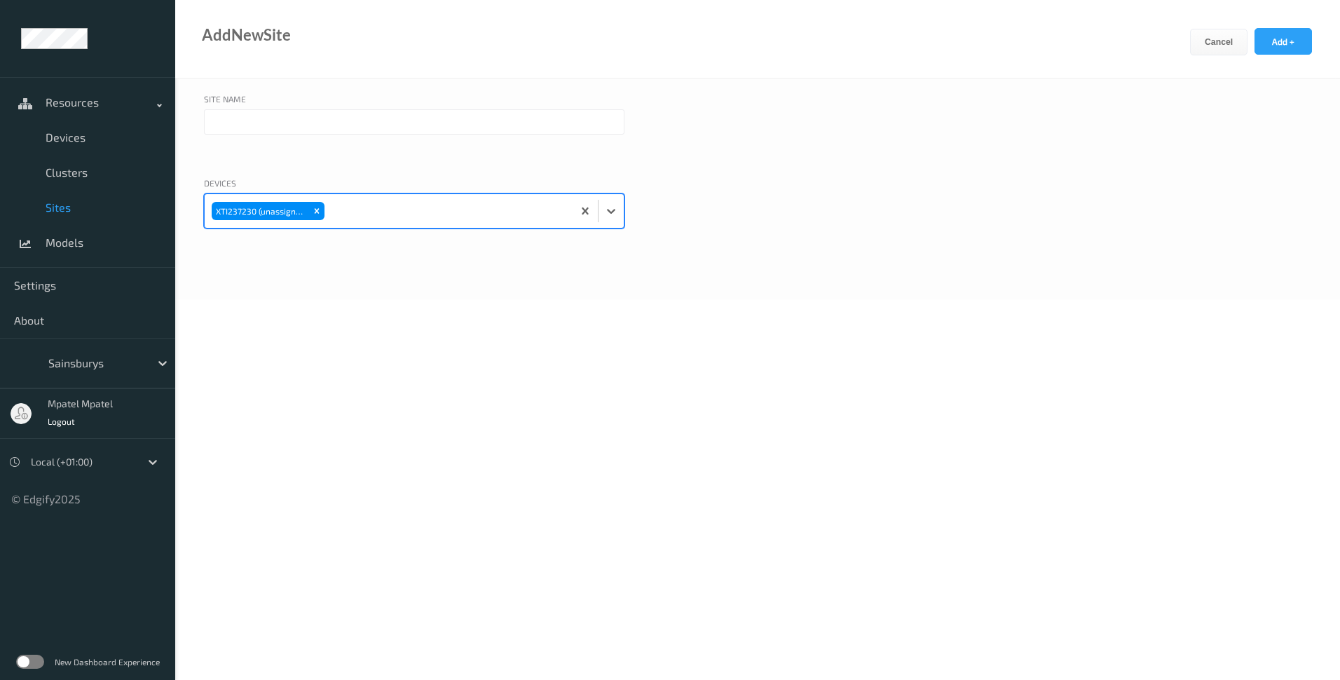
click at [426, 213] on div at bounding box center [446, 211] width 238 height 28
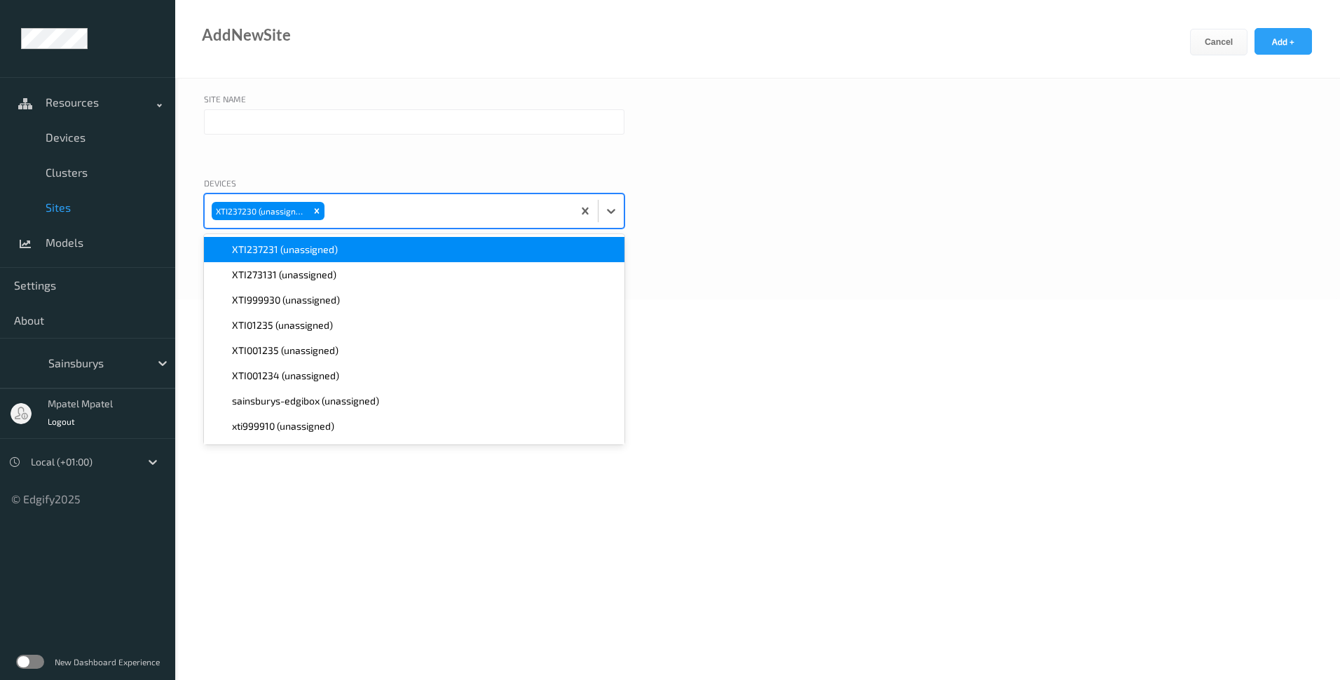
click at [407, 252] on div "XTI237231 (unassigned)" at bounding box center [414, 250] width 404 height 14
click at [354, 119] on input "text" at bounding box center [414, 121] width 421 height 25
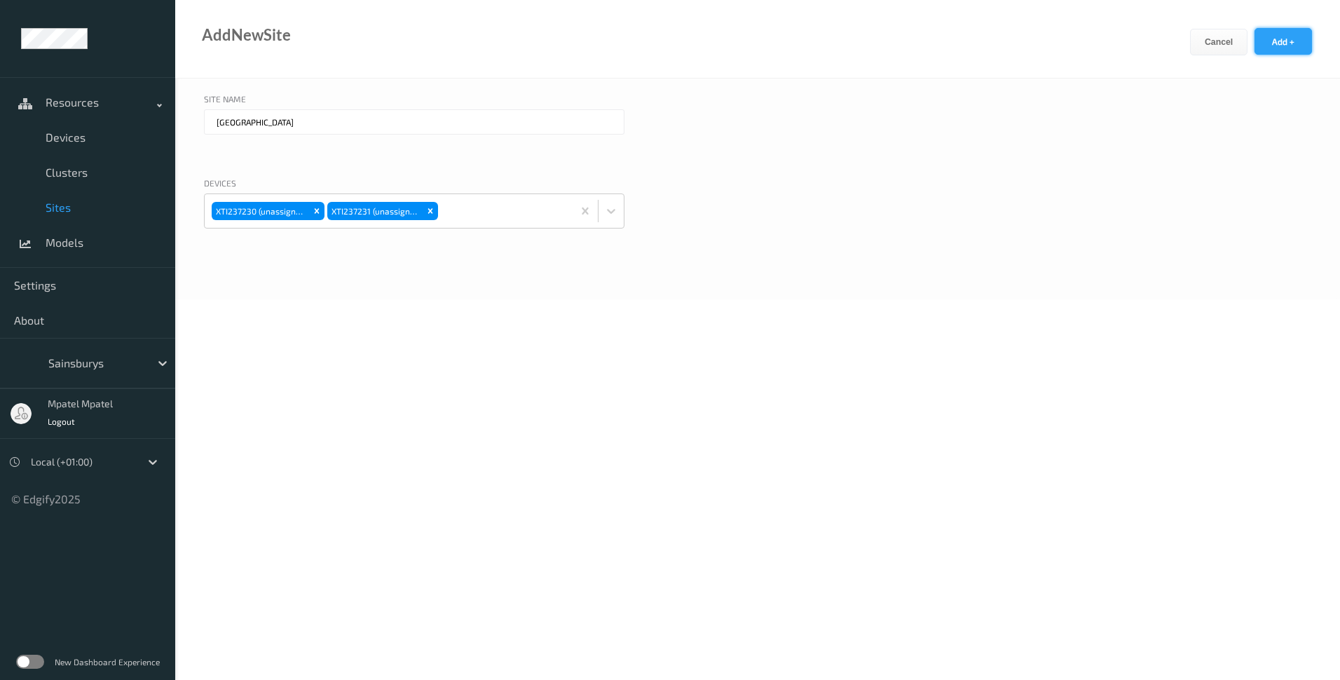
type input "[GEOGRAPHIC_DATA]"
click at [1279, 36] on button "Add +" at bounding box center [1283, 41] width 57 height 27
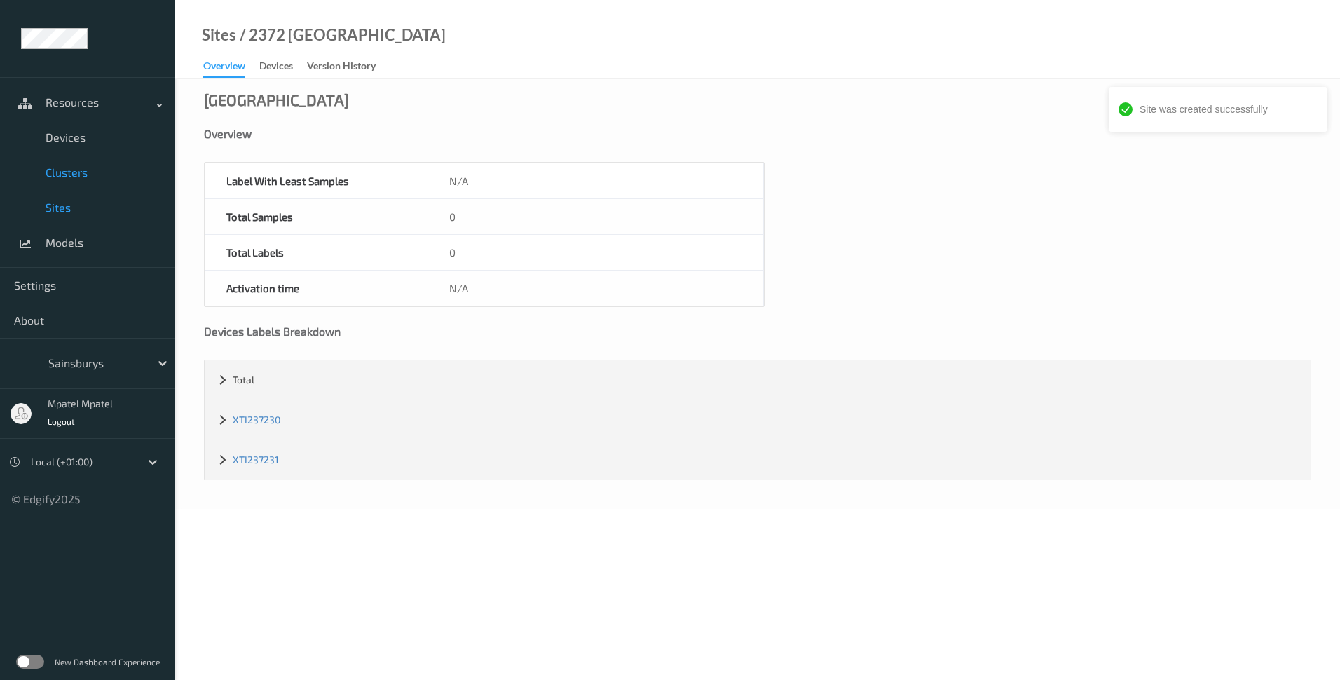
click at [76, 169] on span "Clusters" at bounding box center [104, 172] width 116 height 14
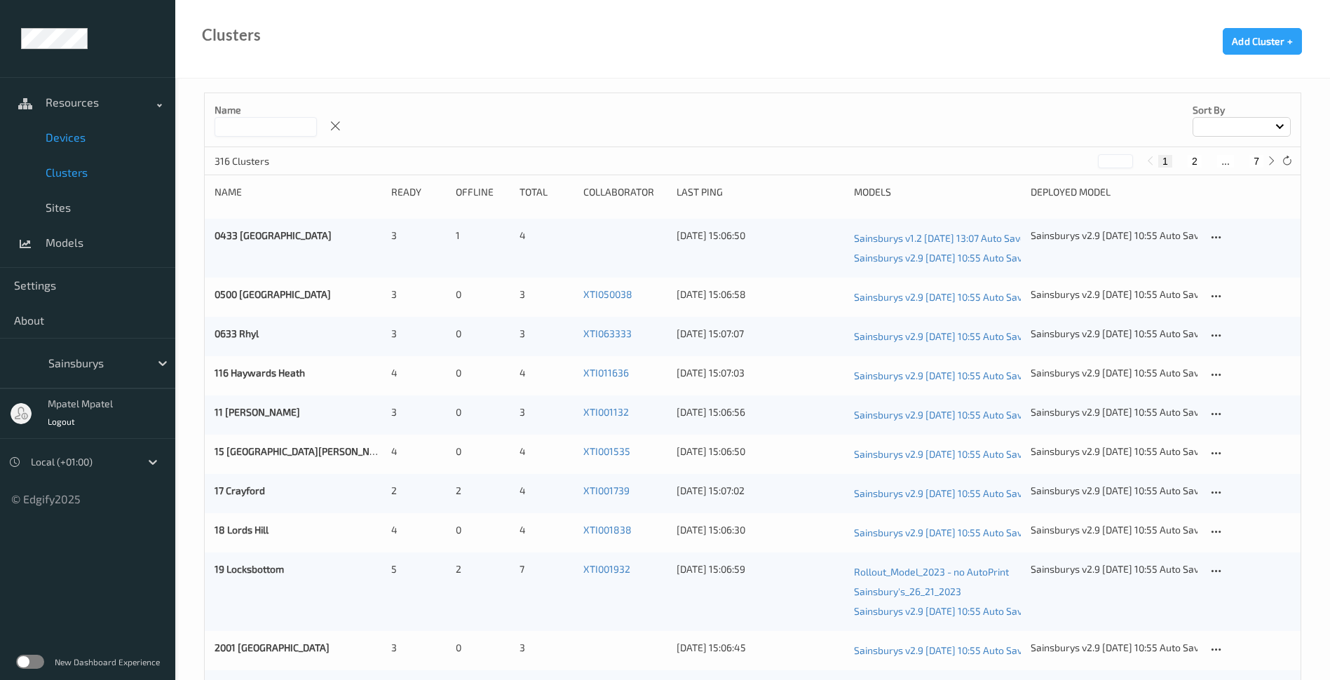
click at [72, 136] on span "Devices" at bounding box center [104, 137] width 116 height 14
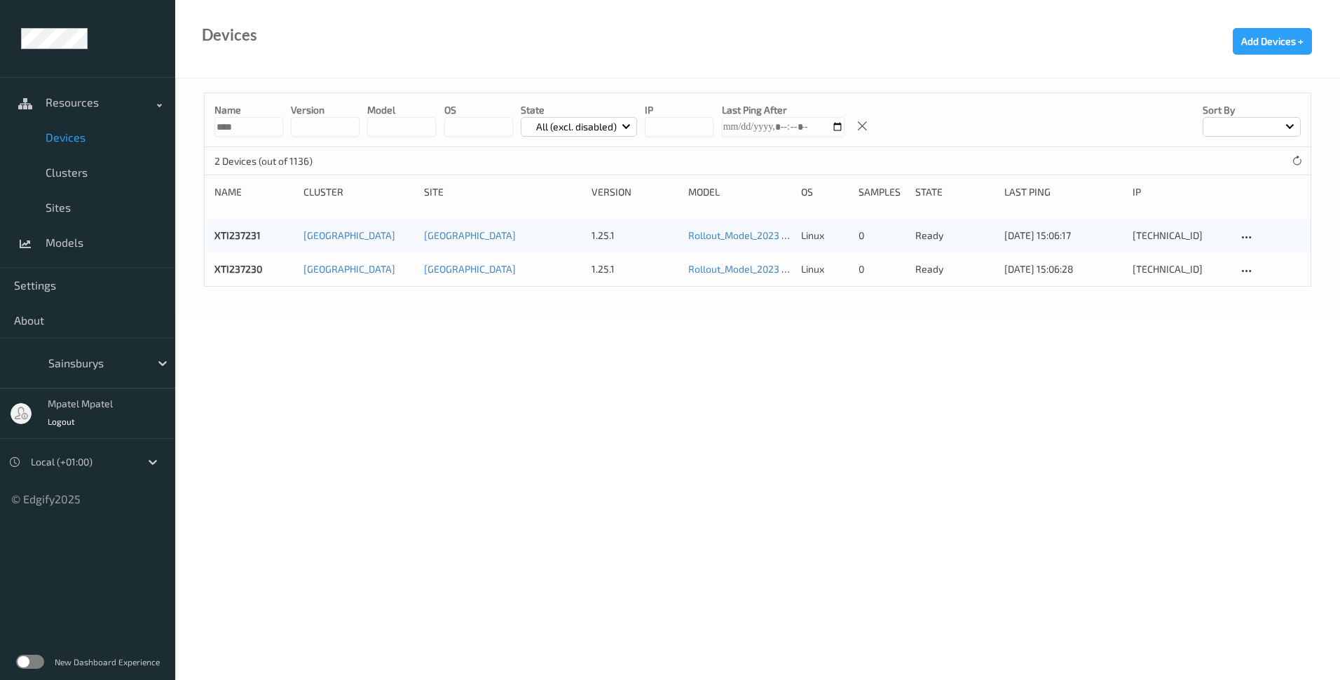
click at [408, 376] on body "Site was created successfully Resources Devices Clusters Sites Models Settings …" at bounding box center [670, 340] width 1340 height 680
drag, startPoint x: 1038, startPoint y: 579, endPoint x: 1045, endPoint y: 563, distance: 17.9
click at [1038, 579] on body "Resources Devices Clusters Sites Models Settings About Sainsburys mpatel mpatel…" at bounding box center [670, 340] width 1340 height 680
click at [697, 329] on body "Resources Devices Clusters Sites Models Settings About Sainsburys mpatel mpatel…" at bounding box center [670, 340] width 1340 height 680
drag, startPoint x: 484, startPoint y: 438, endPoint x: 476, endPoint y: 438, distance: 8.4
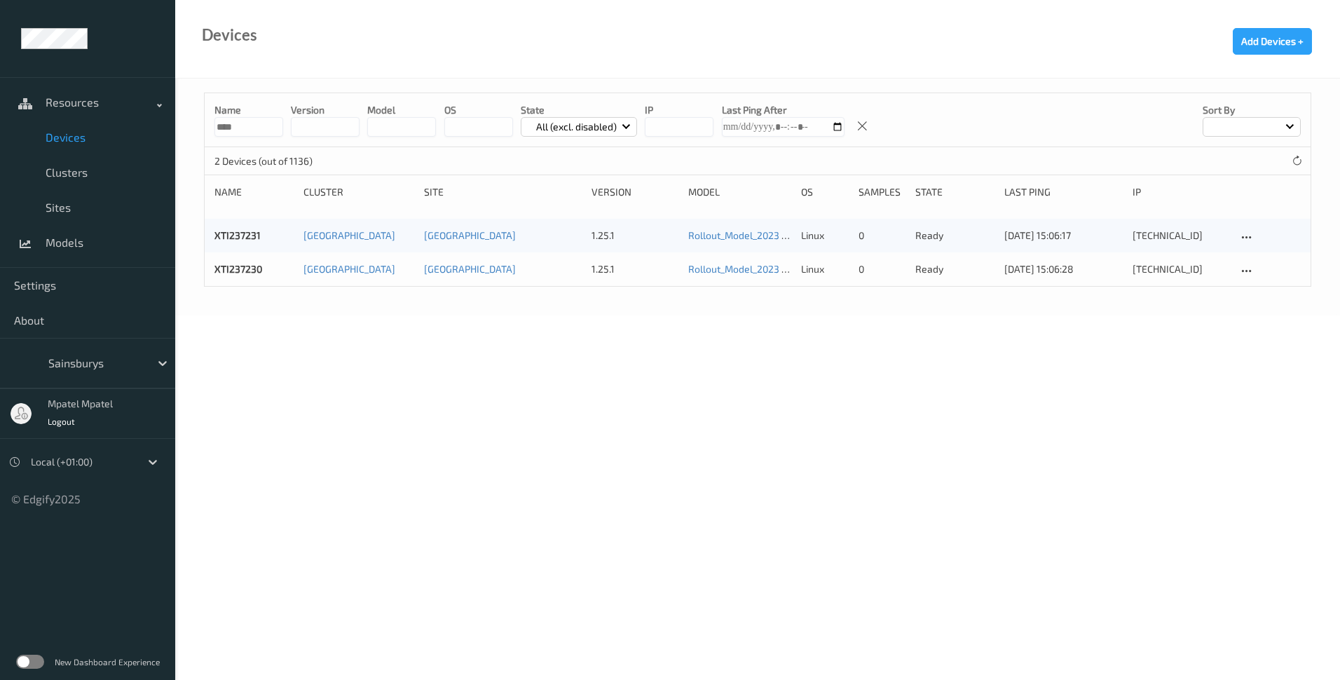
click at [484, 438] on body "Resources Devices Clusters Sites Models Settings About Sainsburys mpatel mpatel…" at bounding box center [670, 340] width 1340 height 680
